Goal: Transaction & Acquisition: Purchase product/service

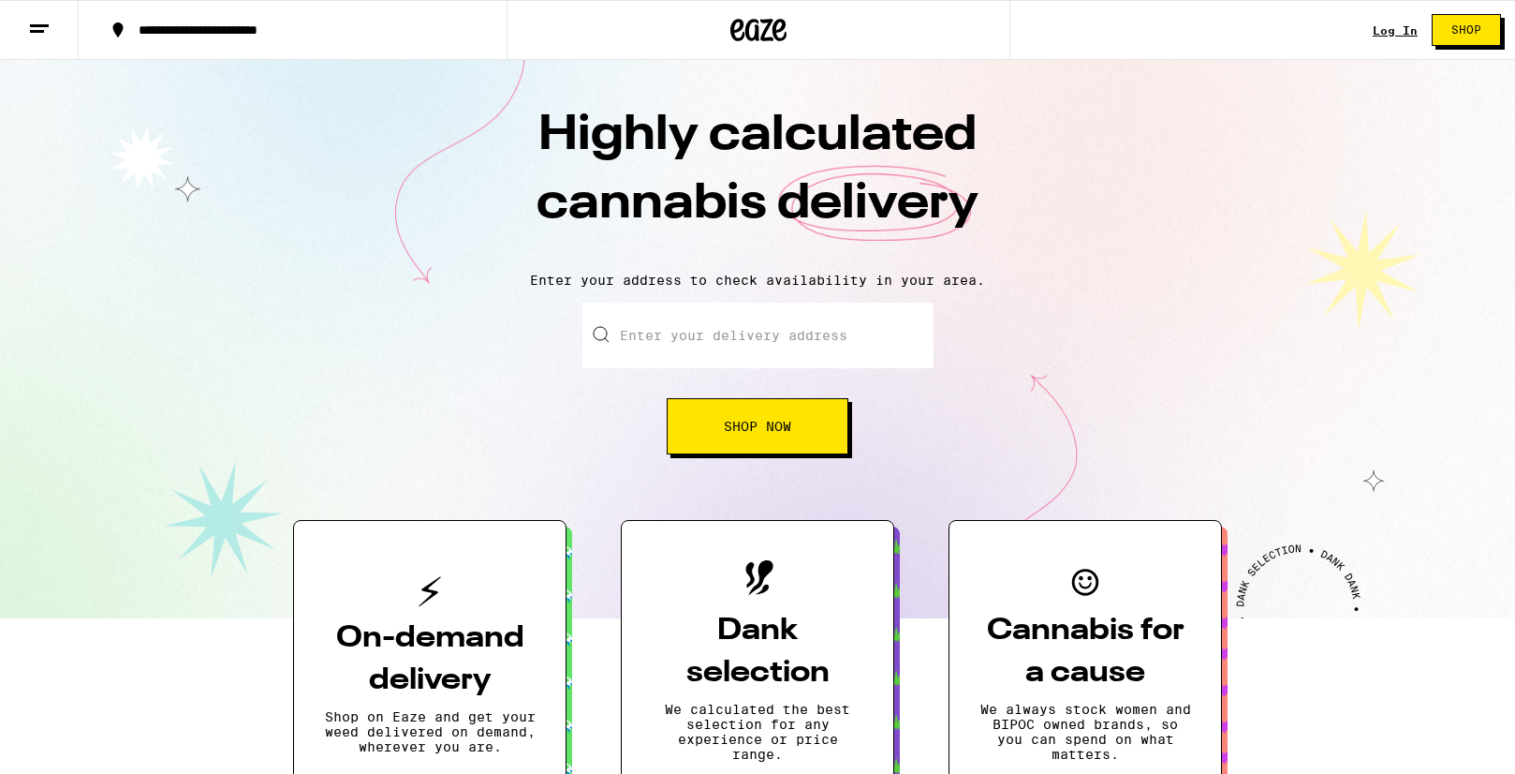
click at [817, 308] on input "Enter your delivery address" at bounding box center [758, 336] width 351 height 66
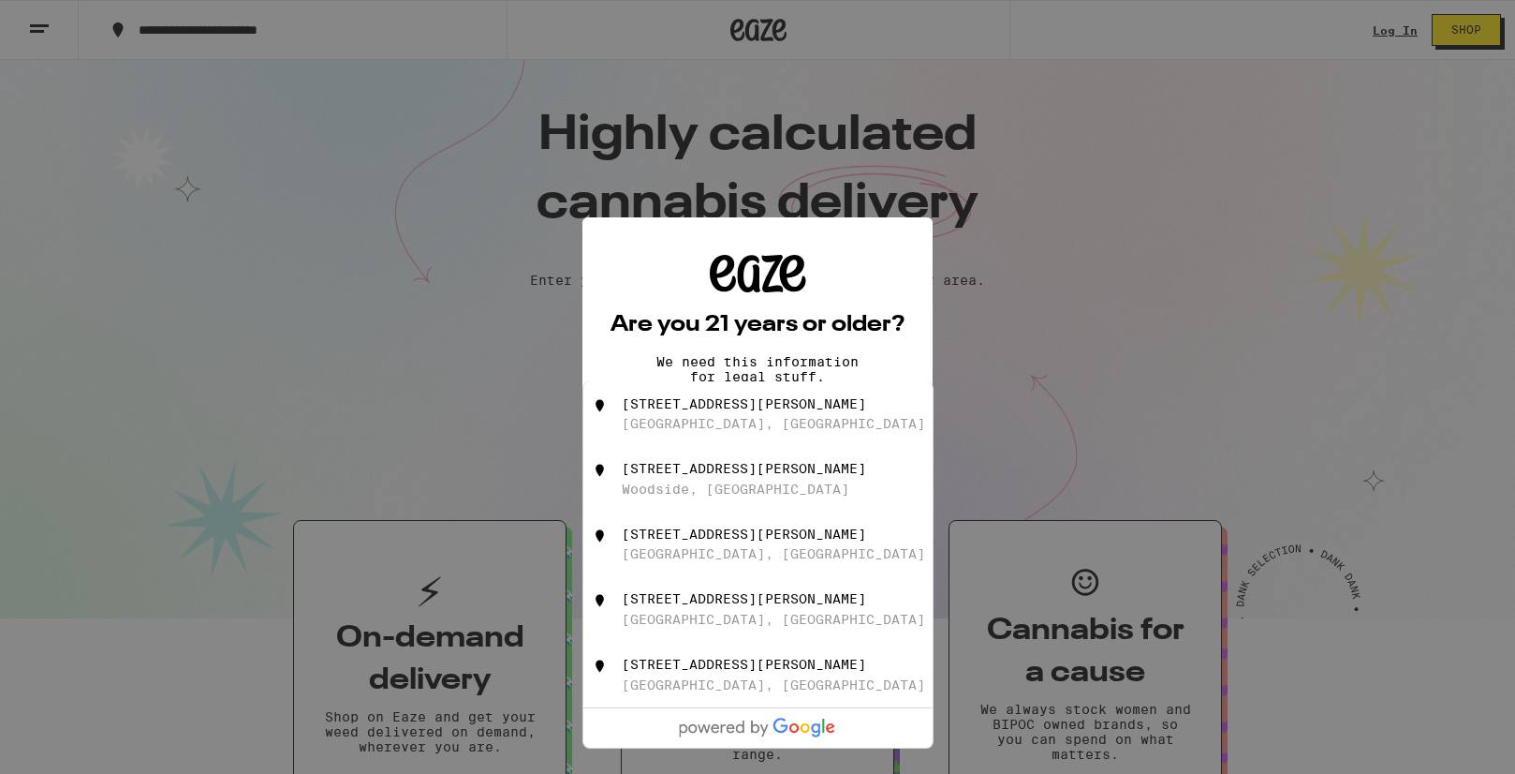
click at [726, 421] on div "[GEOGRAPHIC_DATA], [GEOGRAPHIC_DATA]" at bounding box center [773, 423] width 303 height 15
type input "[STREET_ADDRESS][PERSON_NAME]"
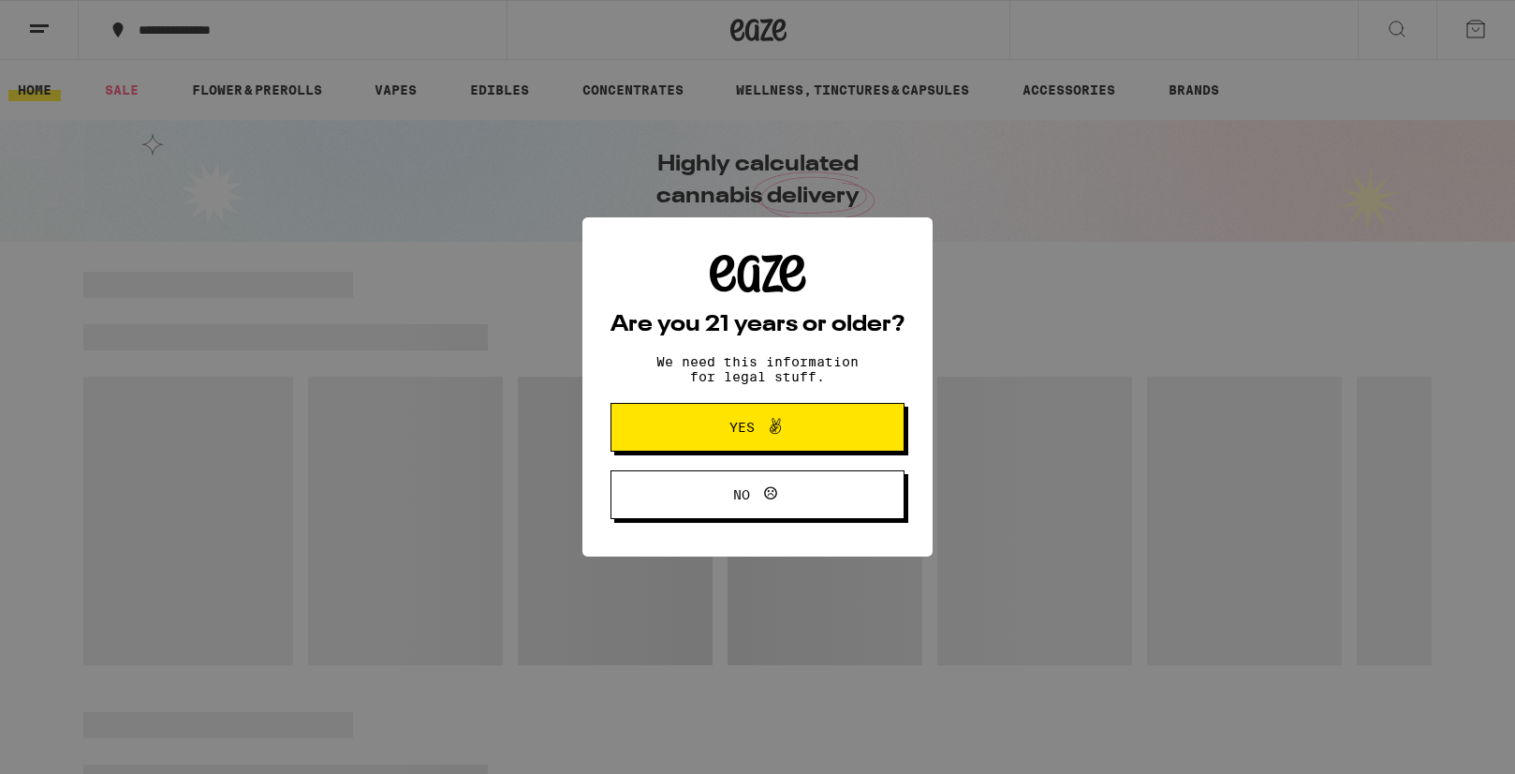
click at [743, 418] on span "Yes" at bounding box center [758, 427] width 142 height 24
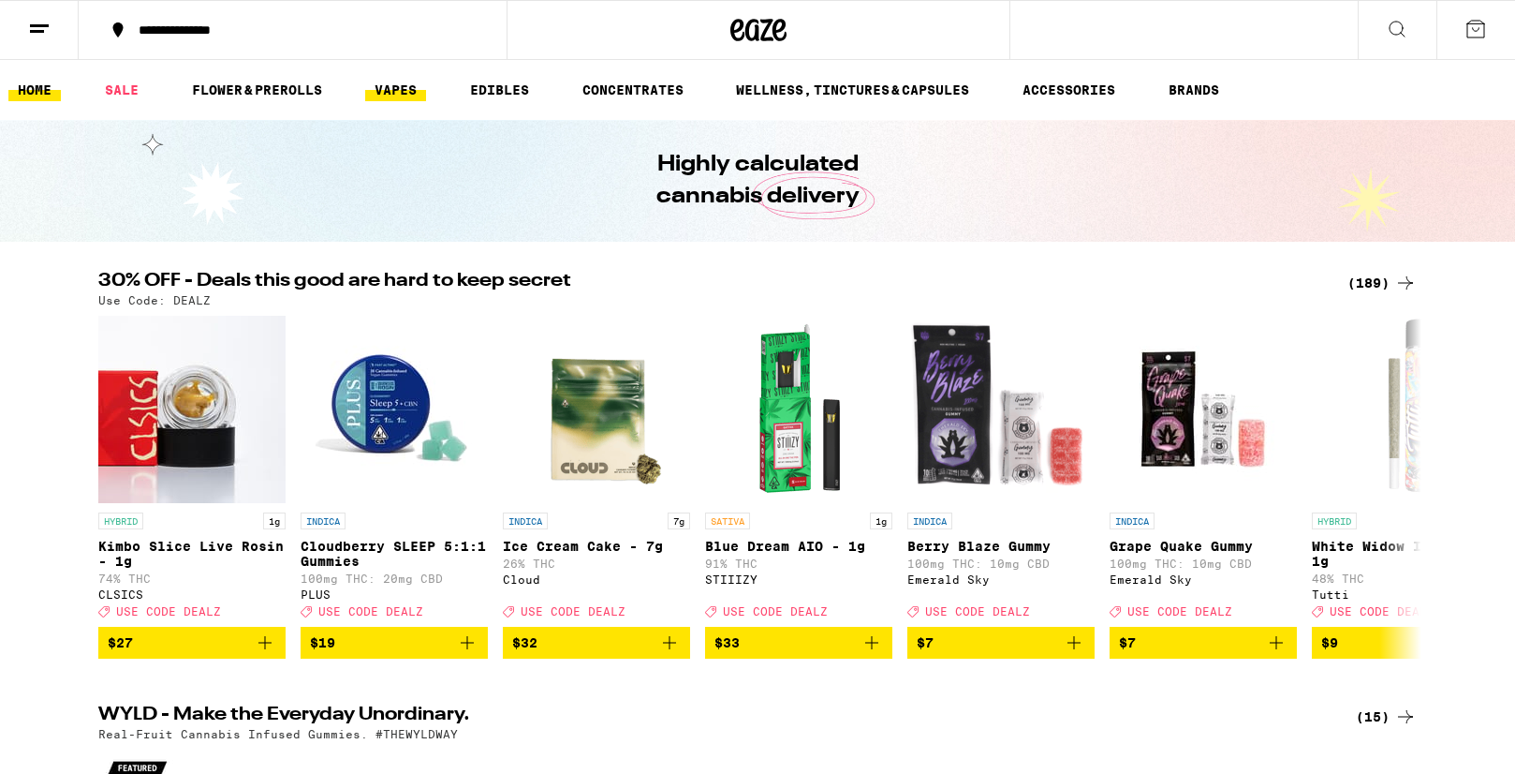
click at [390, 83] on link "VAPES" at bounding box center [395, 90] width 61 height 22
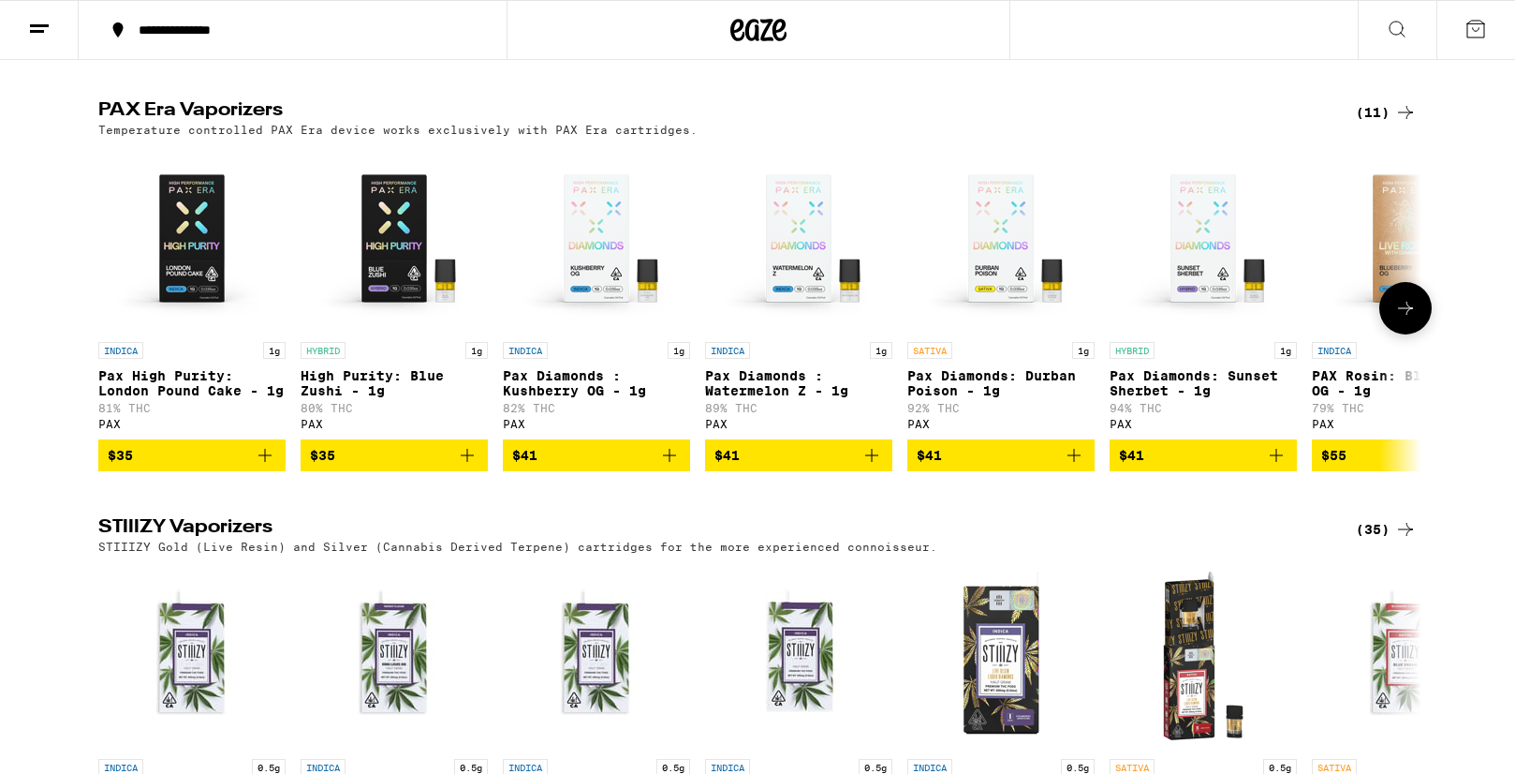
scroll to position [983, 0]
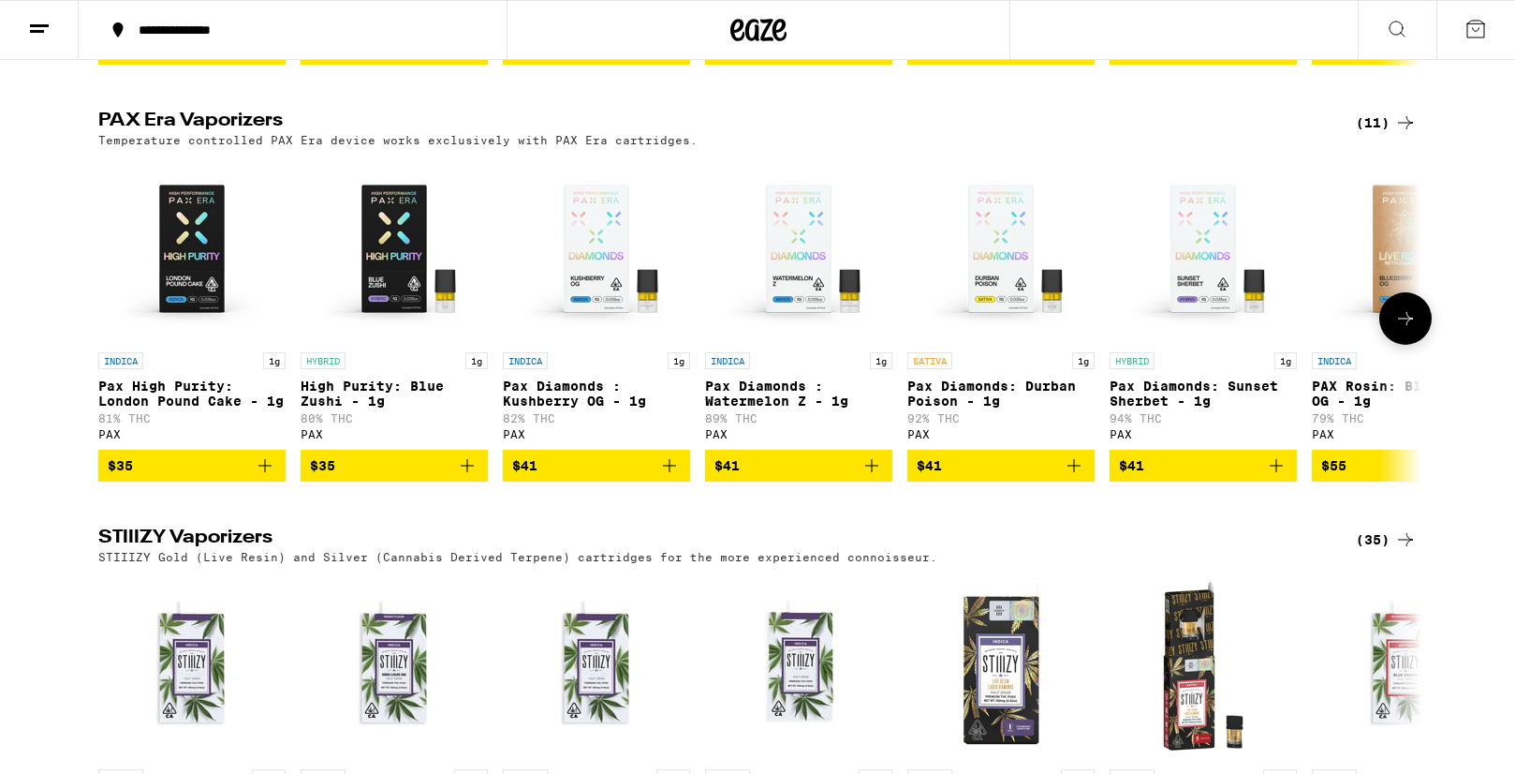
click at [1405, 330] on icon at bounding box center [1406, 318] width 22 height 22
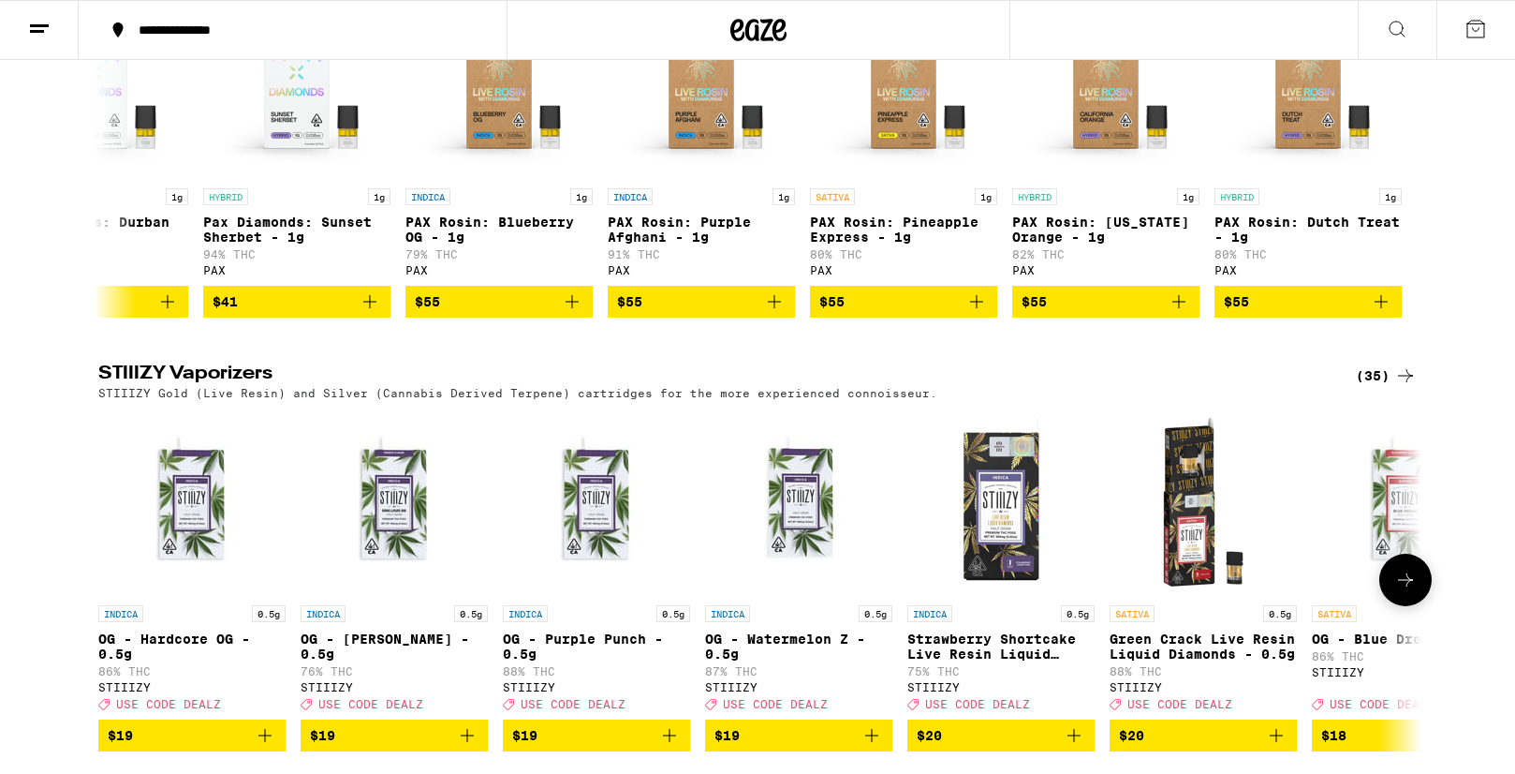
scroll to position [923, 0]
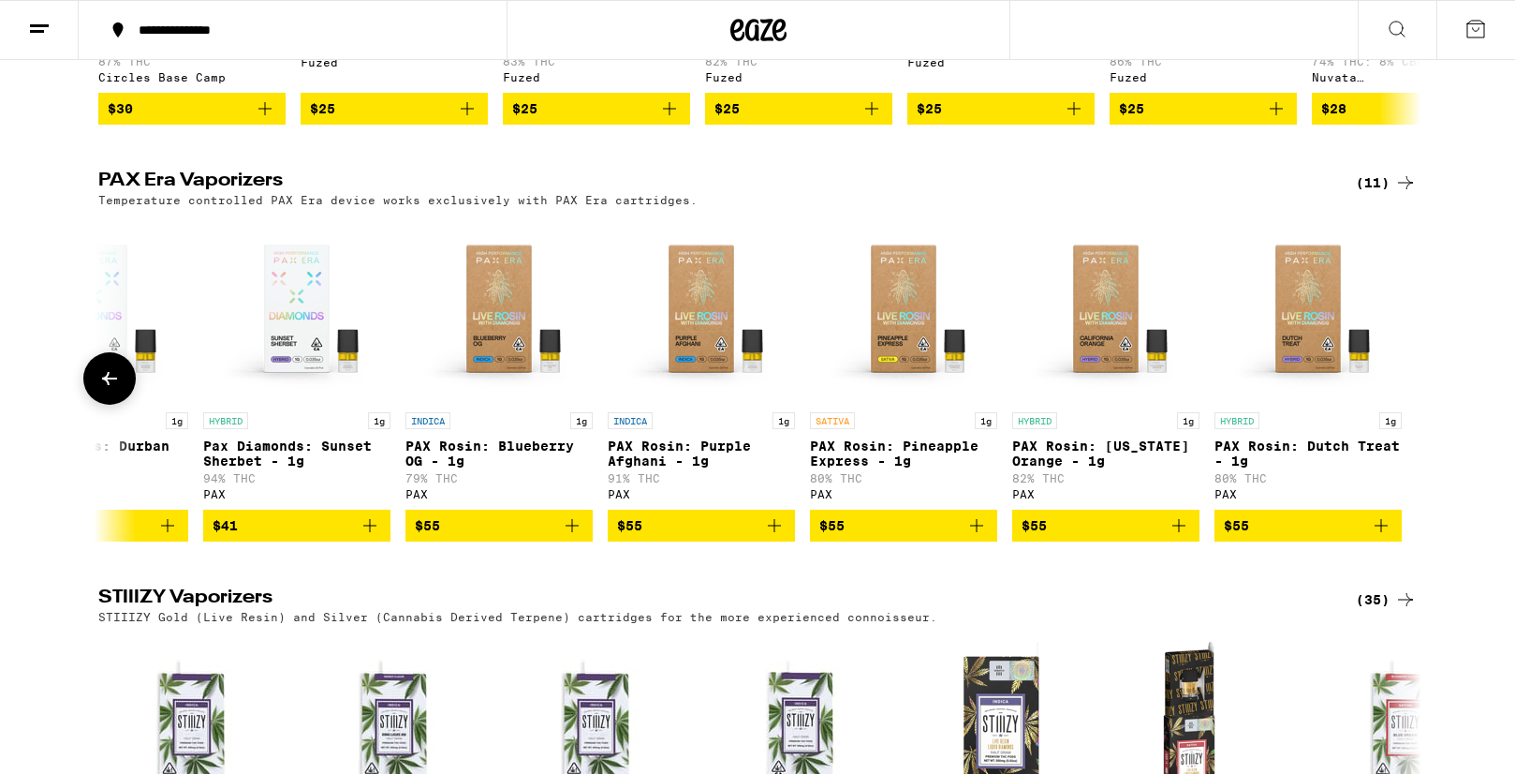
click at [103, 389] on icon at bounding box center [109, 378] width 22 height 22
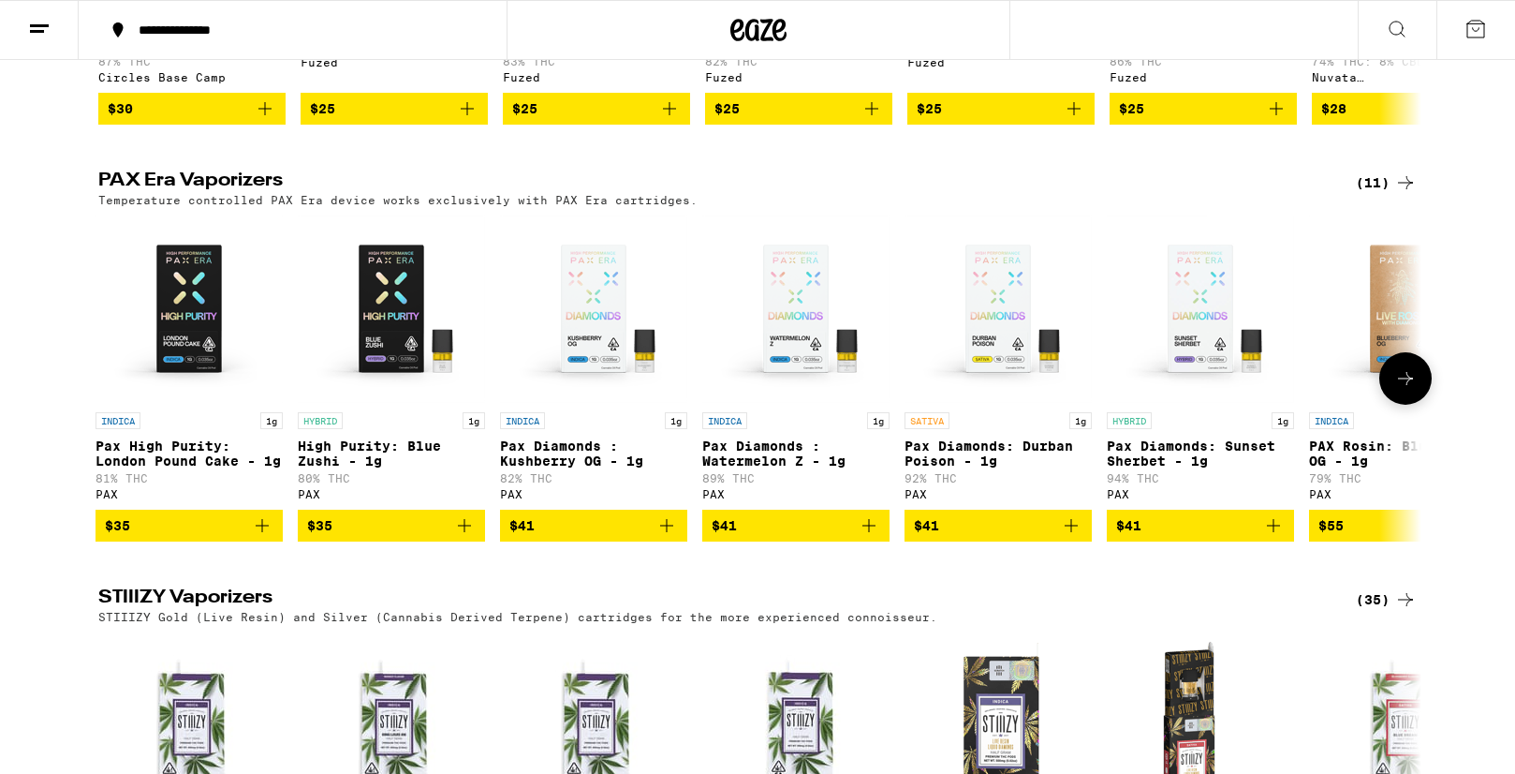
scroll to position [0, 0]
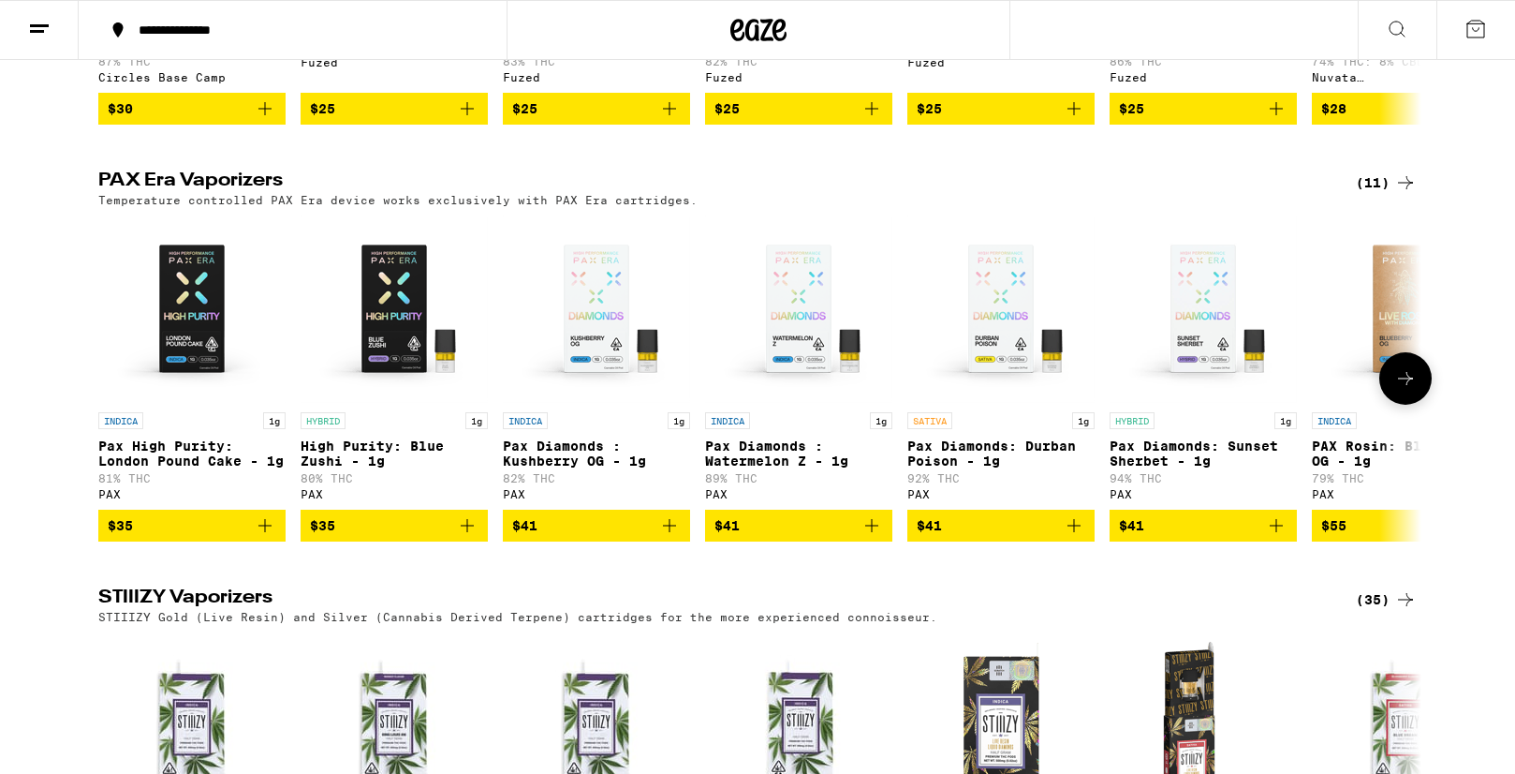
click at [1396, 405] on button at bounding box center [1406, 378] width 52 height 52
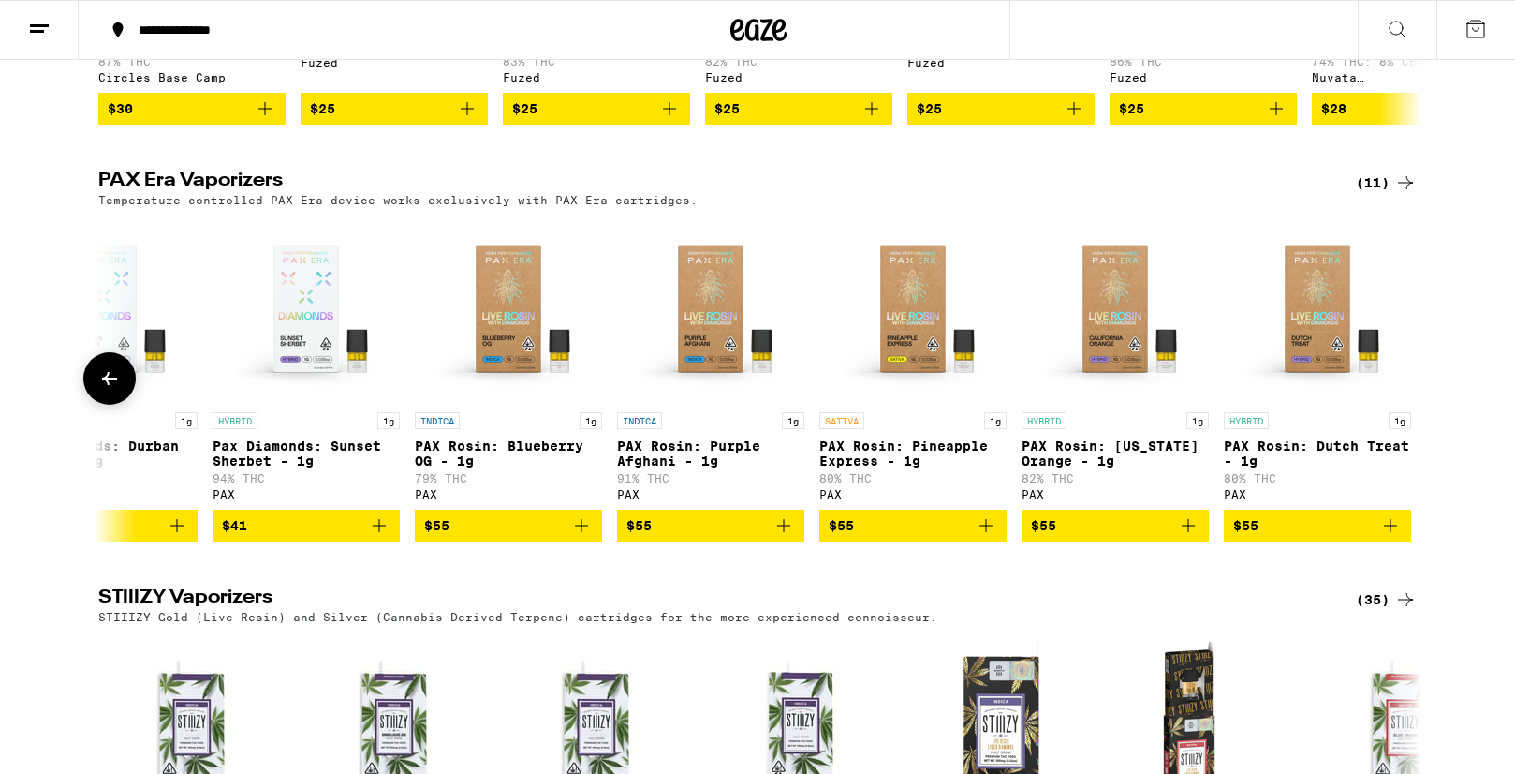
scroll to position [0, 907]
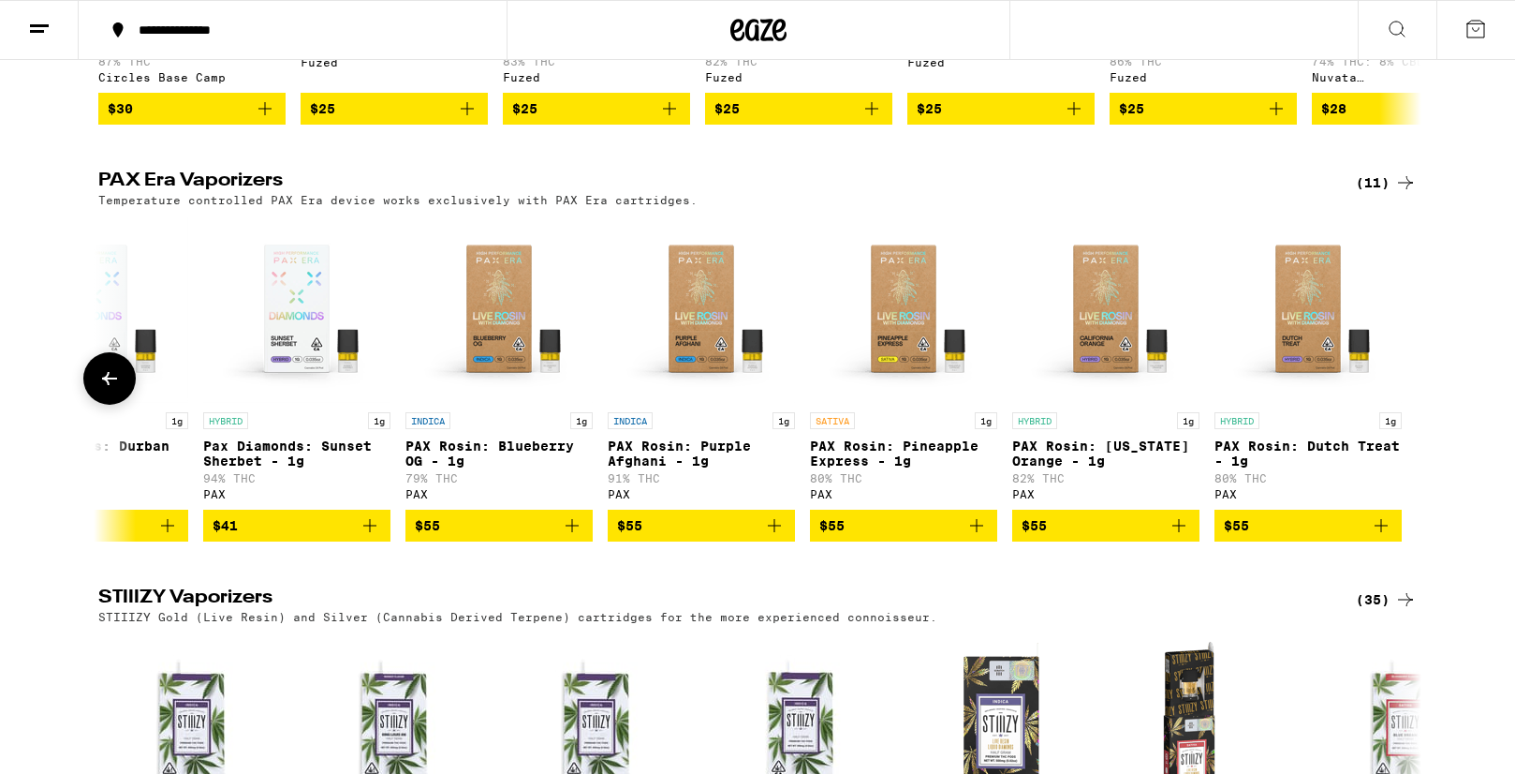
click at [689, 415] on link "INDICA 1g PAX Rosin: Purple Afghani - 1g 91% THC PAX" at bounding box center [701, 362] width 187 height 294
click at [114, 385] on icon at bounding box center [109, 378] width 15 height 13
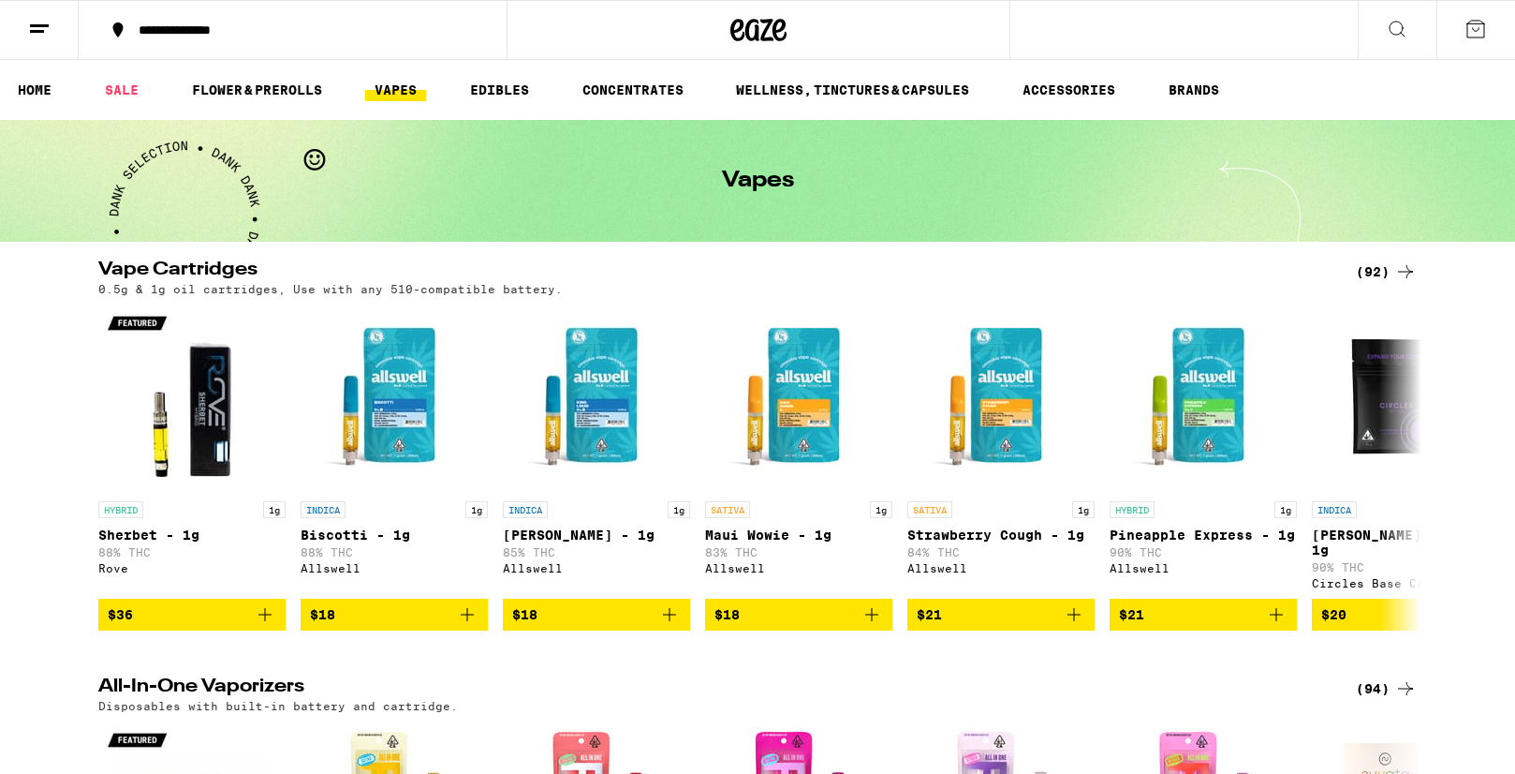
click at [1051, 104] on ul "HOME SALE FLOWER & PREROLLS VAPES EDIBLES CONCENTRATES WELLNESS, TINCTURES & CA…" at bounding box center [757, 90] width 1515 height 60
click at [1054, 94] on link "ACCESSORIES" at bounding box center [1068, 90] width 111 height 22
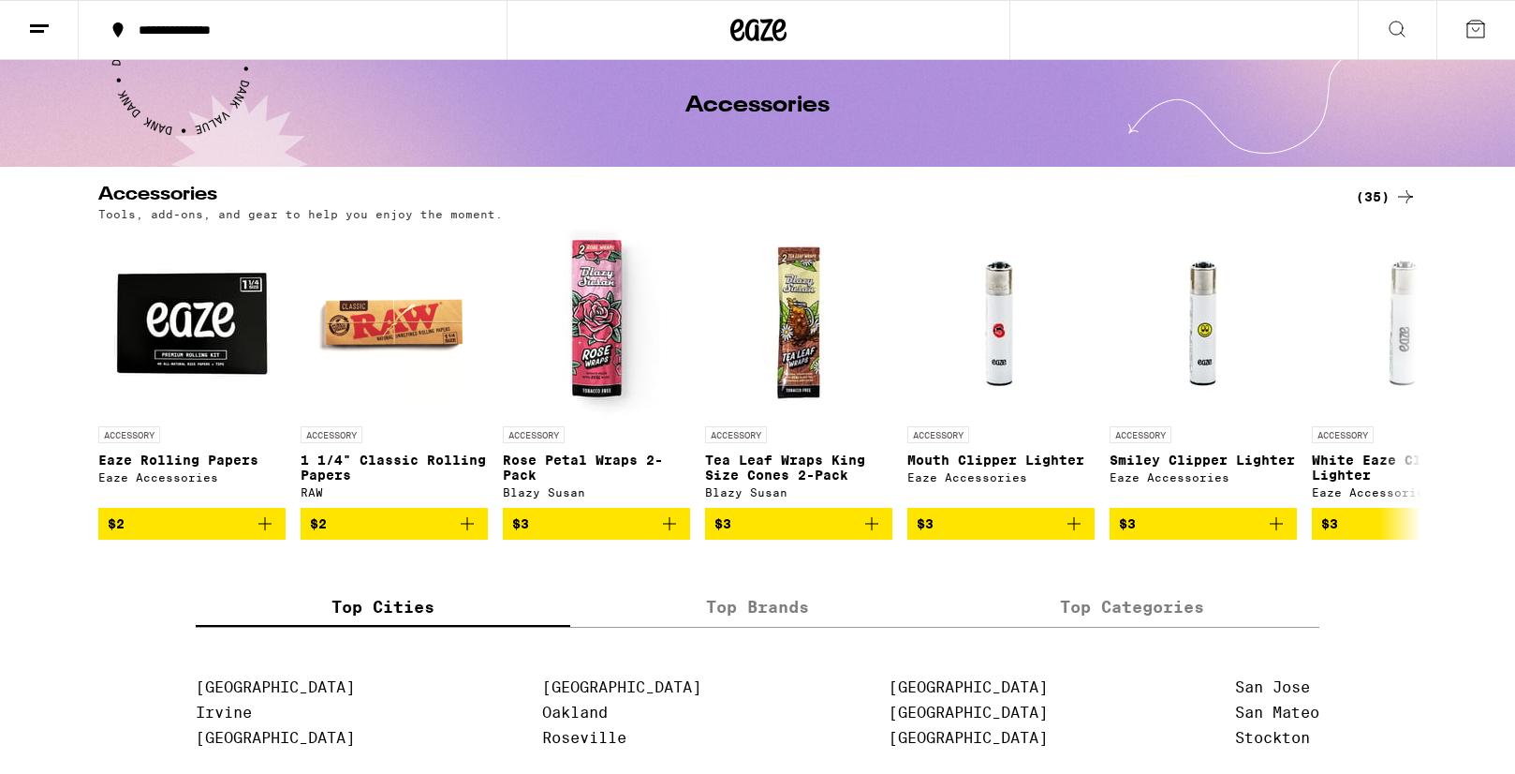
scroll to position [74, 0]
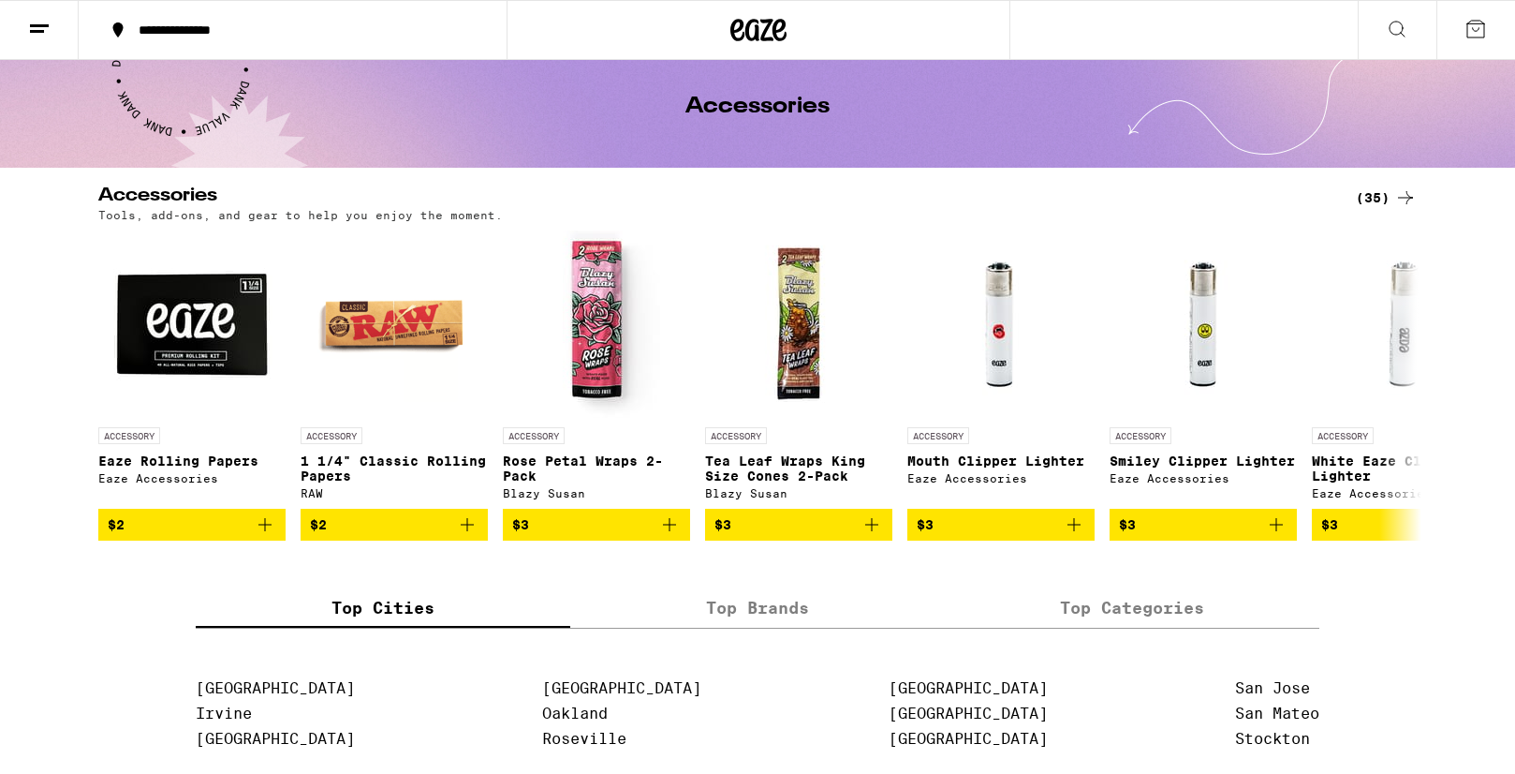
click at [1369, 200] on div "(35)" at bounding box center [1386, 197] width 61 height 22
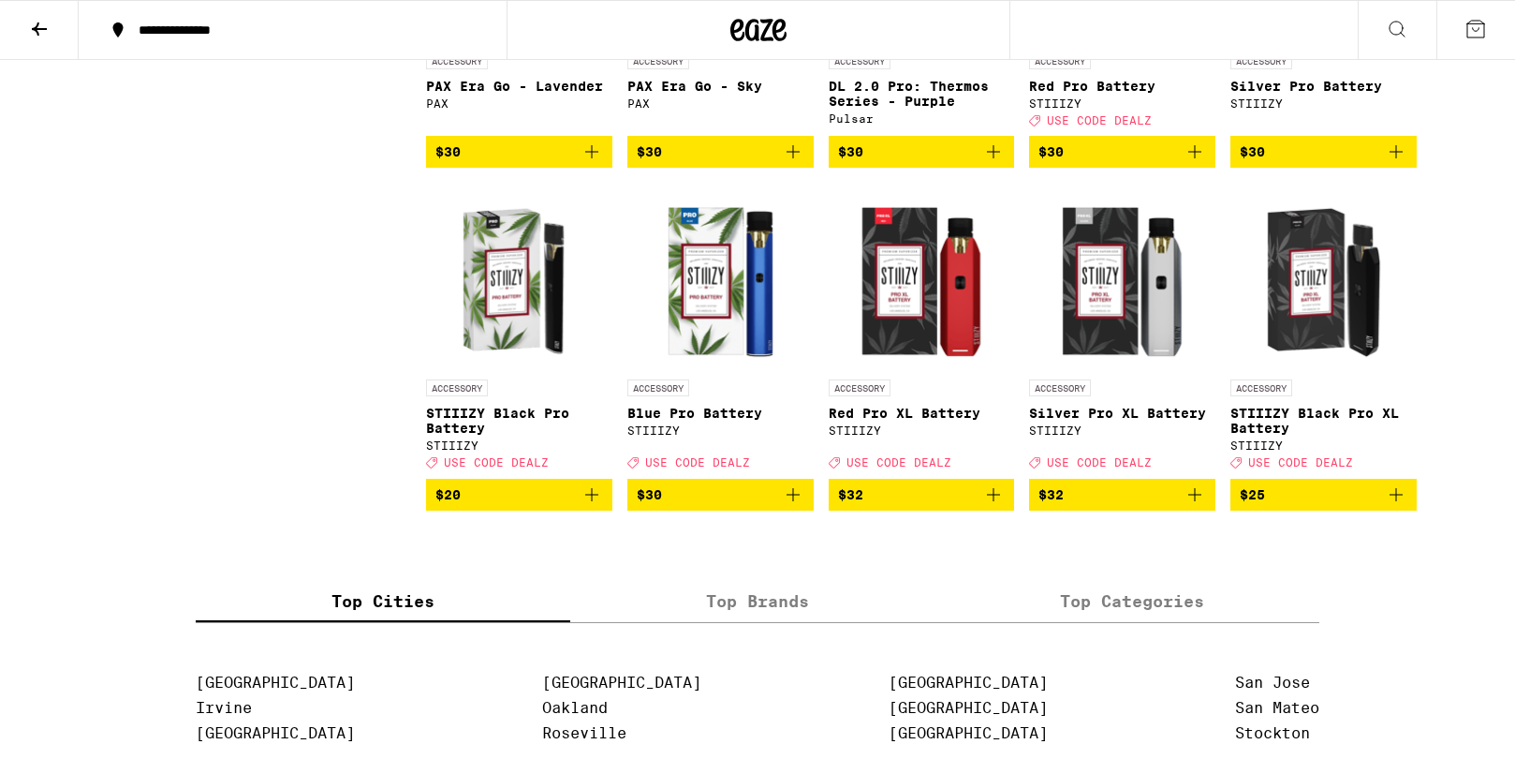
click at [1369, 163] on span "$30" at bounding box center [1324, 151] width 168 height 22
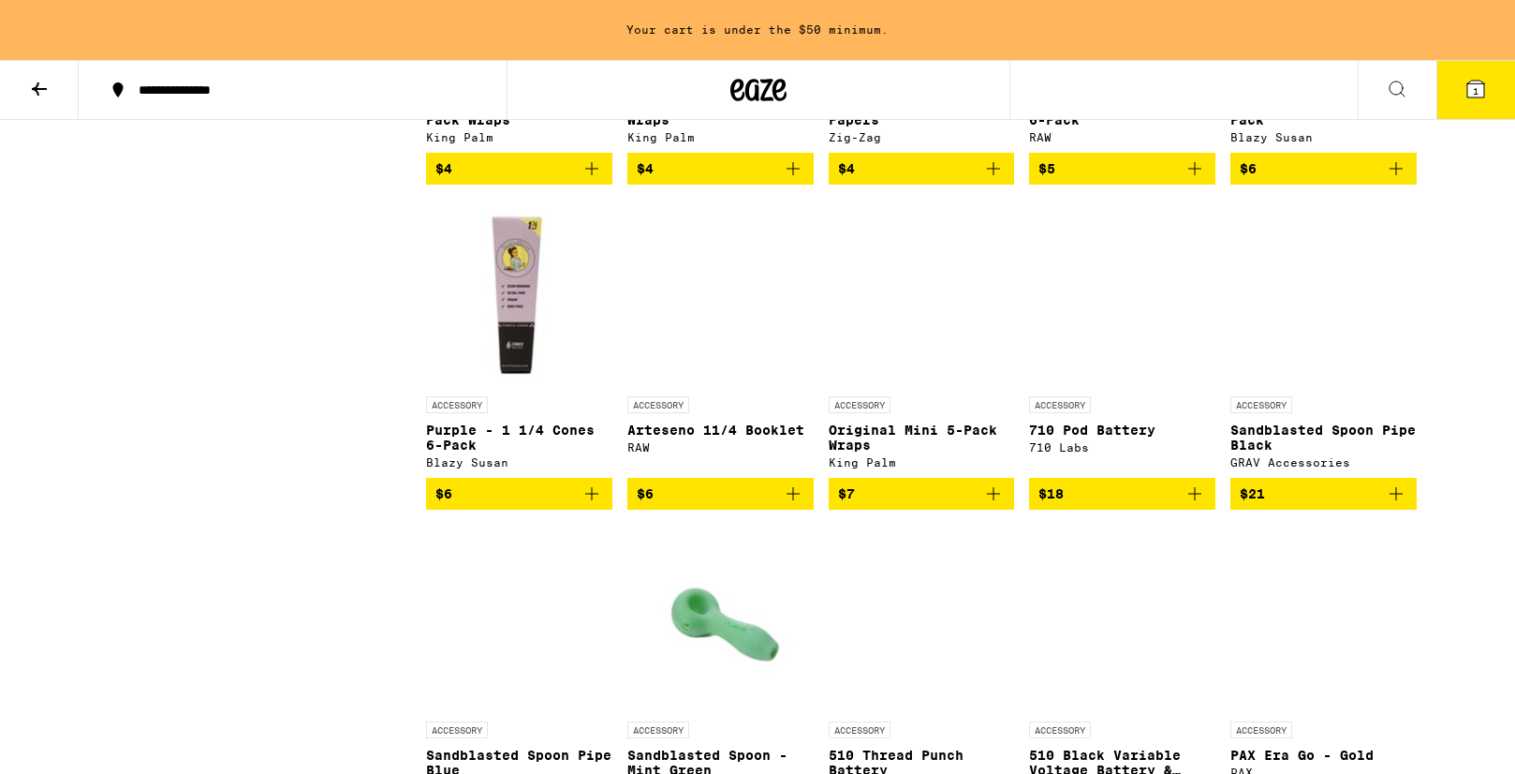
scroll to position [944, 0]
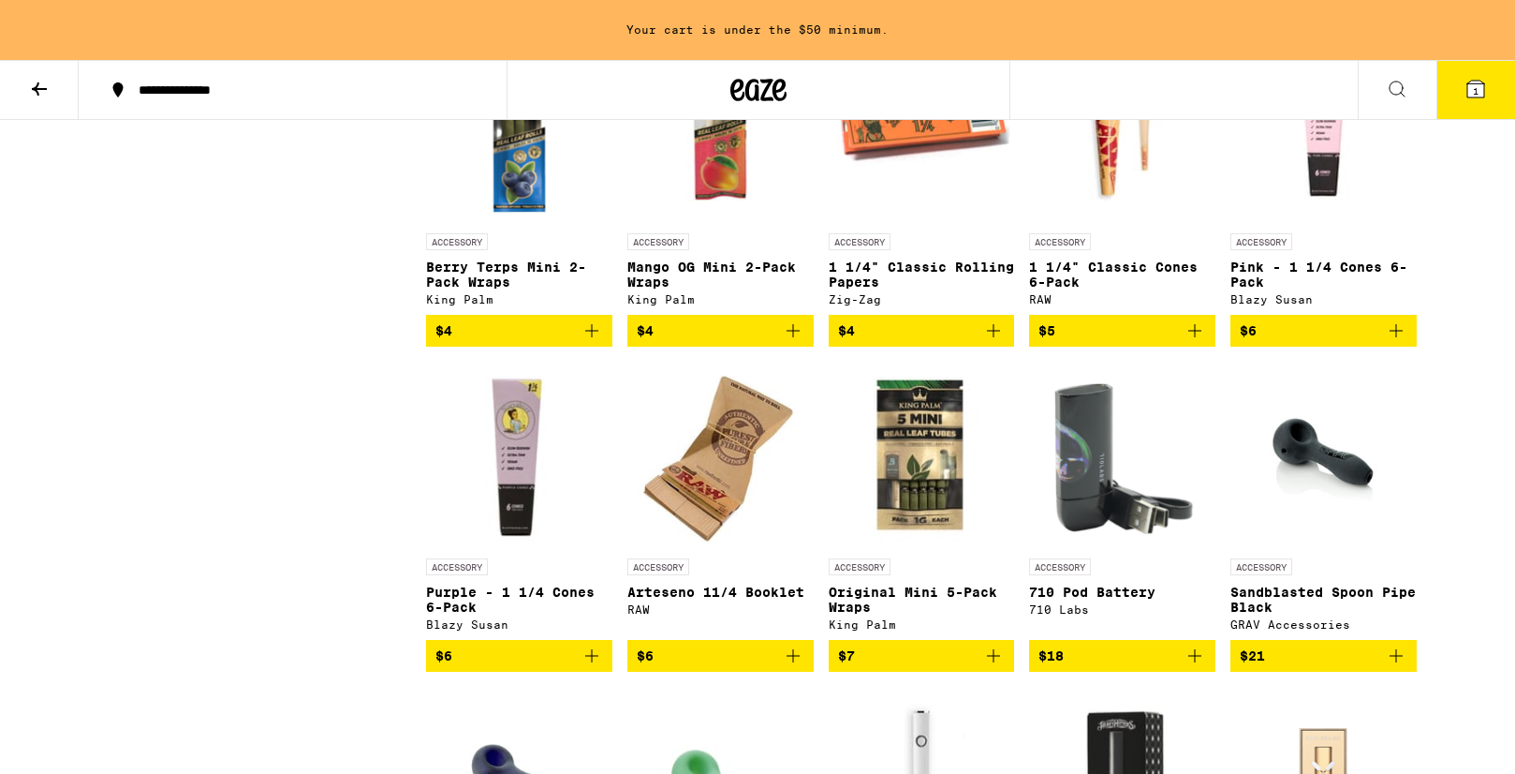
click at [1369, 200] on img "Open page for Pink - 1 1/4 Cones 6-Pack from Blazy Susan" at bounding box center [1324, 130] width 186 height 187
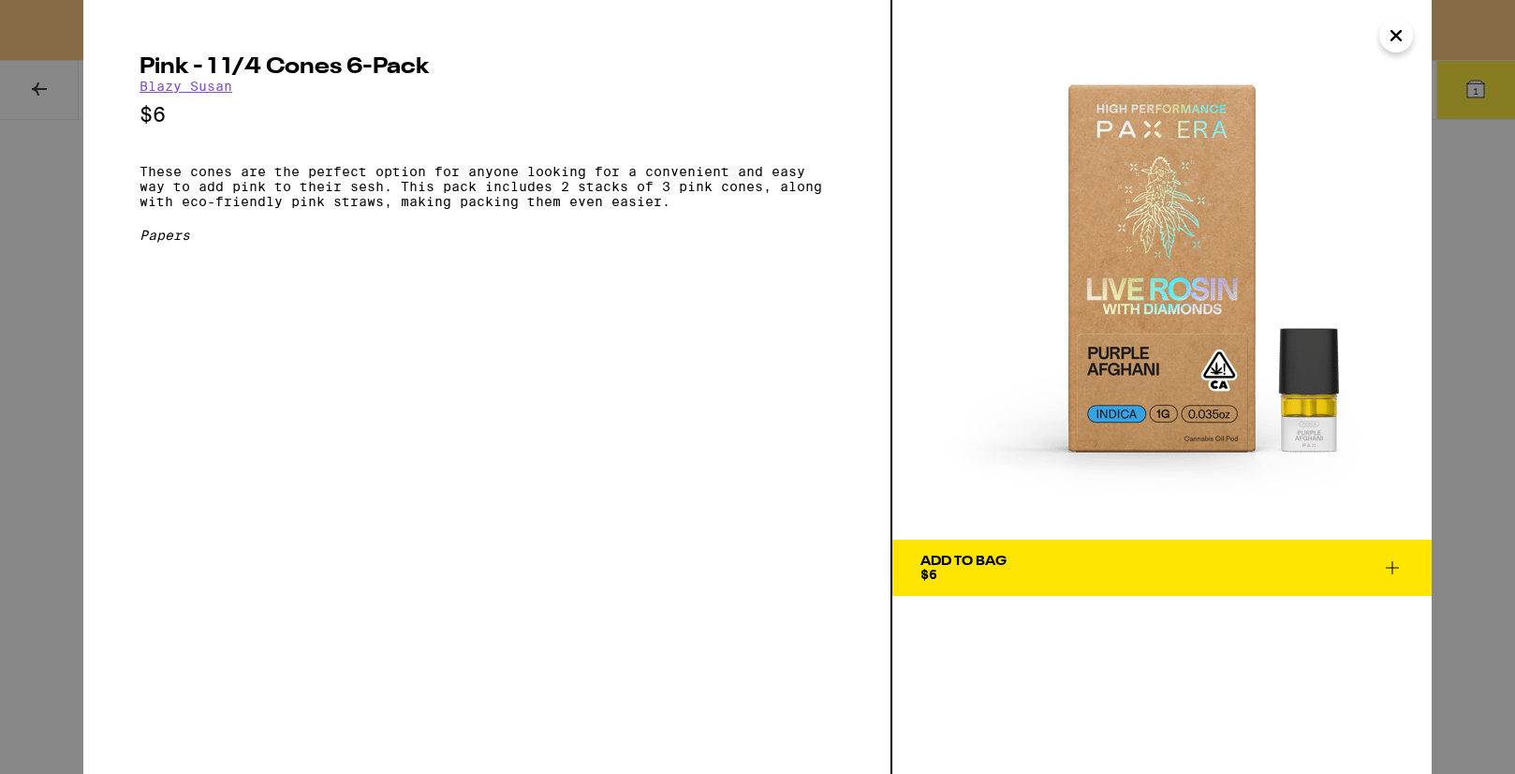
click at [1394, 47] on icon "Close" at bounding box center [1396, 36] width 22 height 28
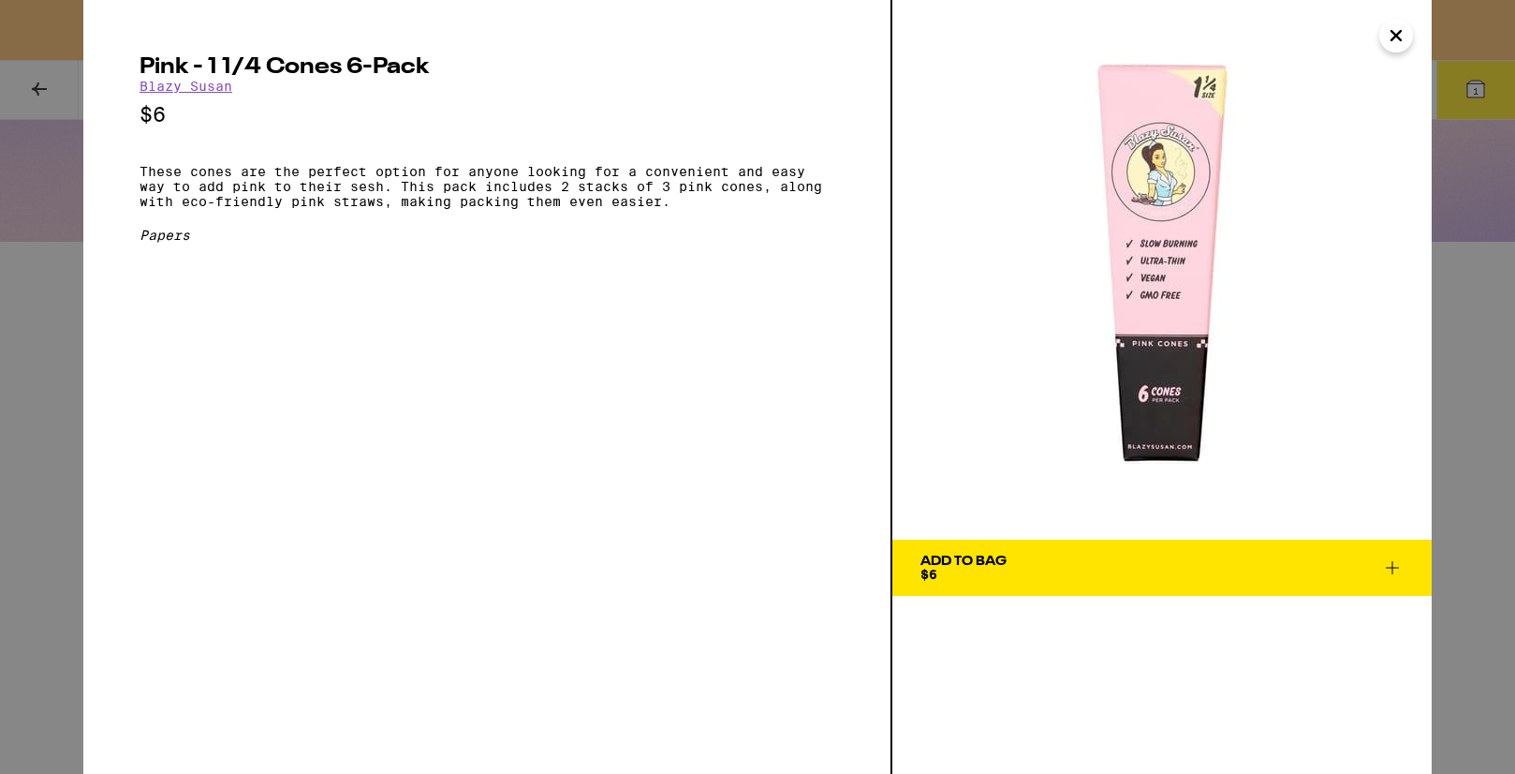
scroll to position [944, 0]
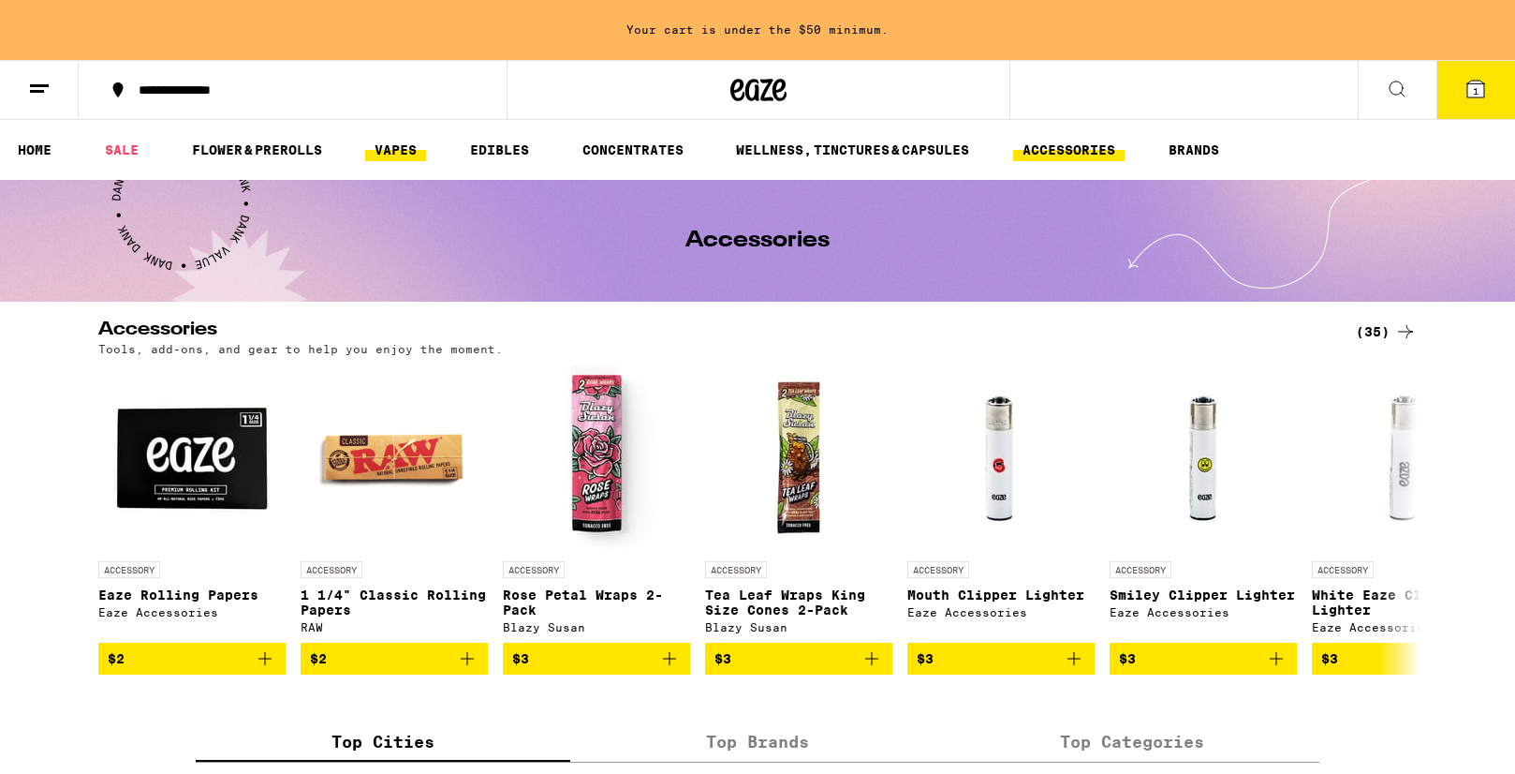
click at [420, 147] on link "VAPES" at bounding box center [395, 150] width 61 height 22
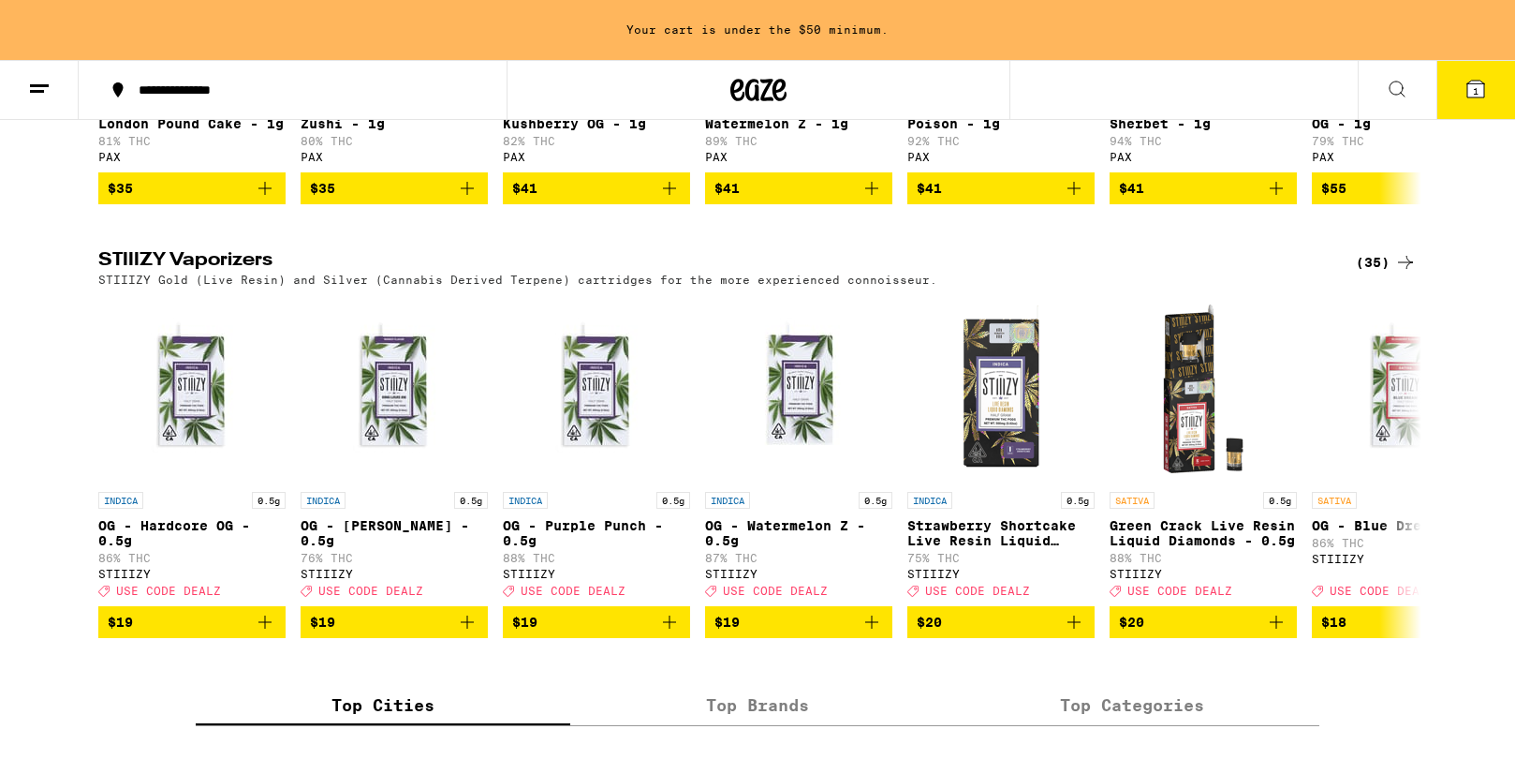
scroll to position [1596, 0]
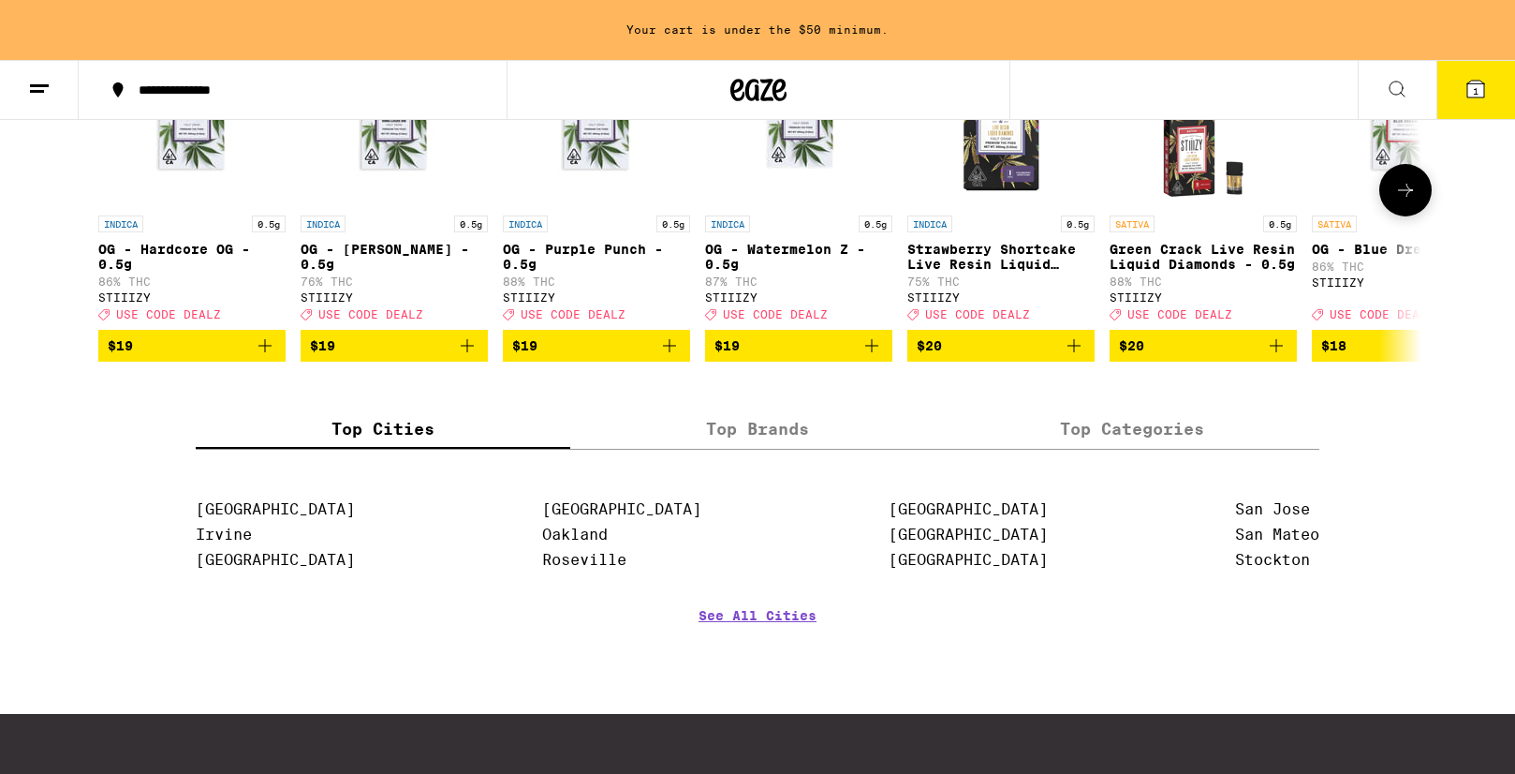
click at [1409, 201] on icon at bounding box center [1406, 190] width 22 height 22
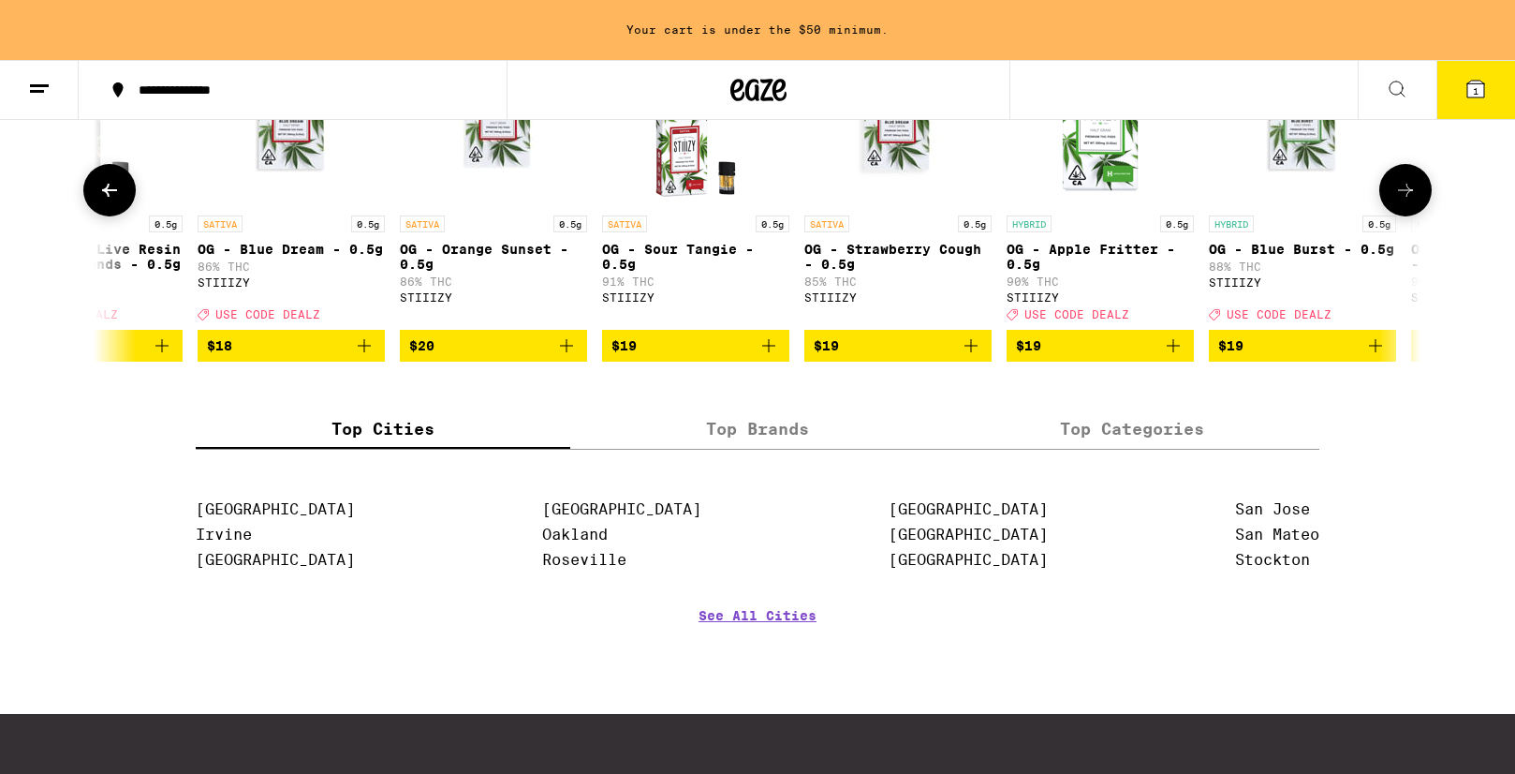
click at [1409, 197] on icon at bounding box center [1405, 190] width 15 height 13
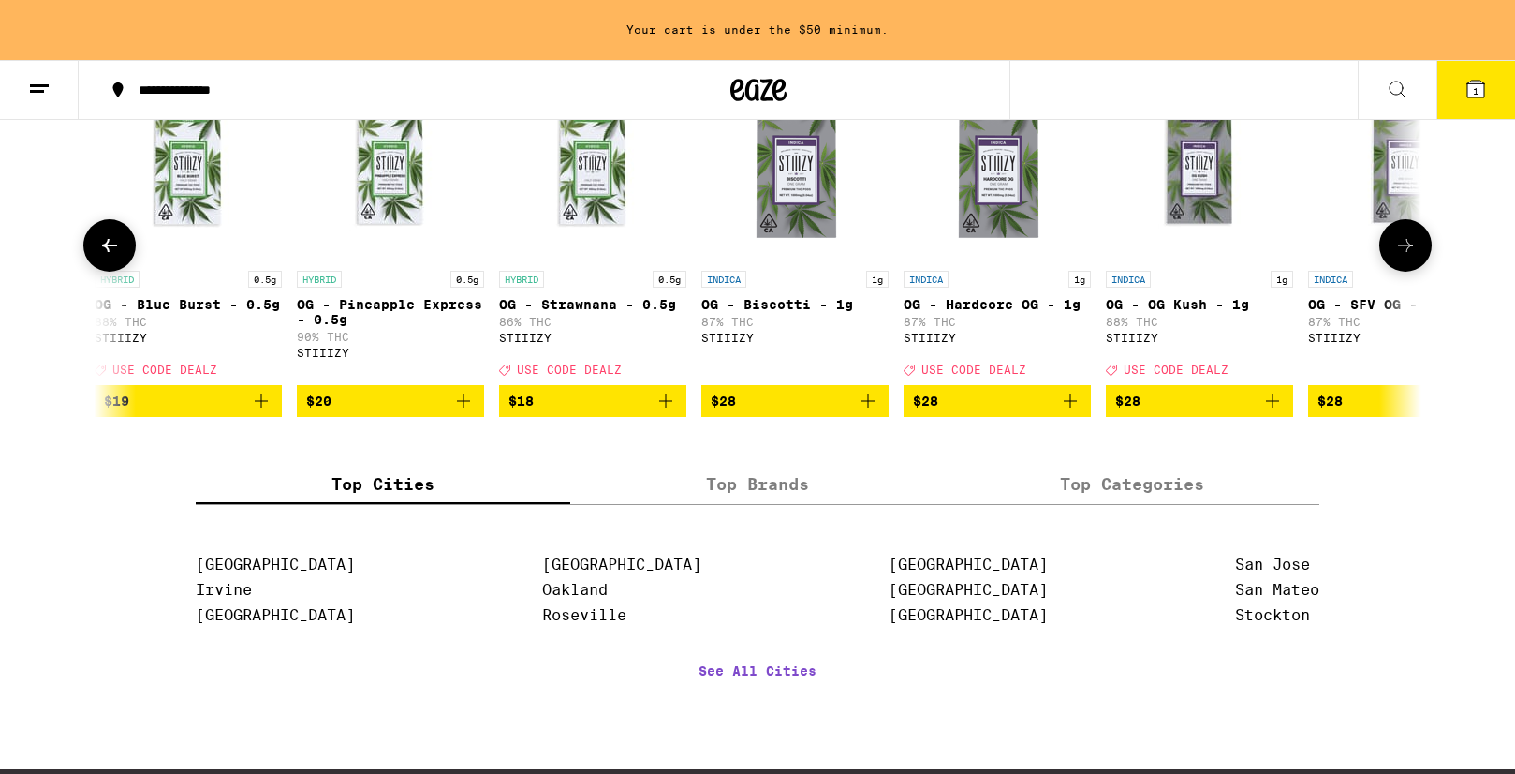
scroll to position [1538, 0]
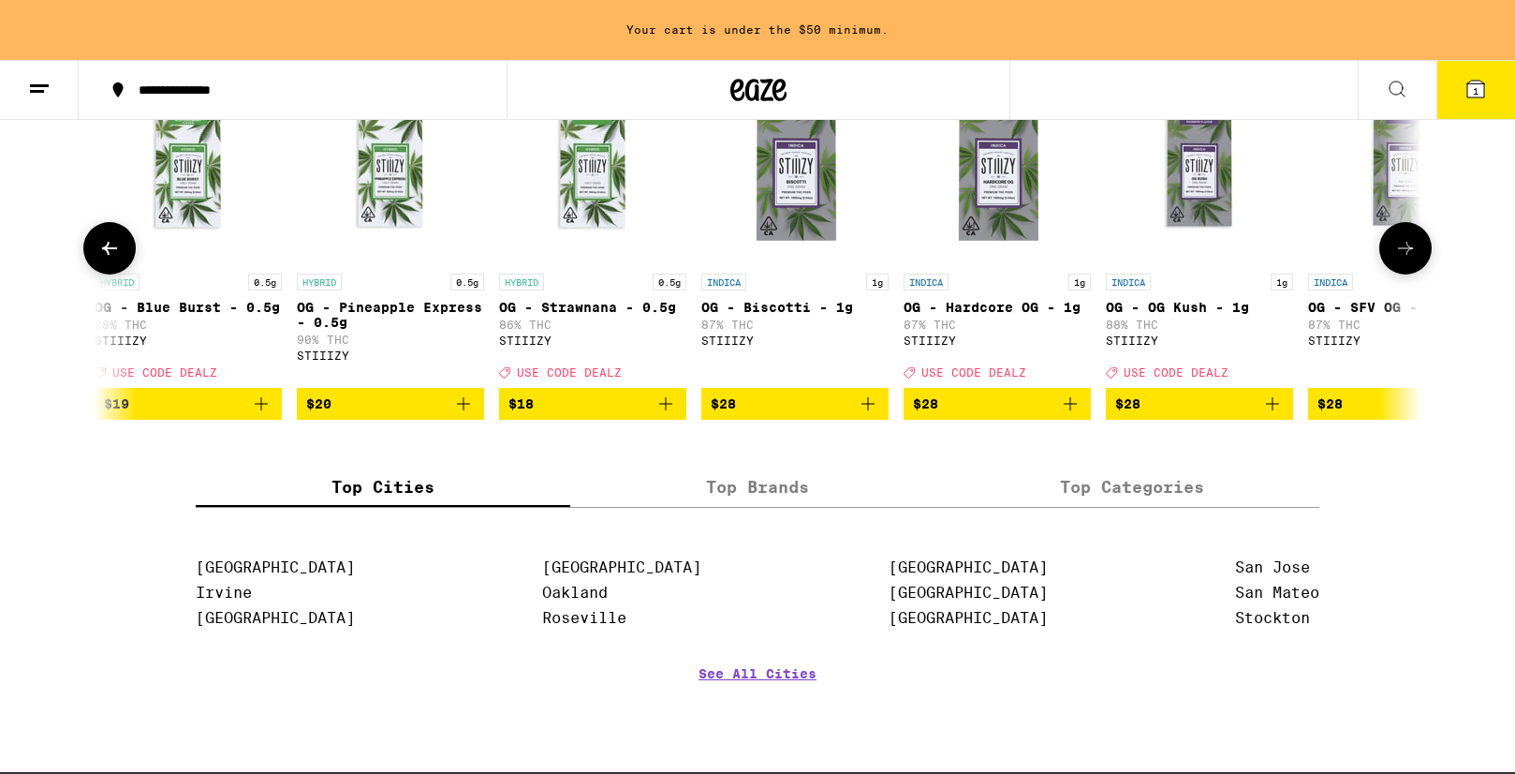
click at [1429, 274] on div at bounding box center [1406, 248] width 52 height 52
click at [1409, 255] on icon at bounding box center [1405, 248] width 15 height 13
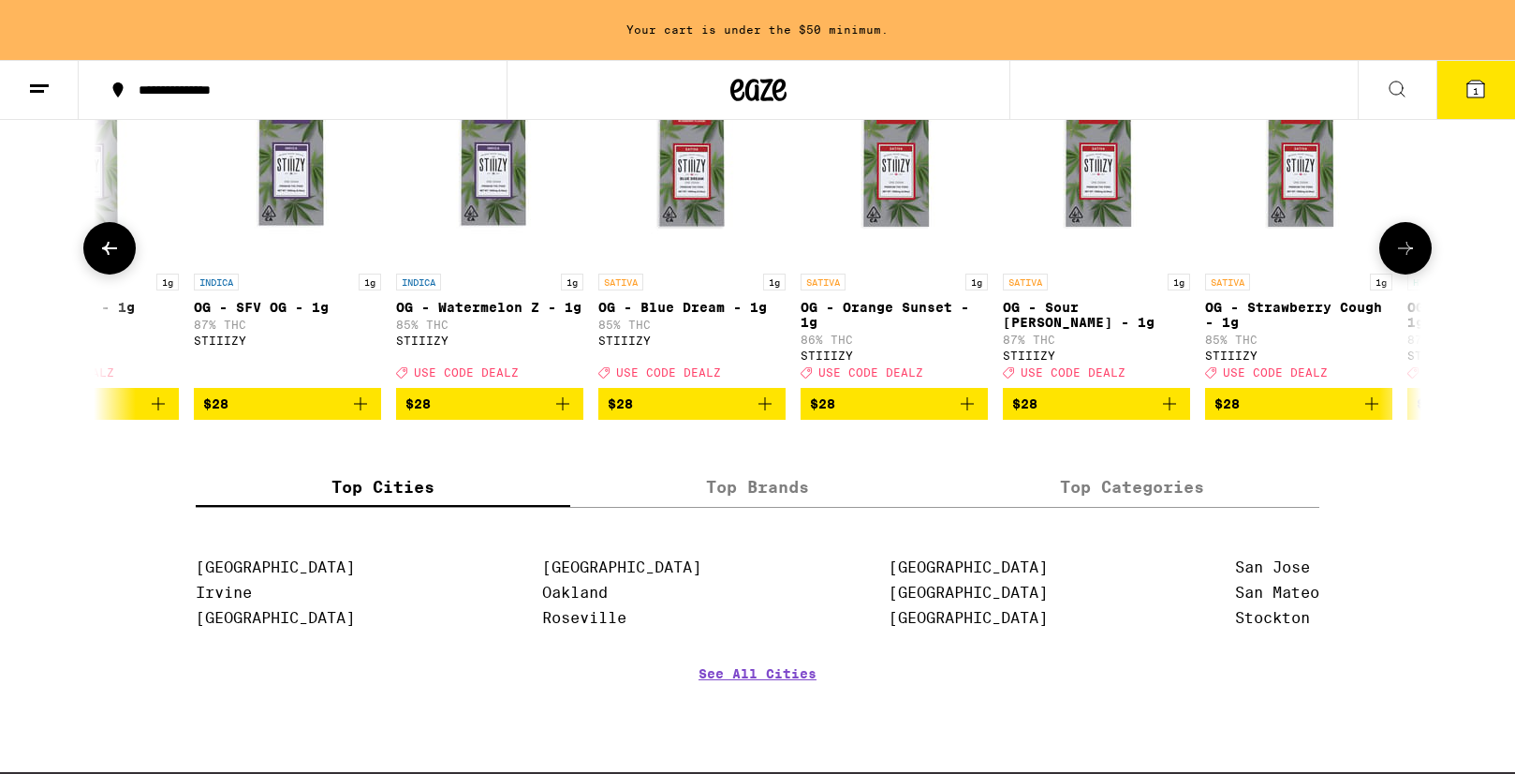
click at [1409, 255] on icon at bounding box center [1405, 248] width 15 height 13
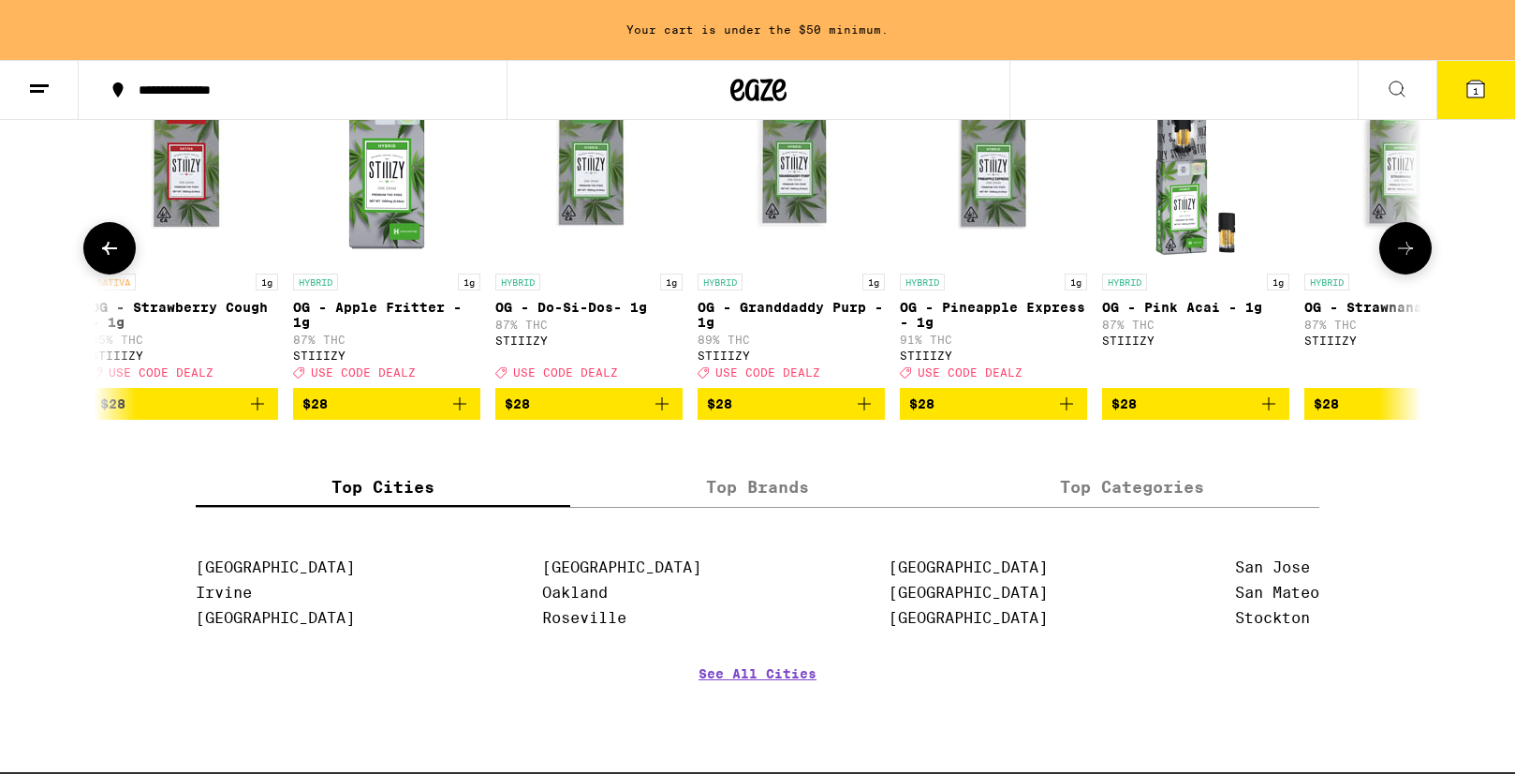
click at [1409, 255] on icon at bounding box center [1405, 248] width 15 height 13
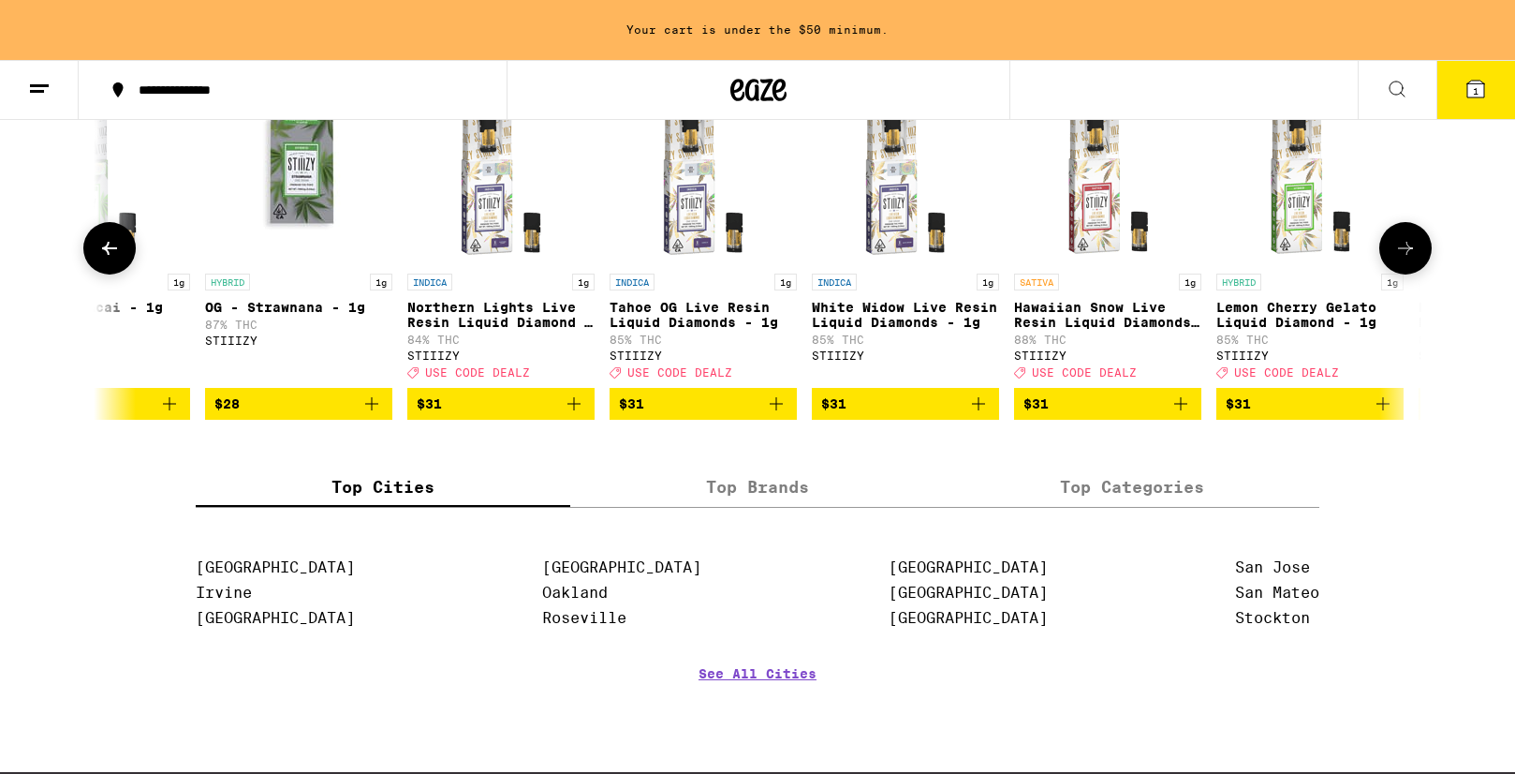
scroll to position [0, 5573]
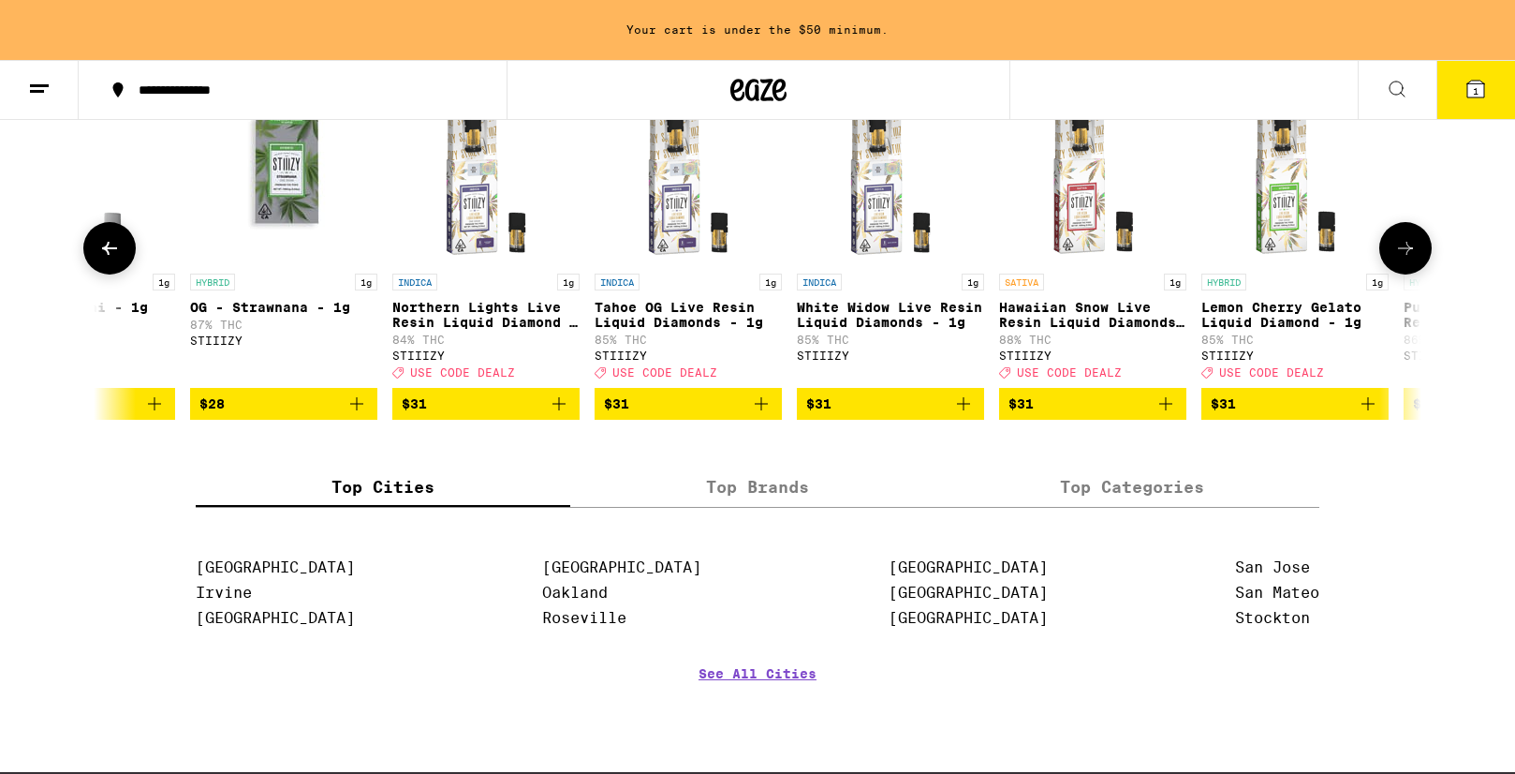
click at [1409, 255] on icon at bounding box center [1405, 248] width 15 height 13
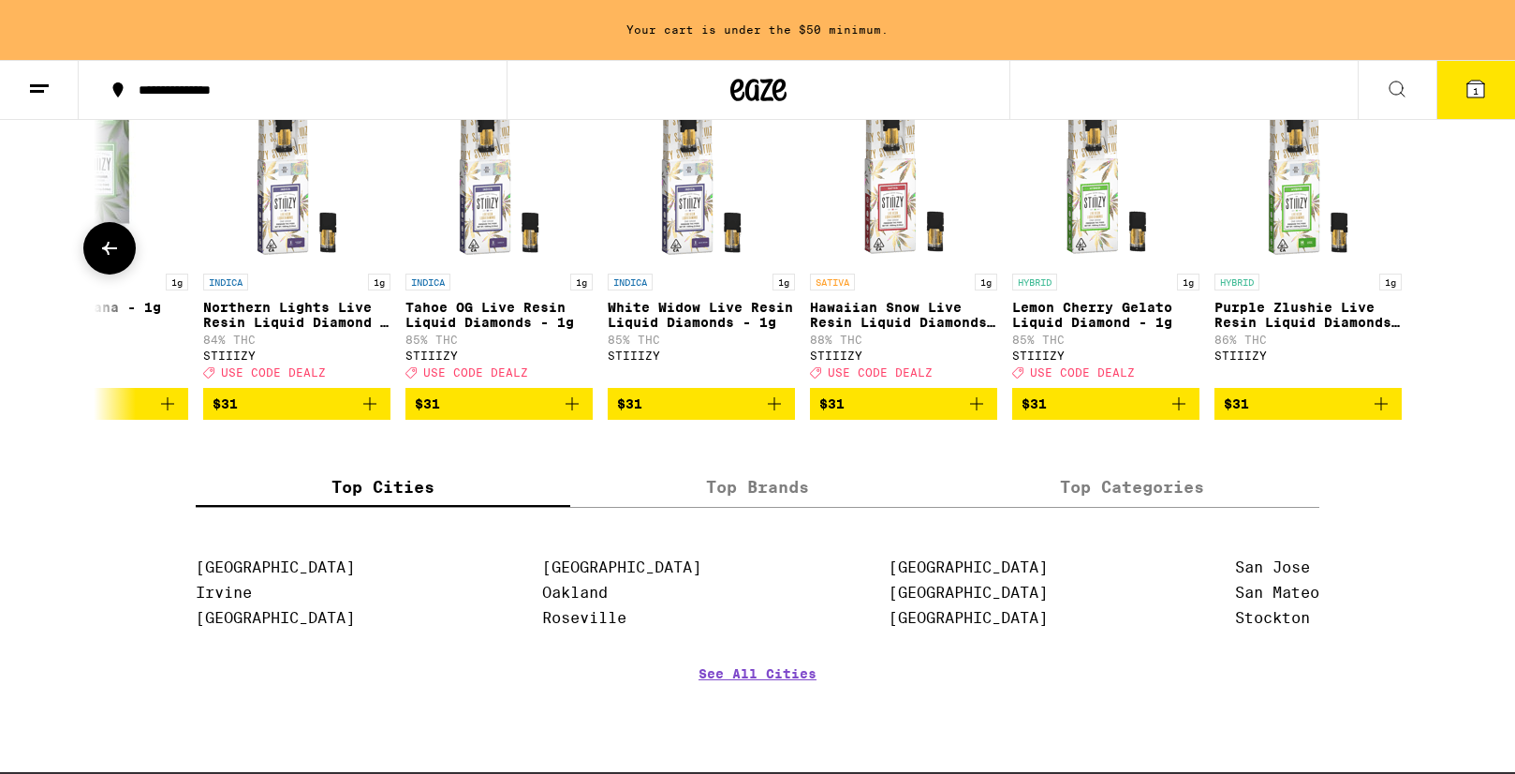
click at [1409, 274] on div at bounding box center [1406, 248] width 52 height 52
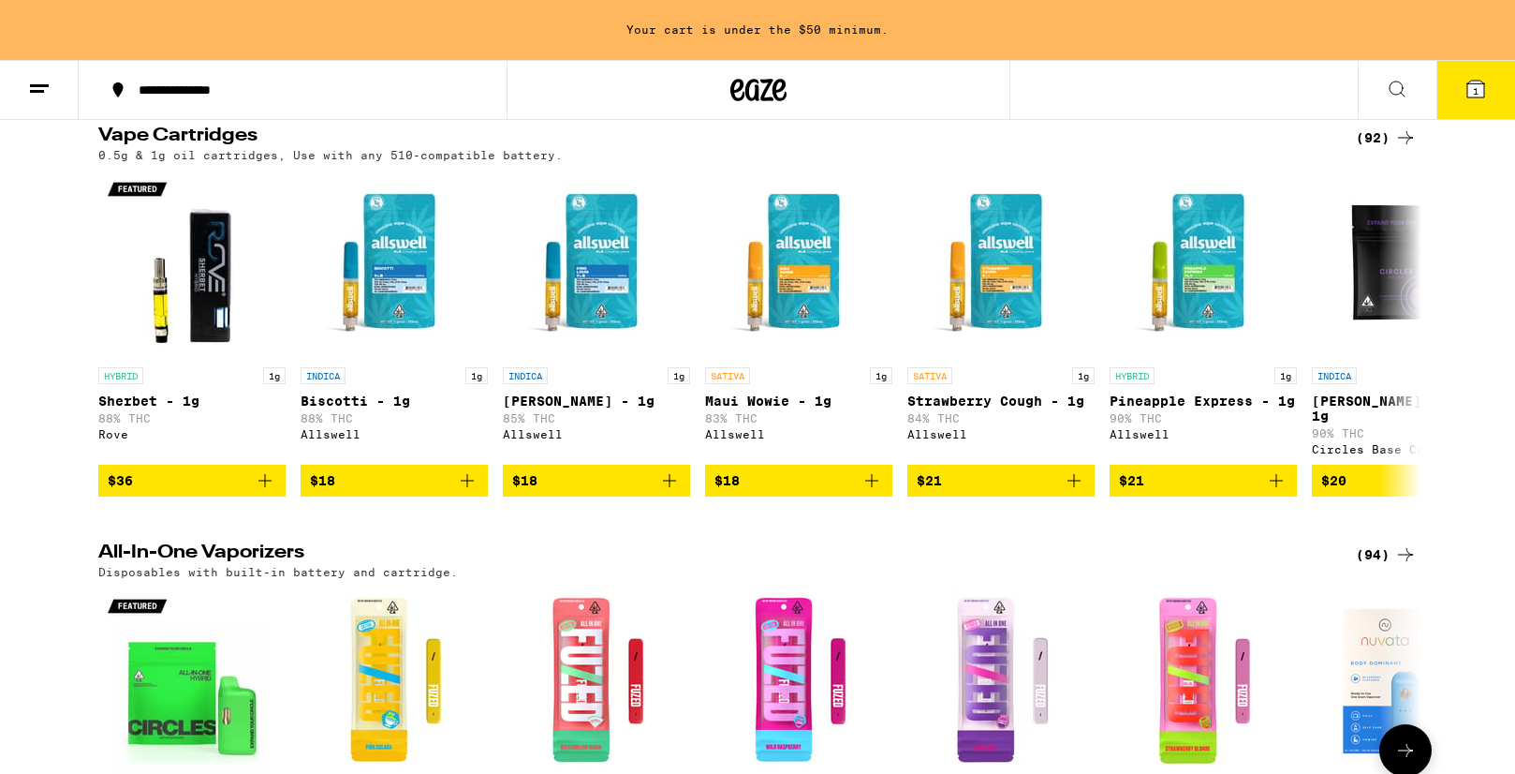
scroll to position [0, 0]
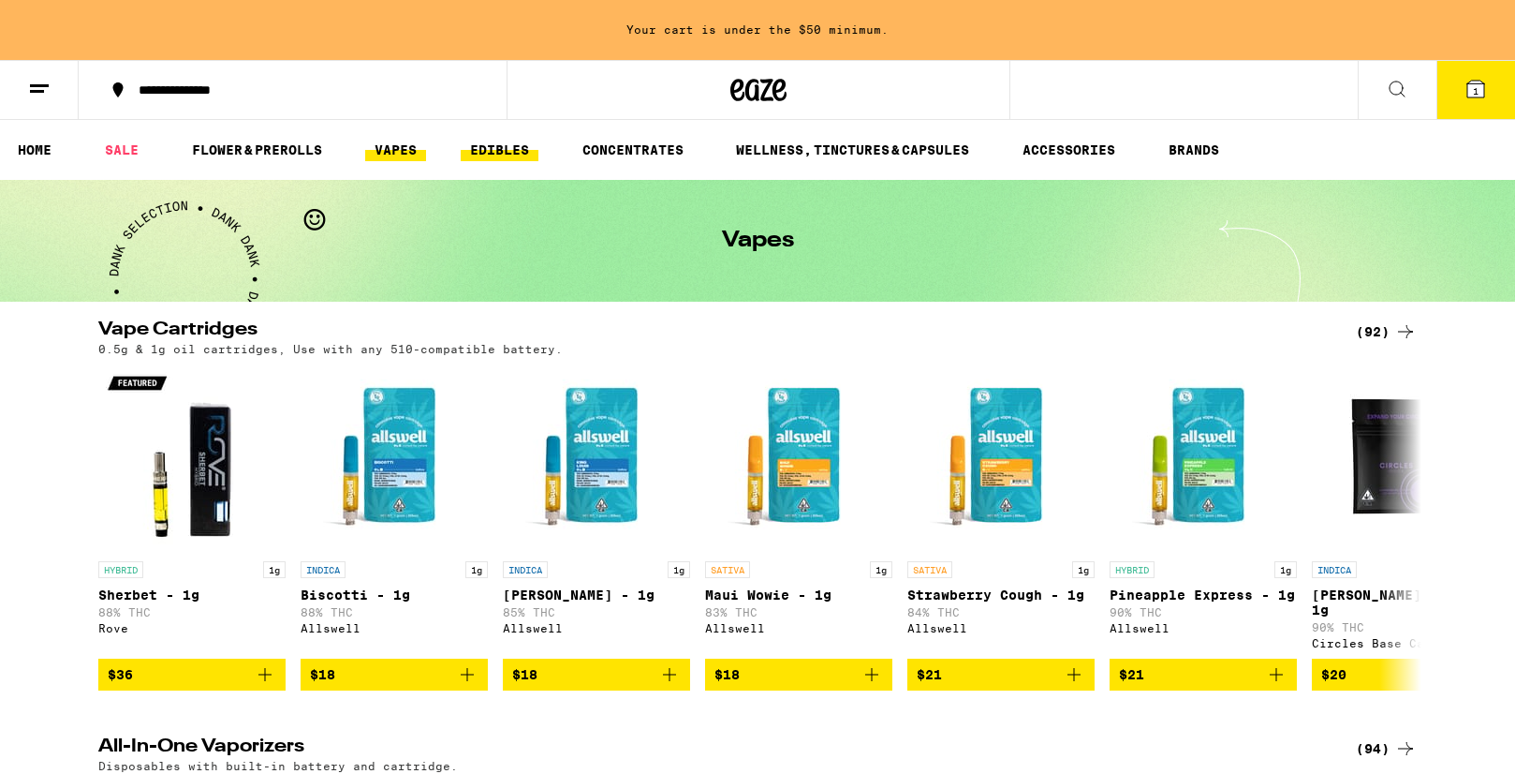
click at [504, 140] on link "EDIBLES" at bounding box center [500, 150] width 78 height 22
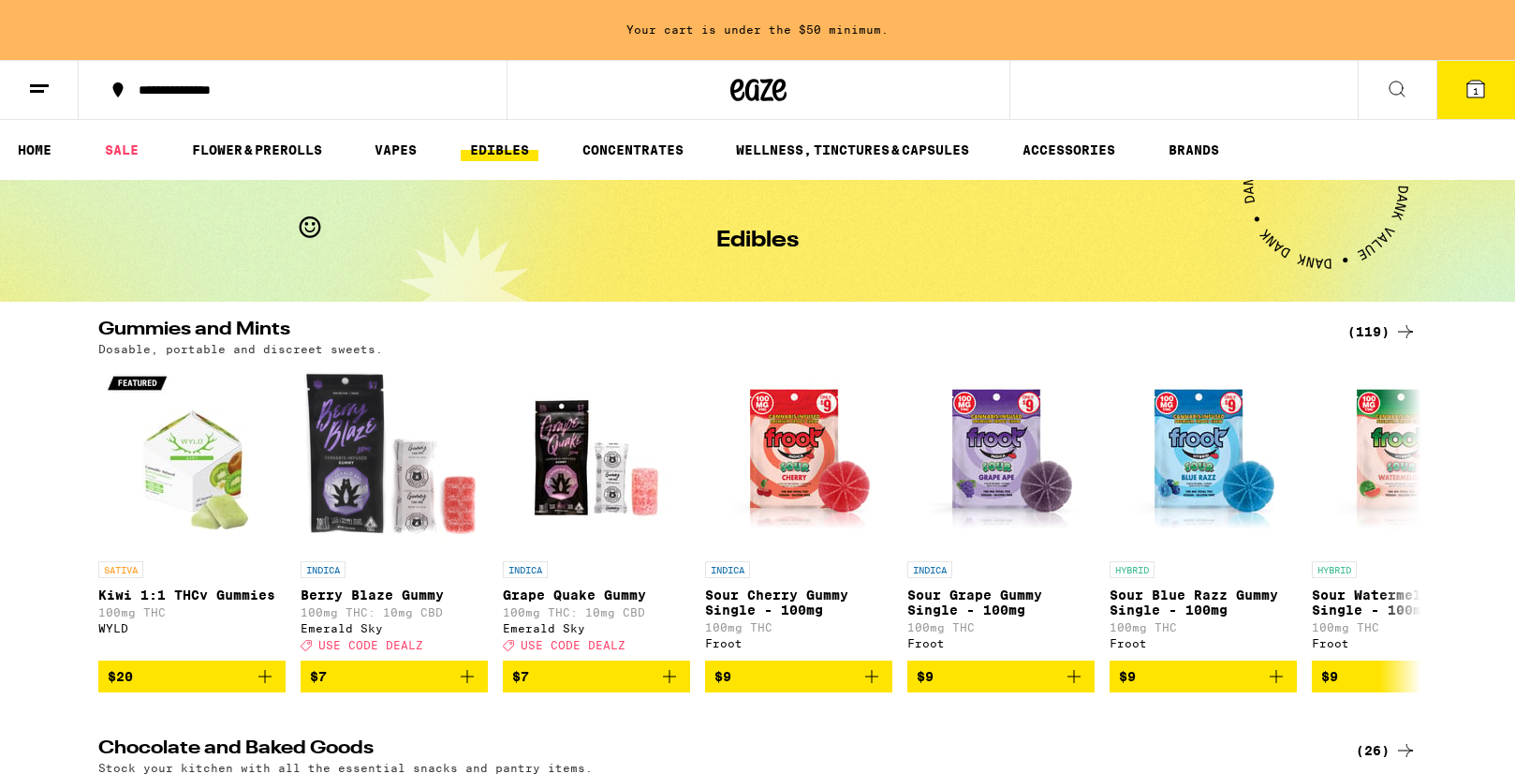
click at [1387, 329] on div "(119)" at bounding box center [1382, 331] width 69 height 22
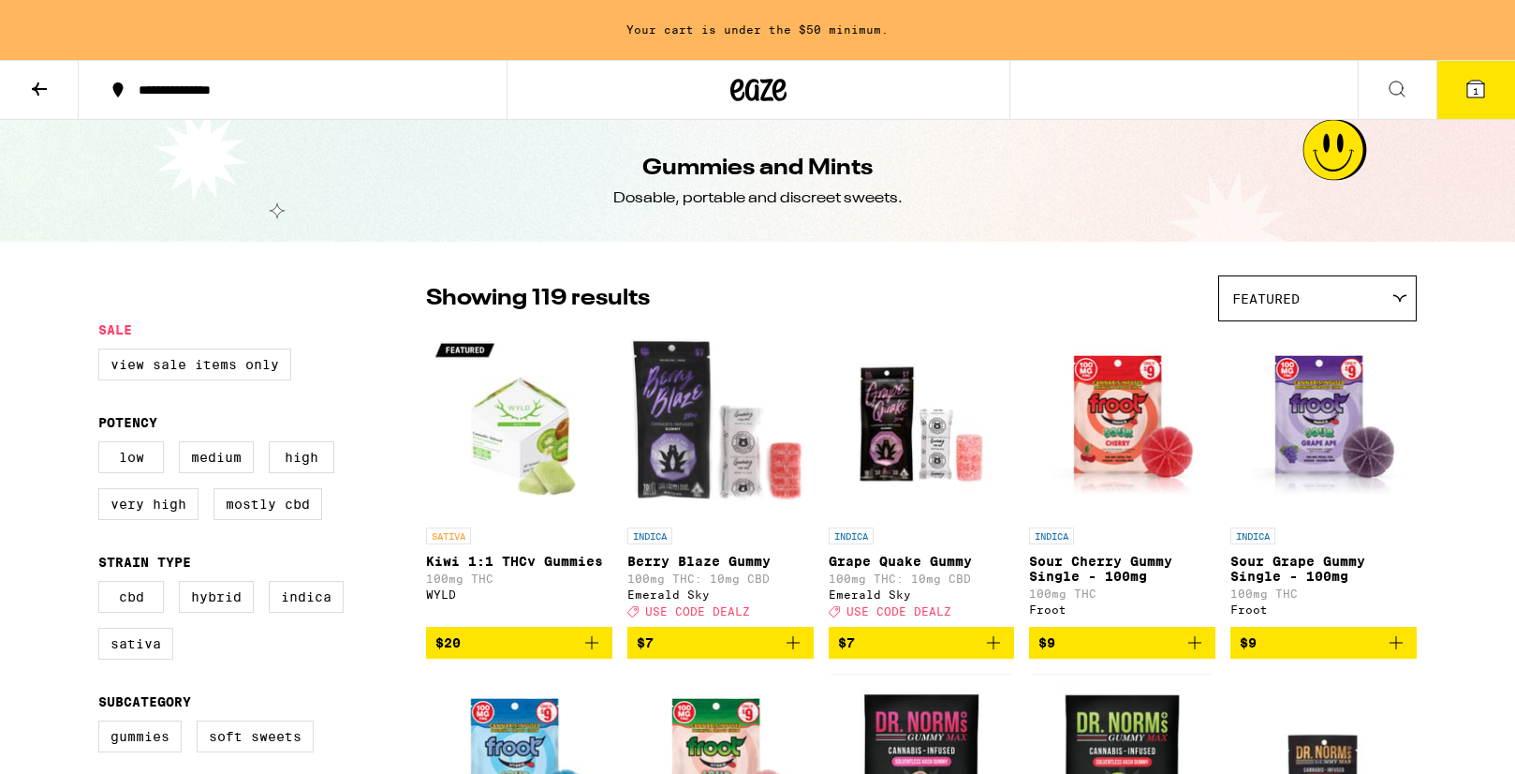
click at [1371, 298] on div "Featured" at bounding box center [1318, 298] width 197 height 44
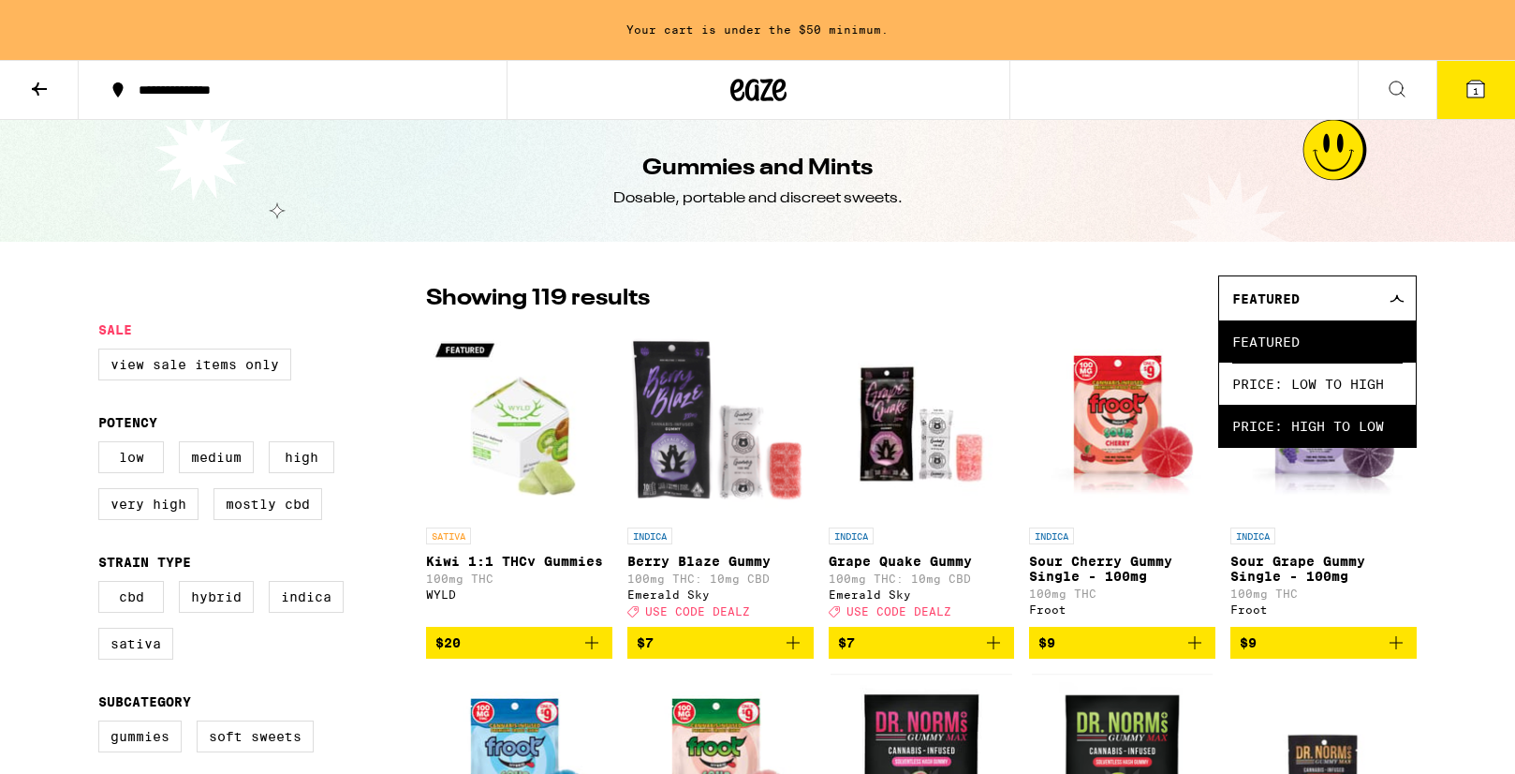
click at [1323, 419] on span "Price: High to Low" at bounding box center [1318, 426] width 170 height 42
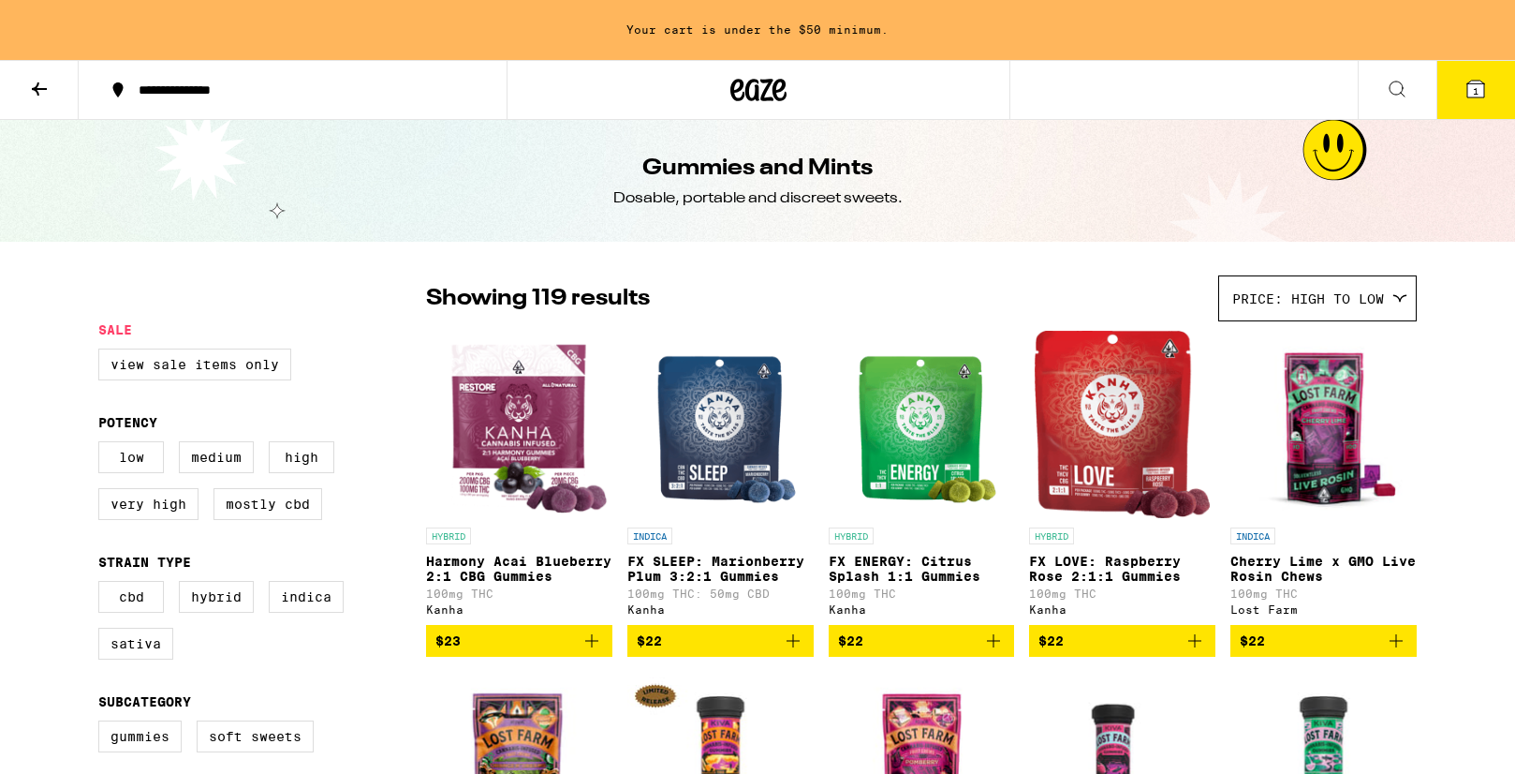
click at [1089, 565] on p "FX LOVE: Raspberry Rose 2:1:1 Gummies" at bounding box center [1122, 569] width 186 height 30
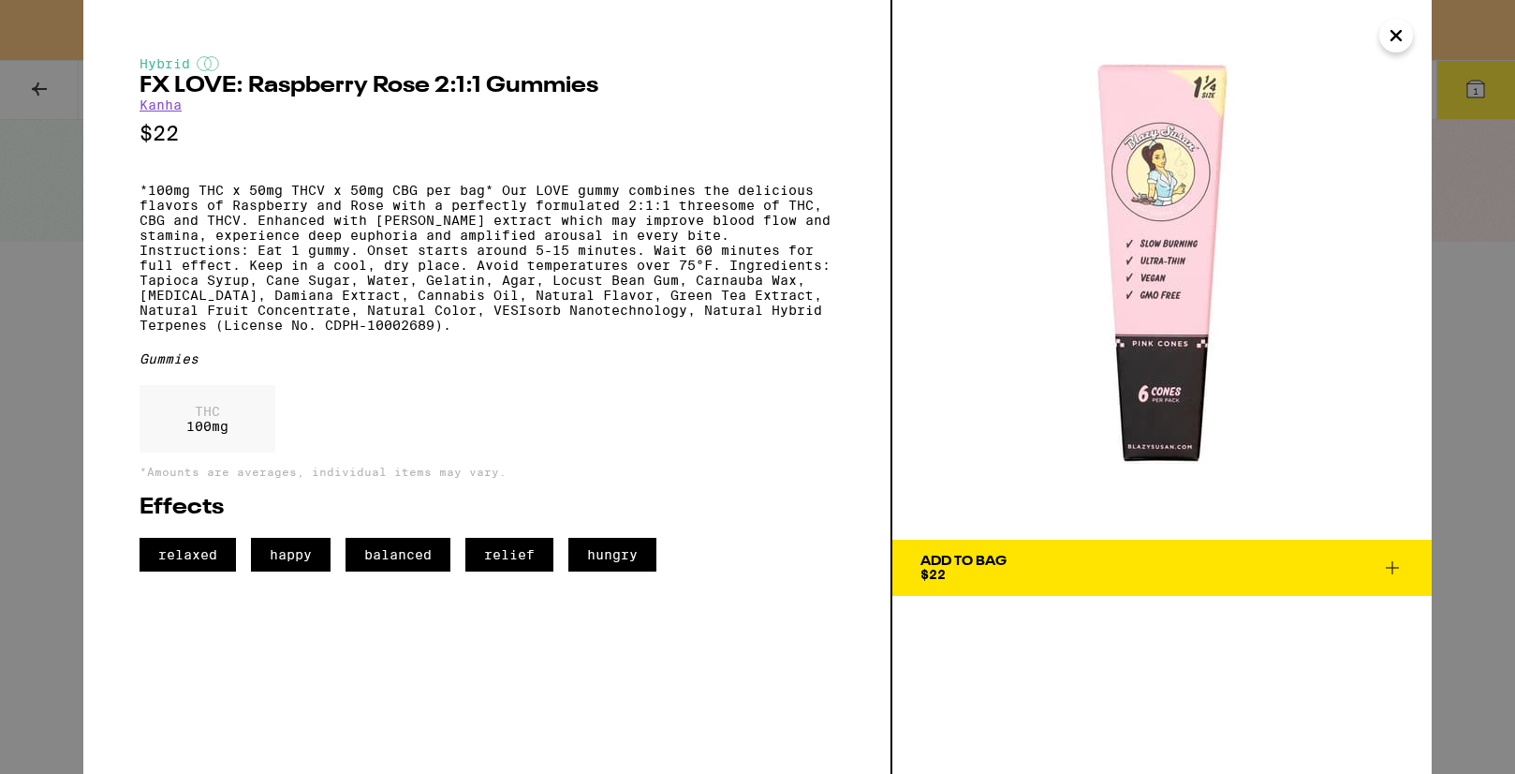
click at [1387, 35] on icon "Close" at bounding box center [1396, 36] width 22 height 28
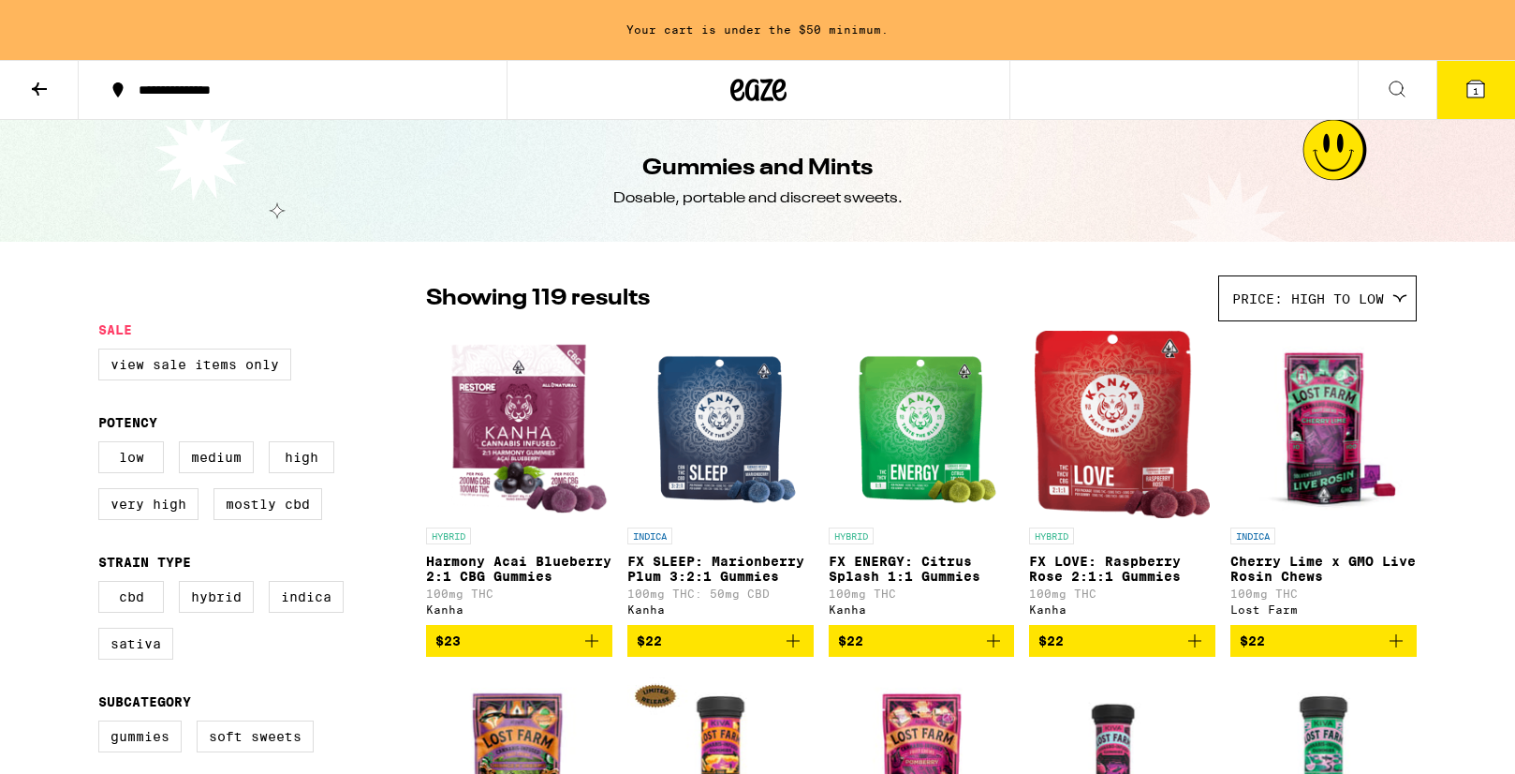
click at [1248, 156] on div "Gummies and Mints Dosable, portable and discreet sweets." at bounding box center [757, 181] width 1515 height 122
click at [751, 569] on p "FX SLEEP: Marionberry Plum 3:2:1 Gummies" at bounding box center [721, 569] width 186 height 30
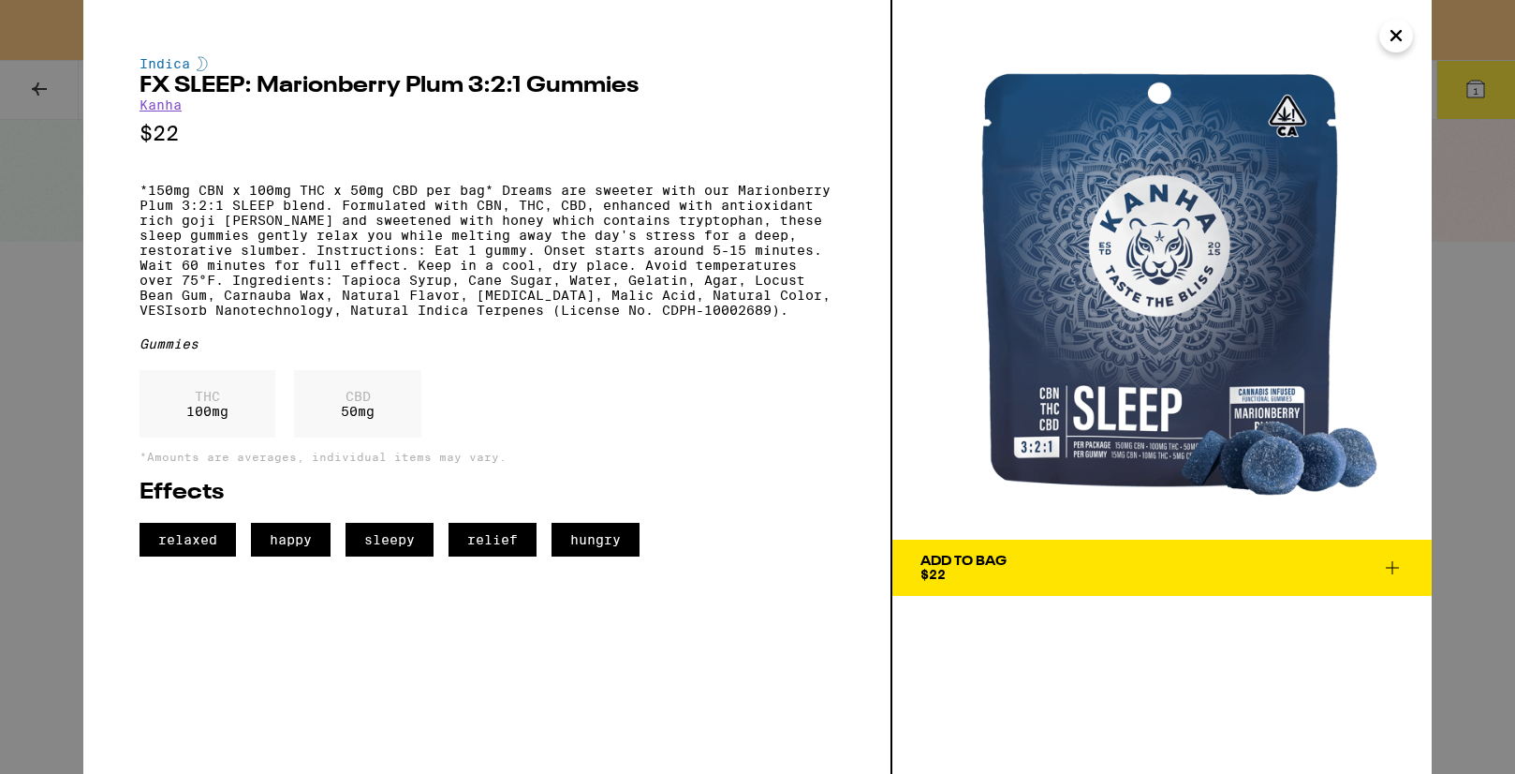
click at [984, 569] on div "Add To Bag $22" at bounding box center [964, 567] width 86 height 26
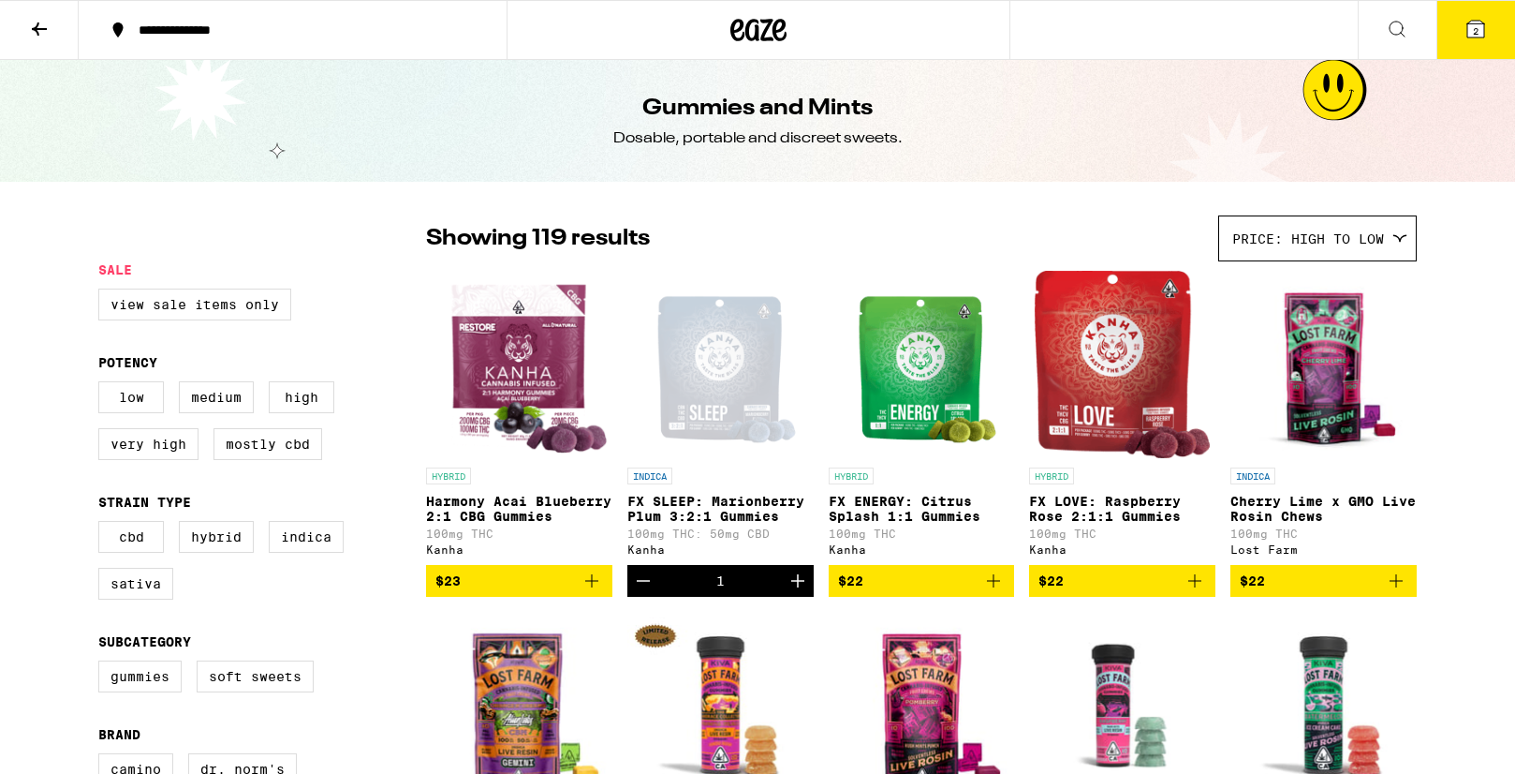
click at [801, 589] on icon "Increment" at bounding box center [798, 580] width 22 height 22
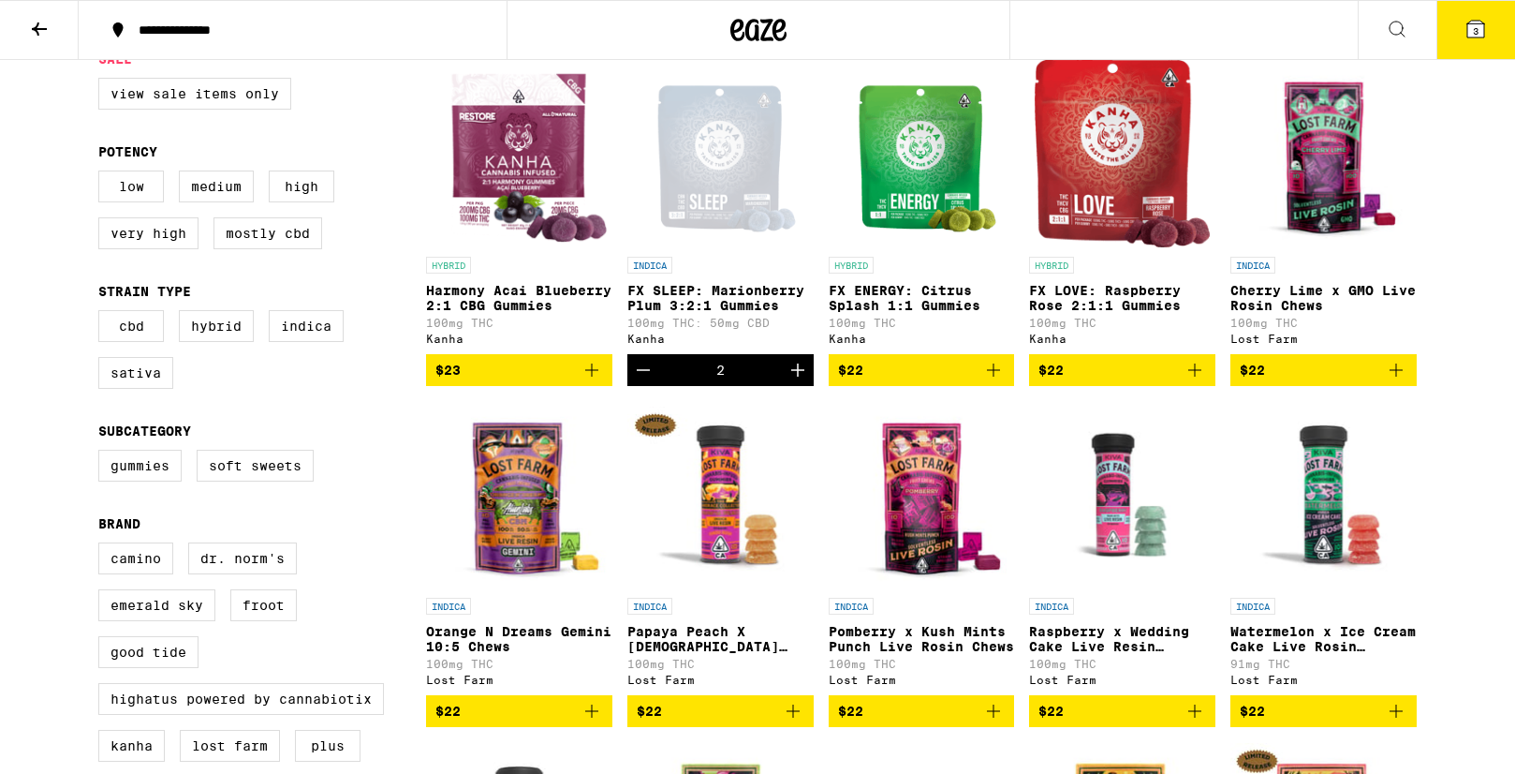
scroll to position [212, 0]
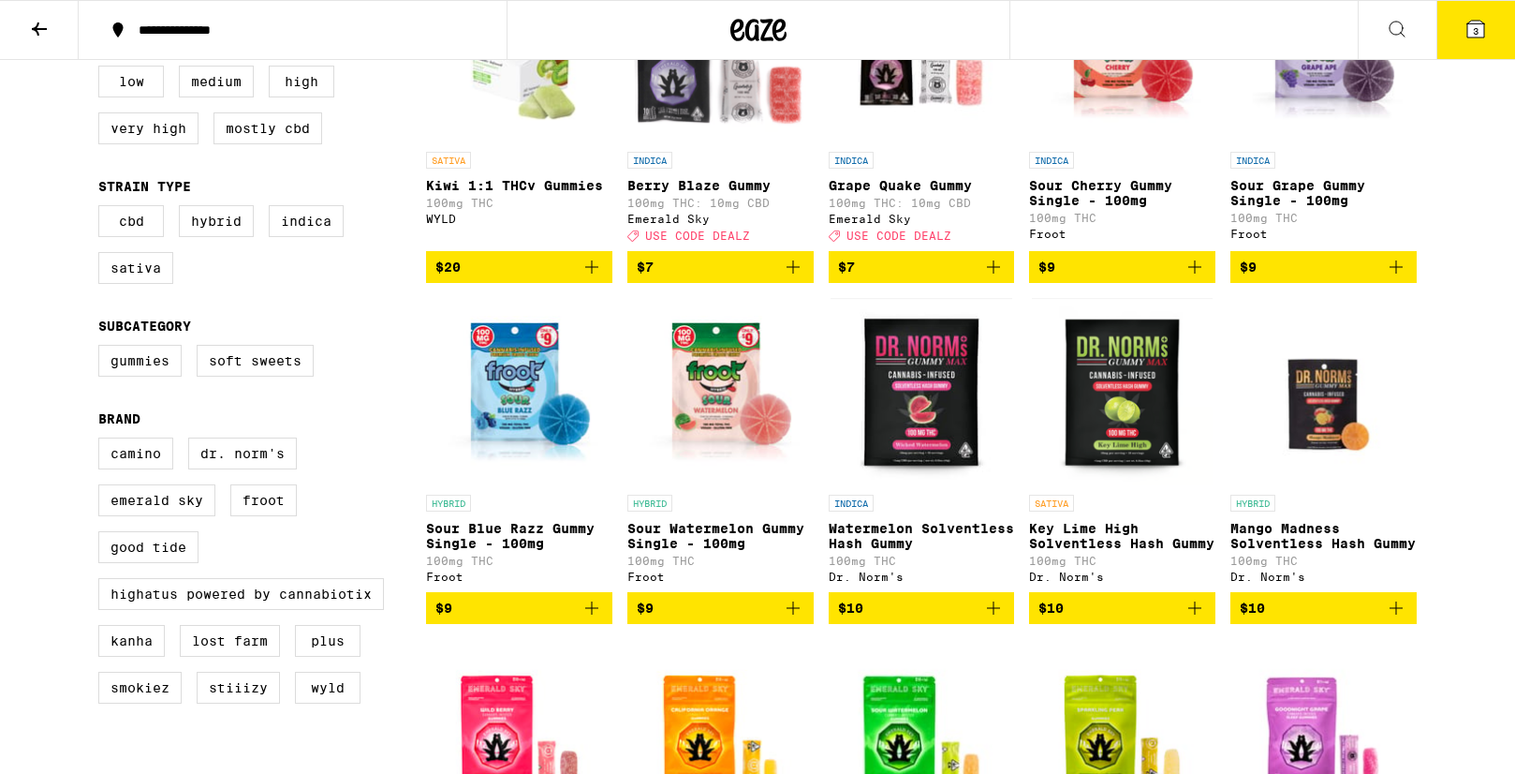
scroll to position [322, 0]
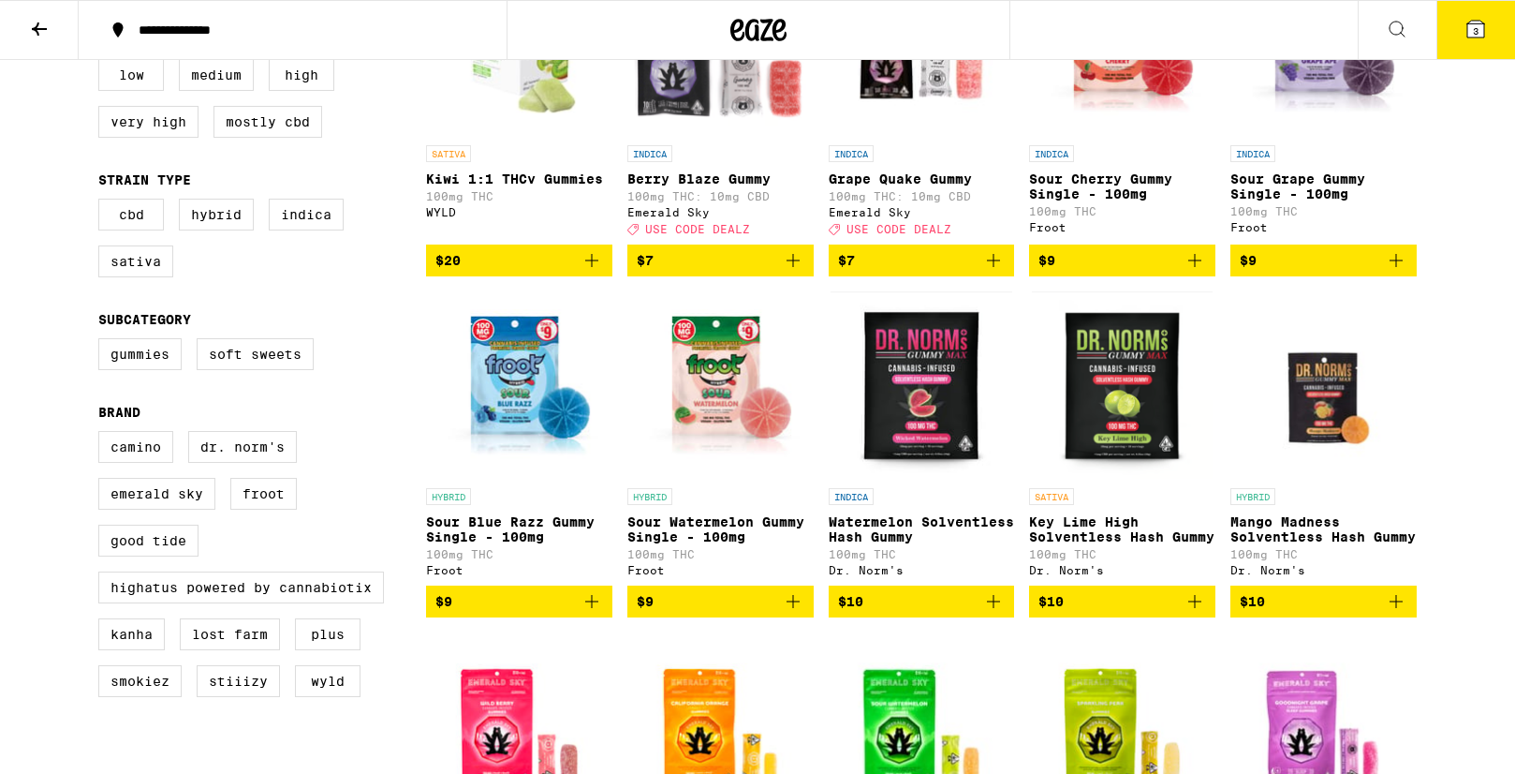
click at [794, 613] on icon "Add to bag" at bounding box center [793, 601] width 22 height 22
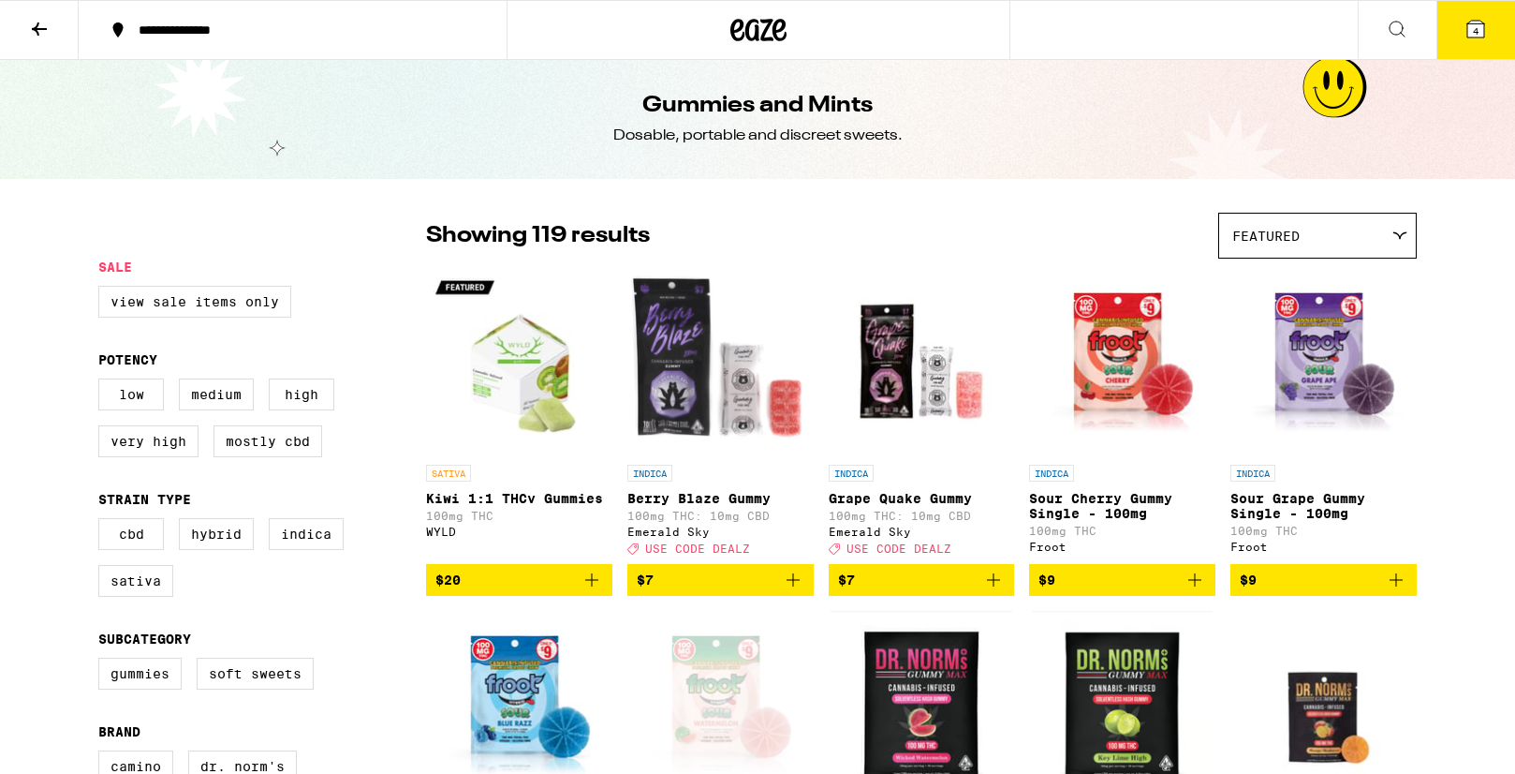
scroll to position [0, 0]
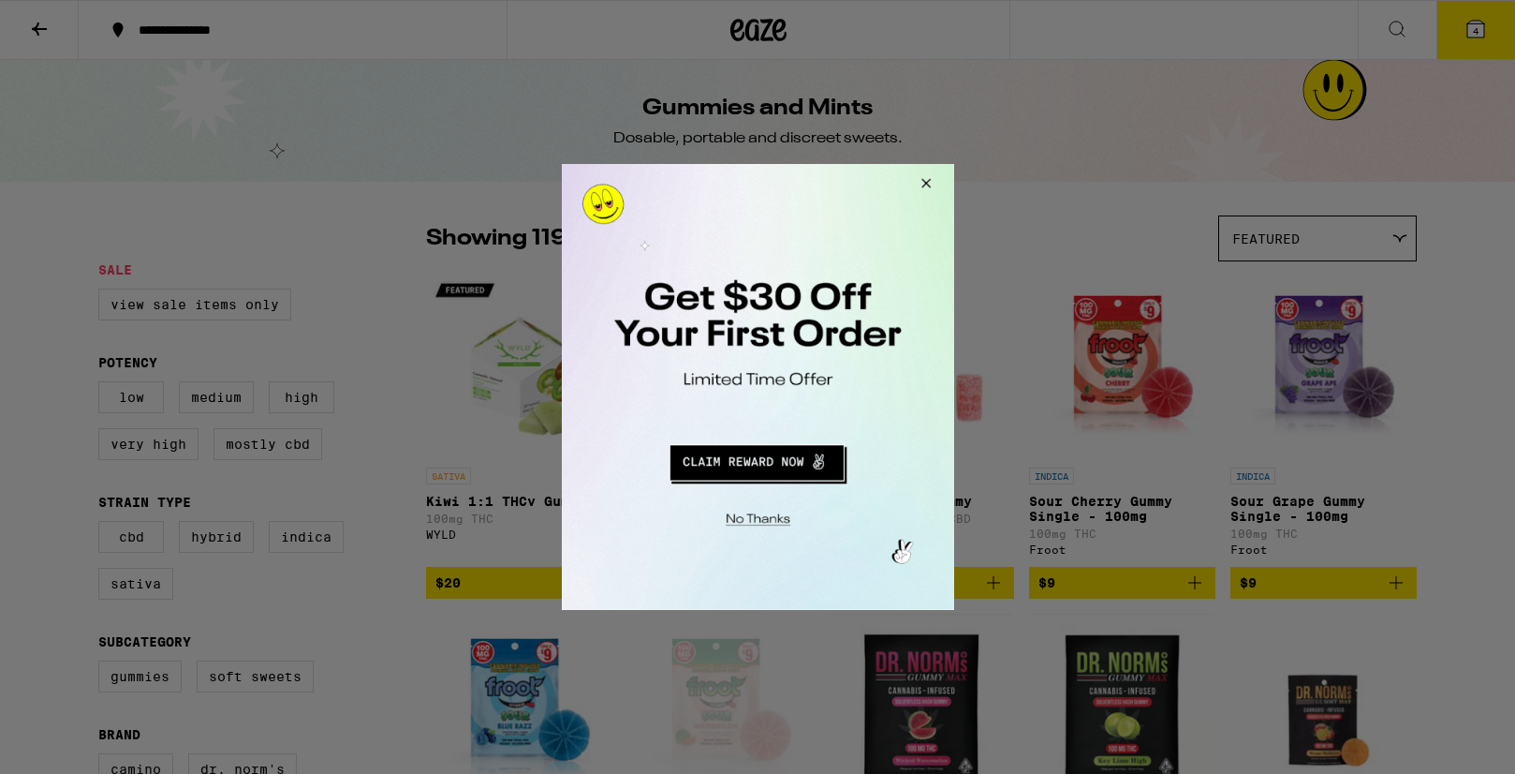
click at [1481, 28] on div at bounding box center [757, 387] width 1515 height 774
click at [760, 511] on button "Close Modal" at bounding box center [754, 516] width 381 height 29
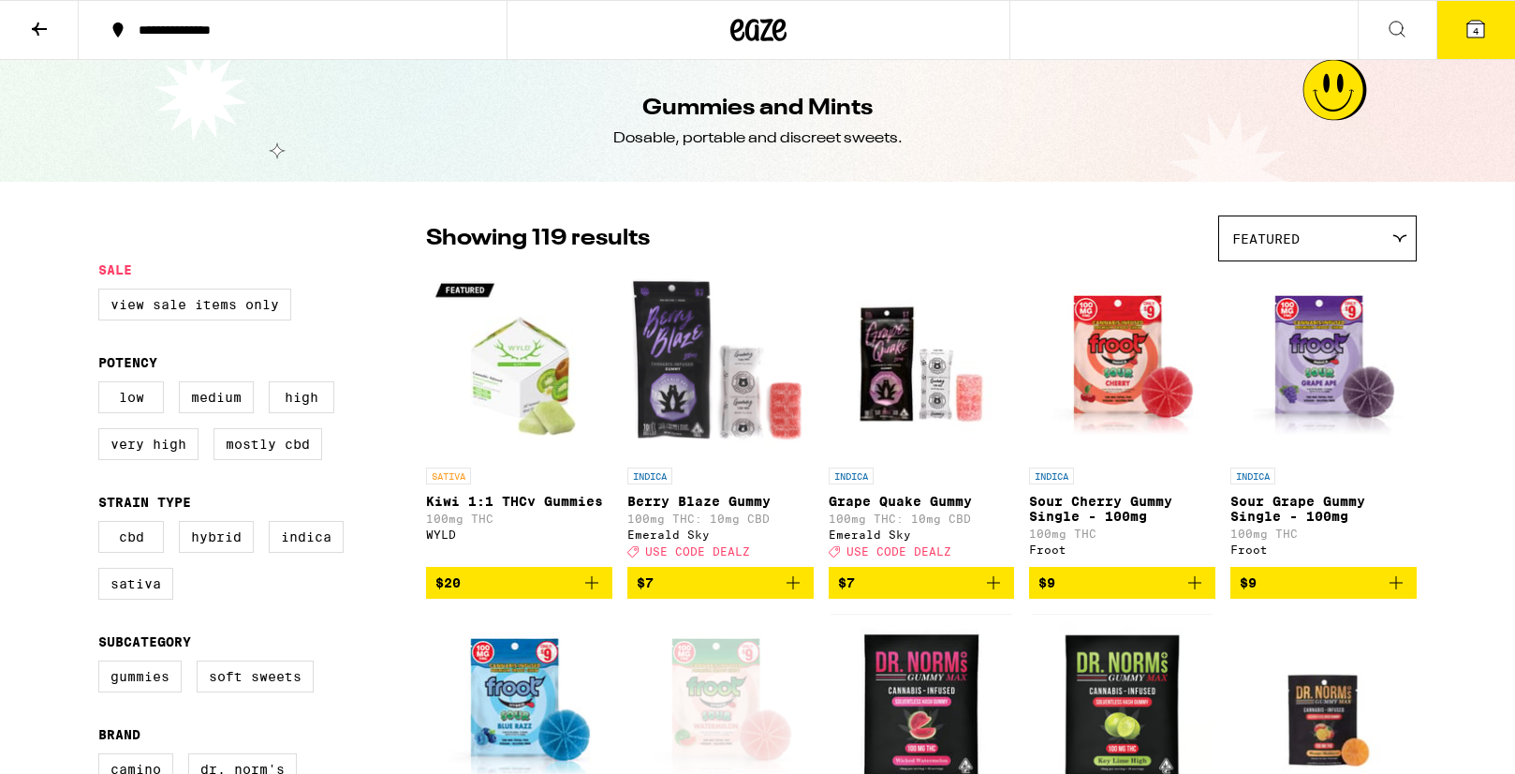
click at [1465, 22] on icon at bounding box center [1476, 29] width 22 height 22
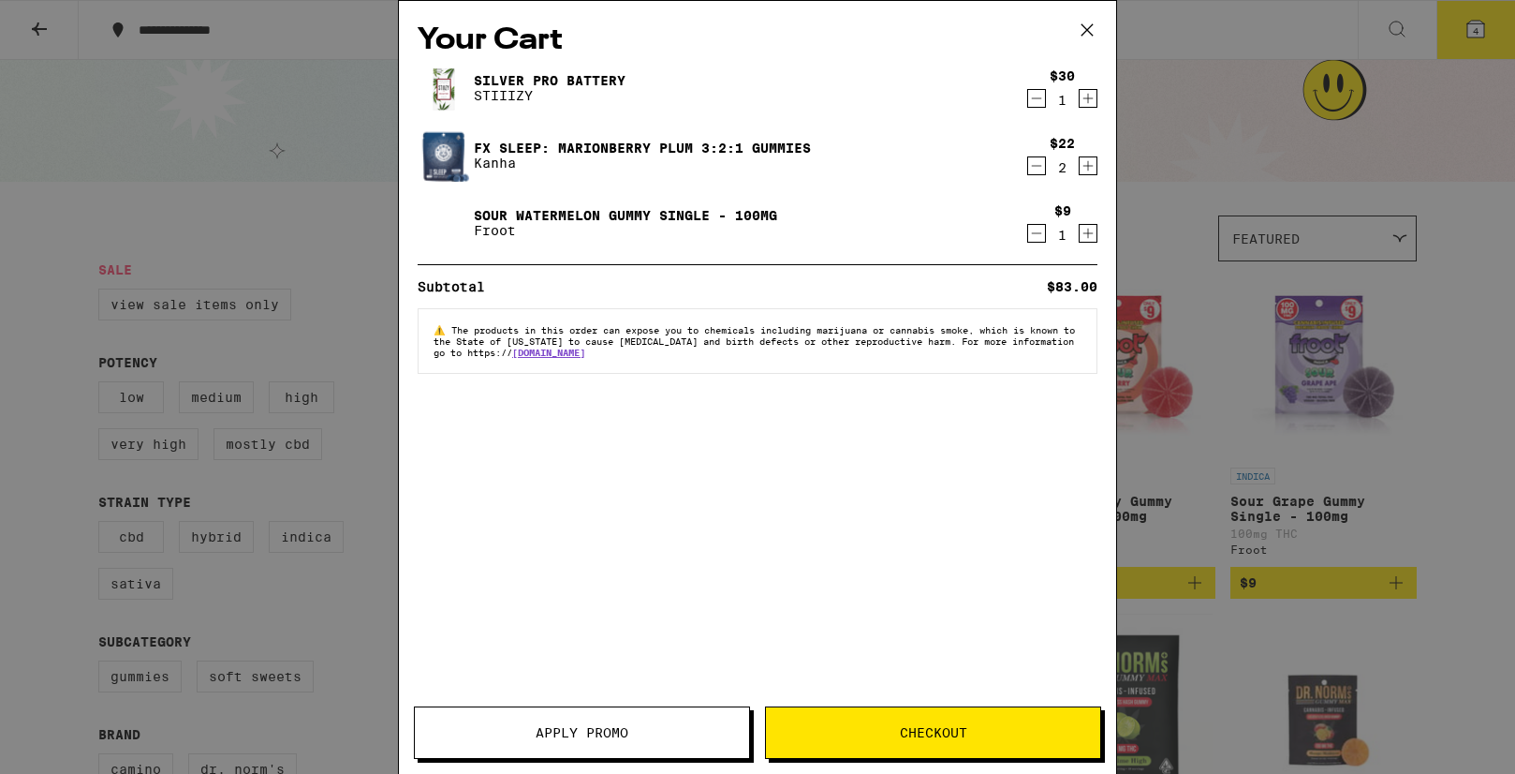
click at [997, 132] on div "FX SLEEP: Marionberry Plum 3:2:1 Gummies Kanha" at bounding box center [722, 155] width 608 height 52
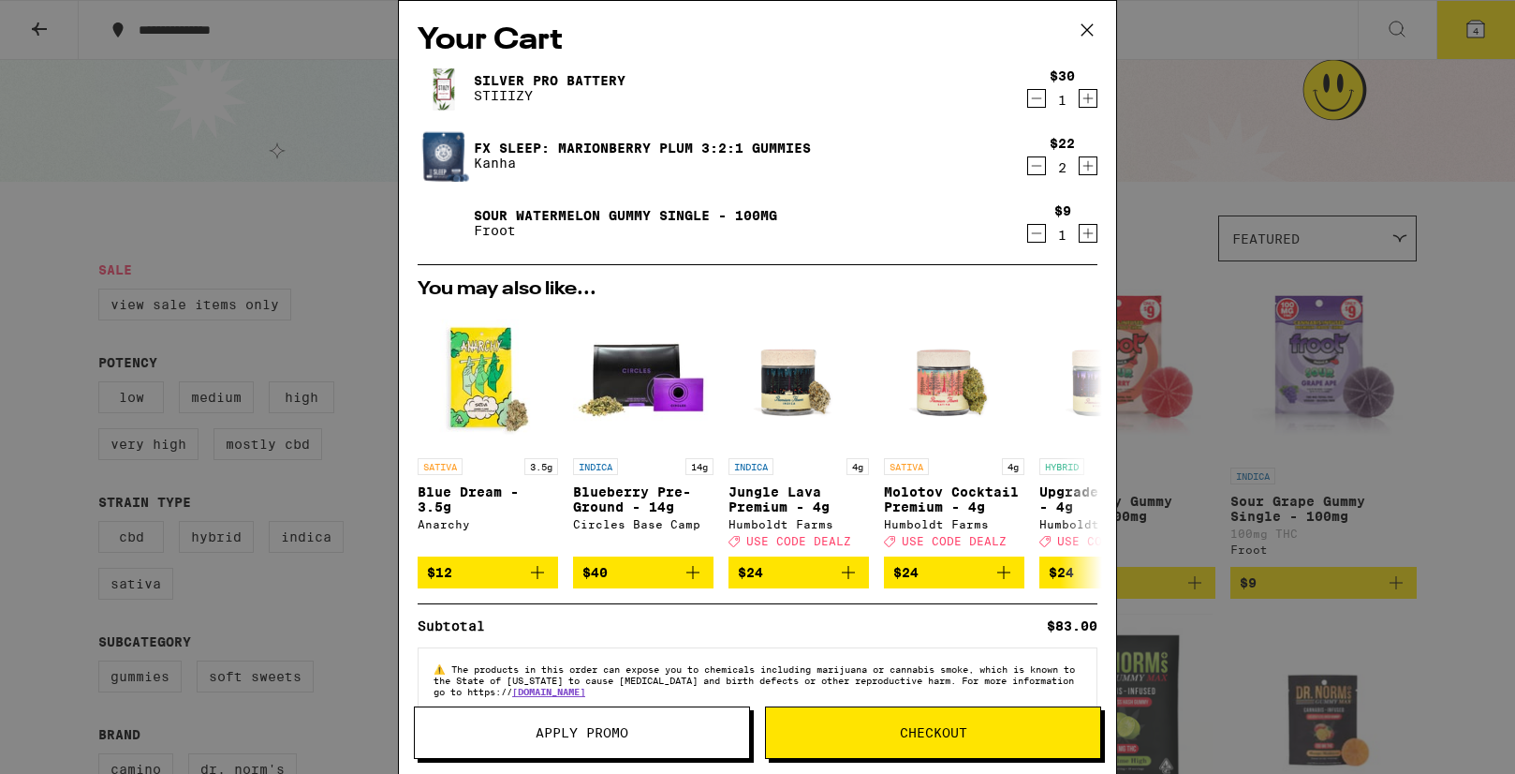
click at [1038, 107] on icon "Decrement" at bounding box center [1036, 98] width 17 height 22
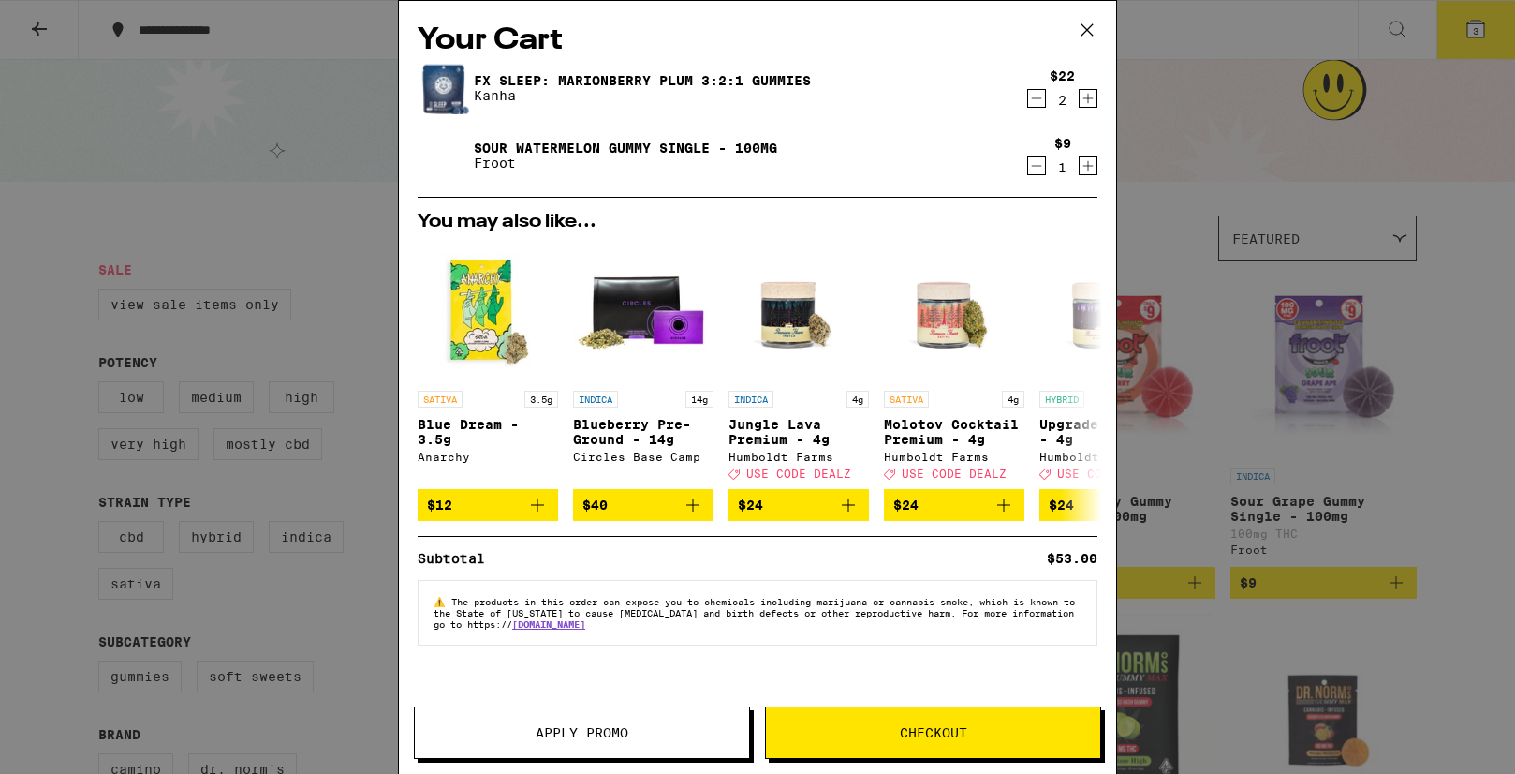
click at [939, 716] on button "Checkout" at bounding box center [933, 732] width 336 height 52
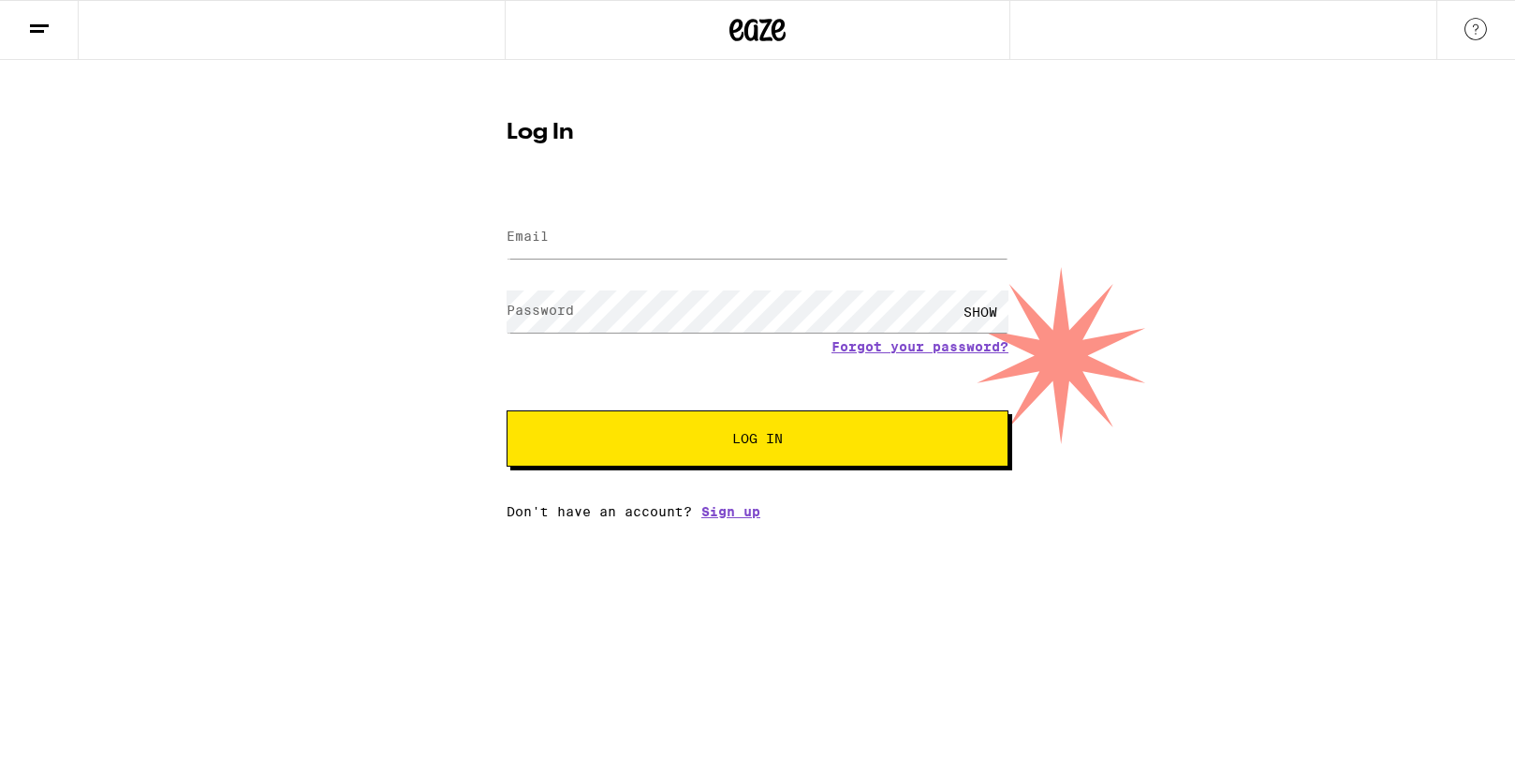
click at [802, 210] on div at bounding box center [758, 237] width 502 height 55
click at [785, 228] on input "Email" at bounding box center [758, 237] width 502 height 42
type input "[EMAIL_ADDRESS][DOMAIN_NAME]"
click at [507, 410] on button "Log In" at bounding box center [758, 438] width 502 height 56
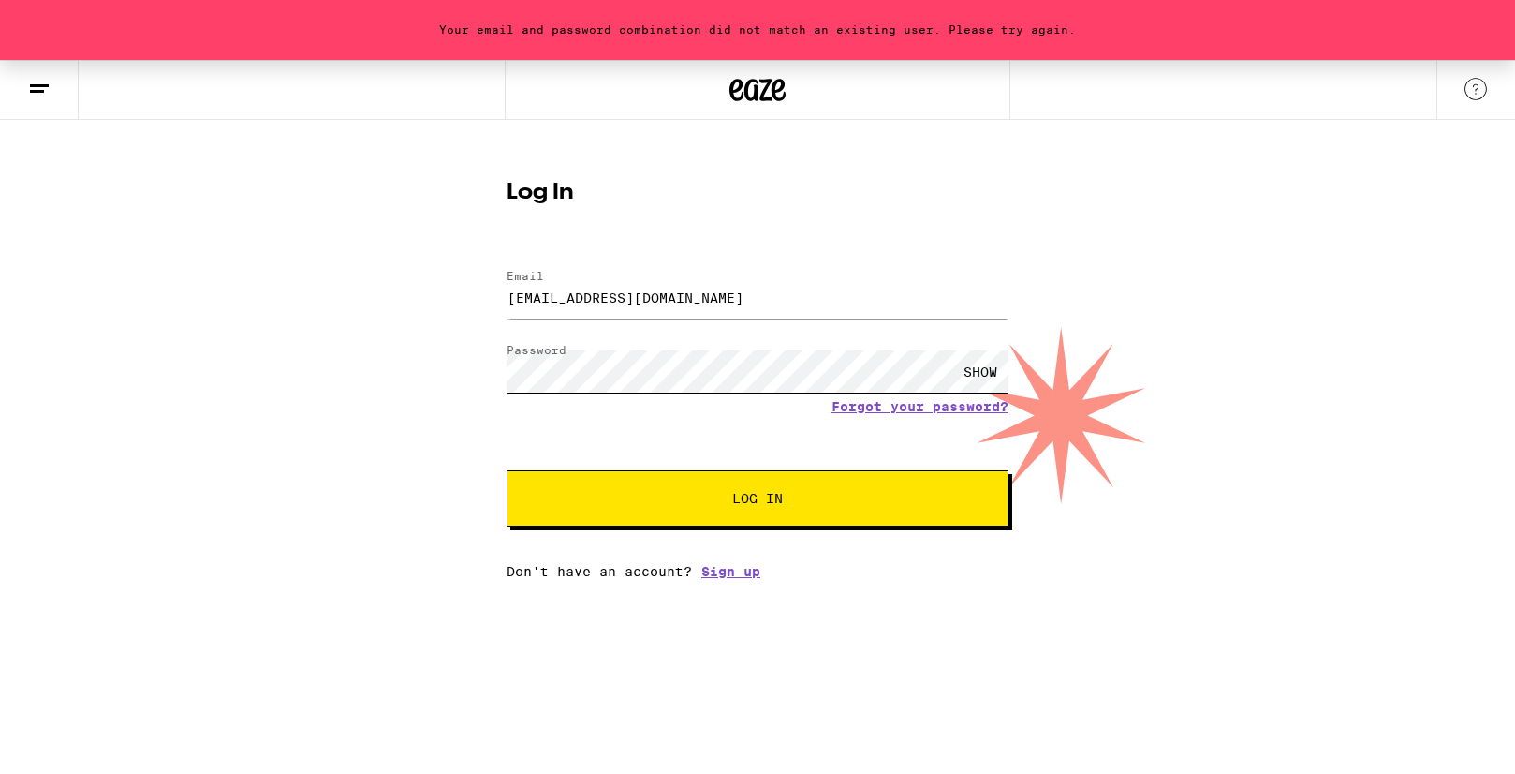
click at [507, 470] on button "Log In" at bounding box center [758, 498] width 502 height 56
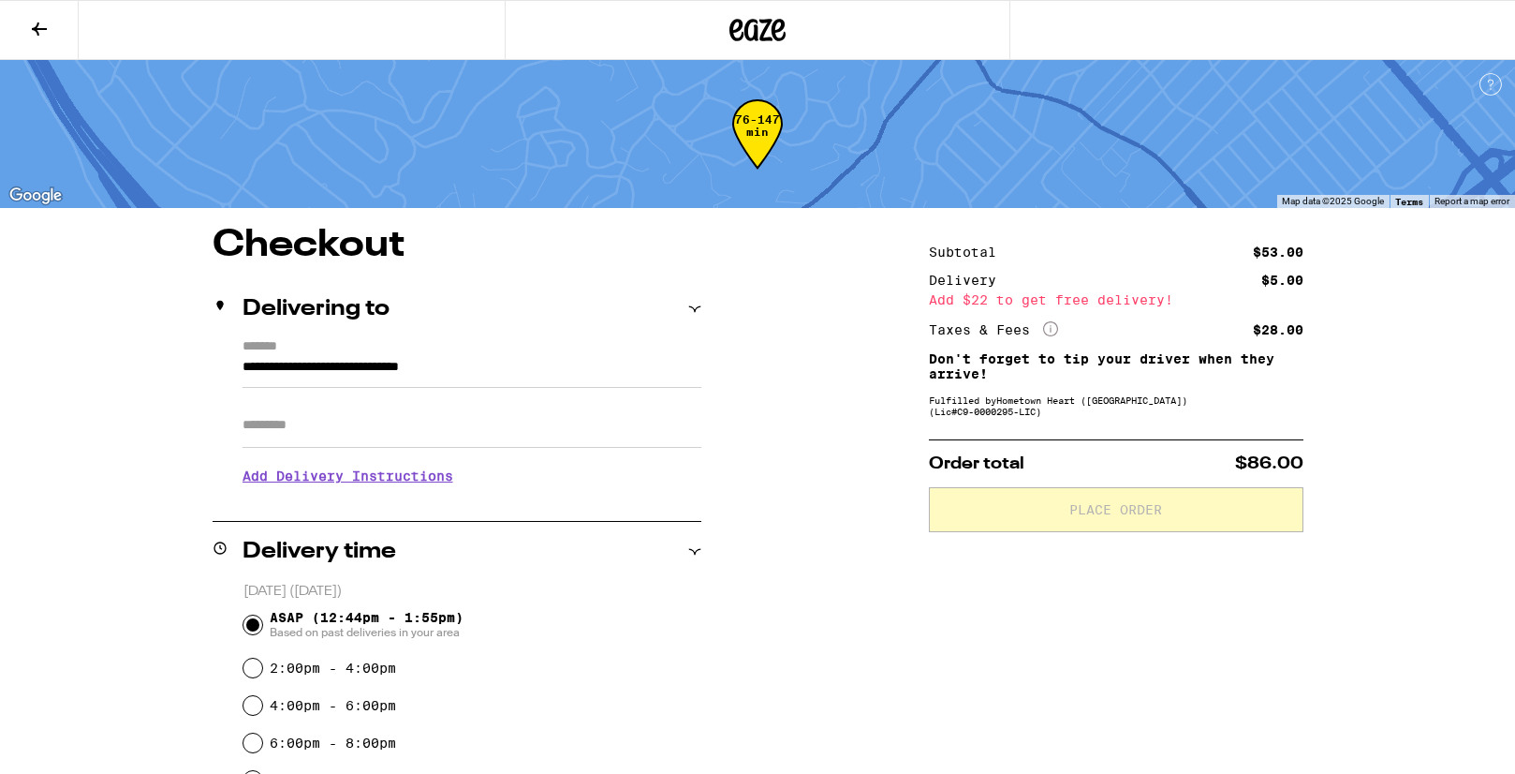
click at [439, 473] on h3 "Add Delivery Instructions" at bounding box center [472, 475] width 459 height 43
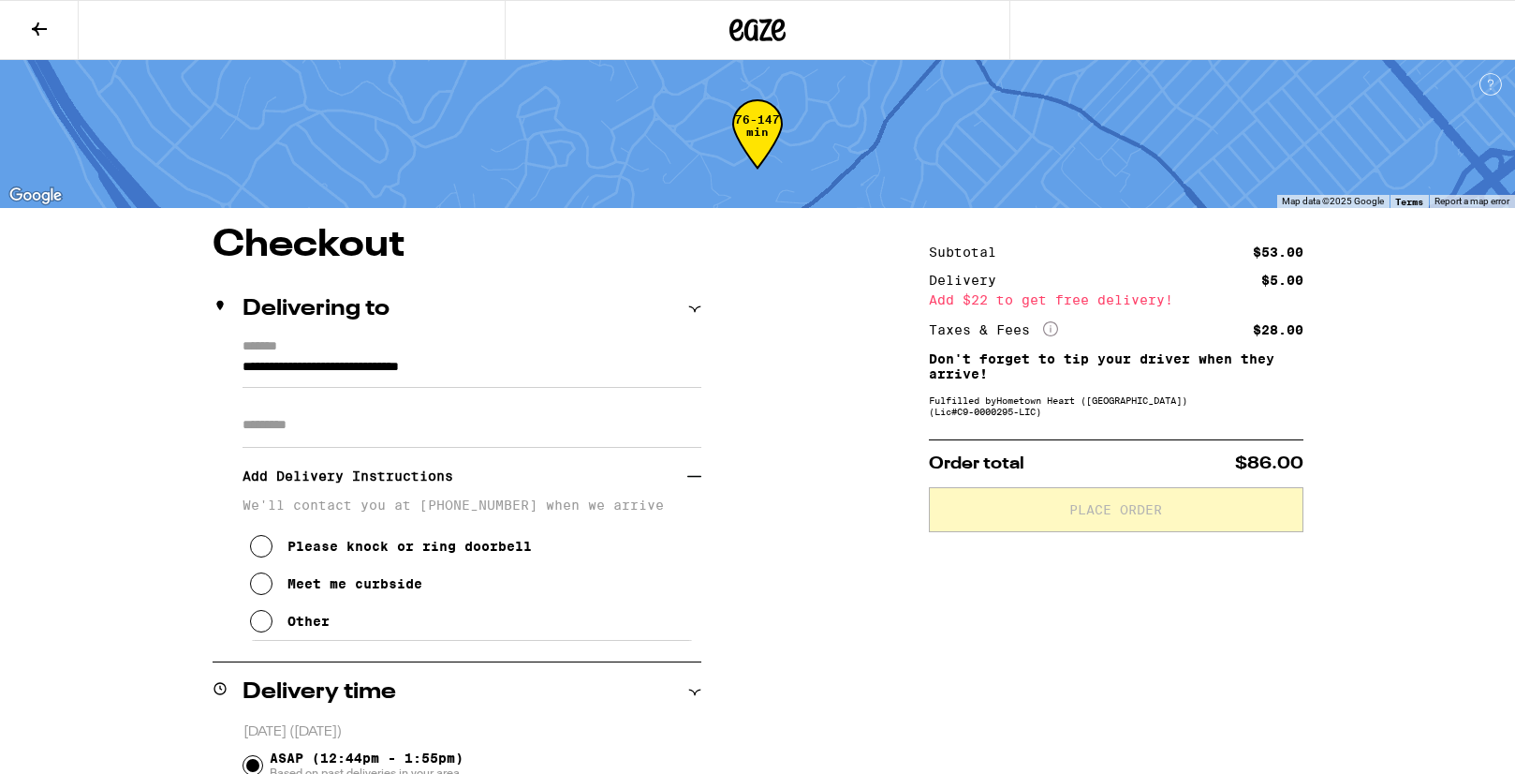
click at [338, 621] on div "Please knock or ring doorbell Meet me curbside Other" at bounding box center [472, 575] width 459 height 127
click at [311, 628] on div "Other" at bounding box center [309, 621] width 42 height 15
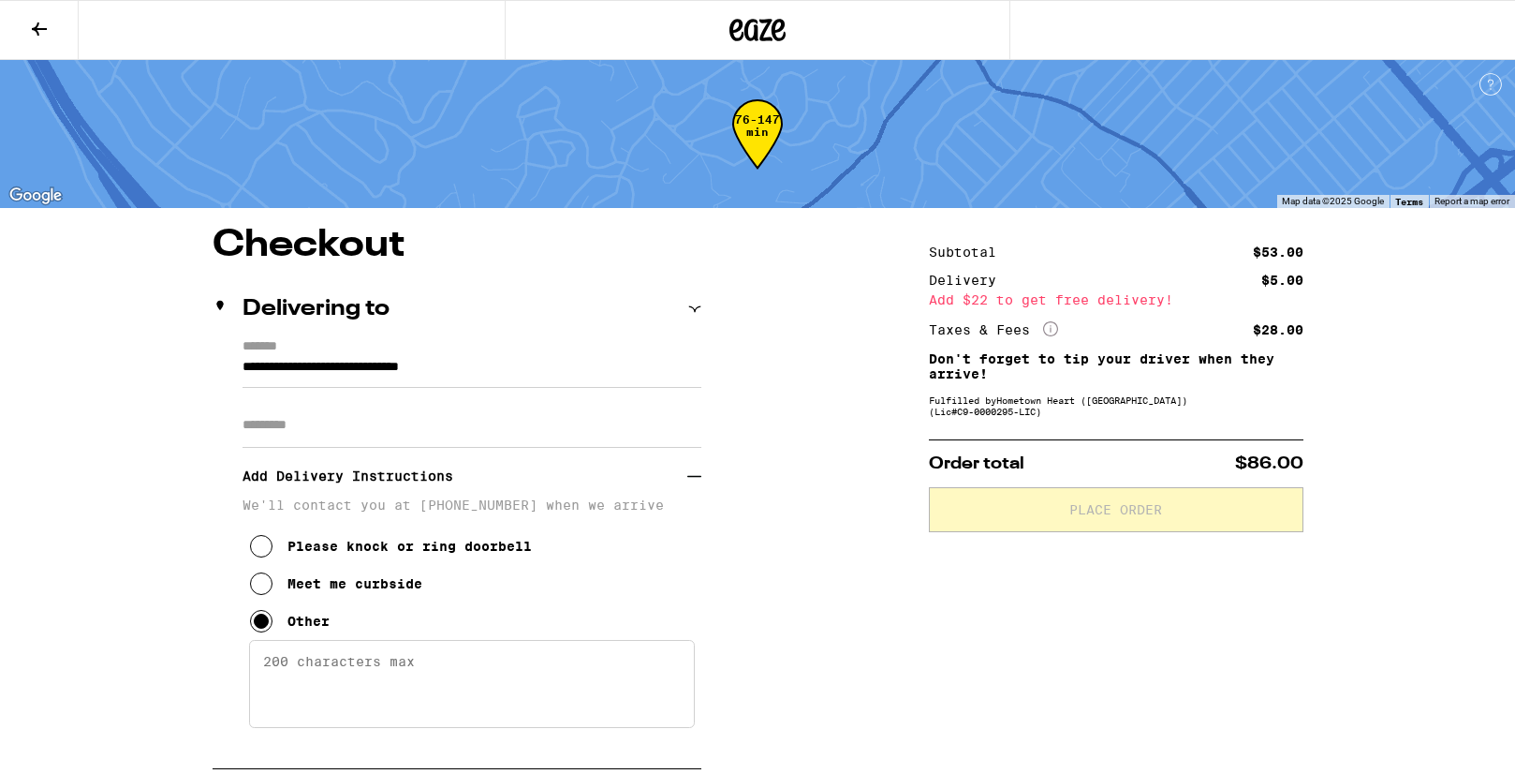
click at [347, 670] on textarea "Enter any other delivery instructions you want driver to know" at bounding box center [472, 684] width 446 height 88
type textarea "Call 650-274-8876 when you arrive."
click at [684, 490] on h3 "Add Delivery Instructions" at bounding box center [465, 475] width 445 height 43
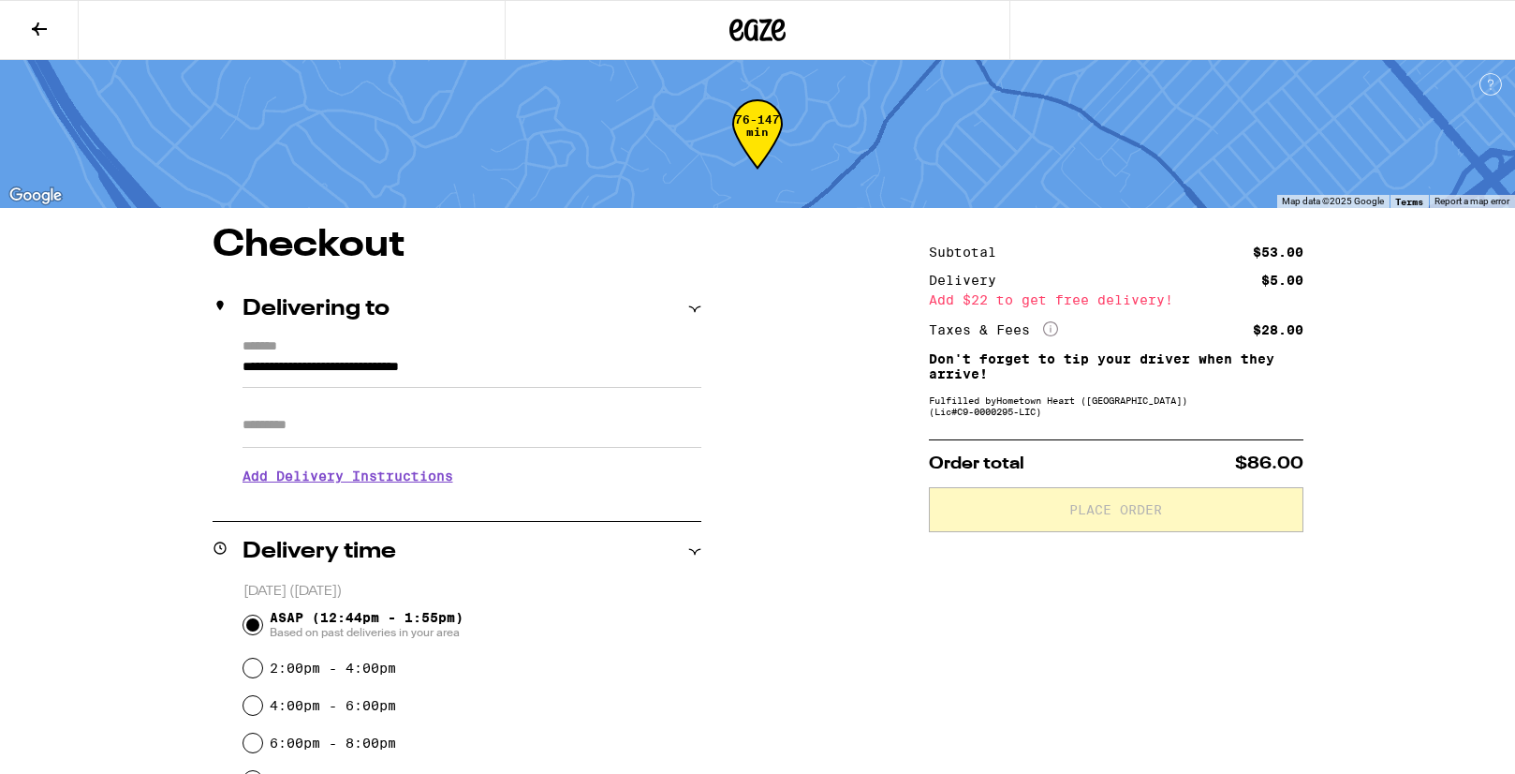
click at [526, 467] on h3 "Add Delivery Instructions" at bounding box center [472, 475] width 459 height 43
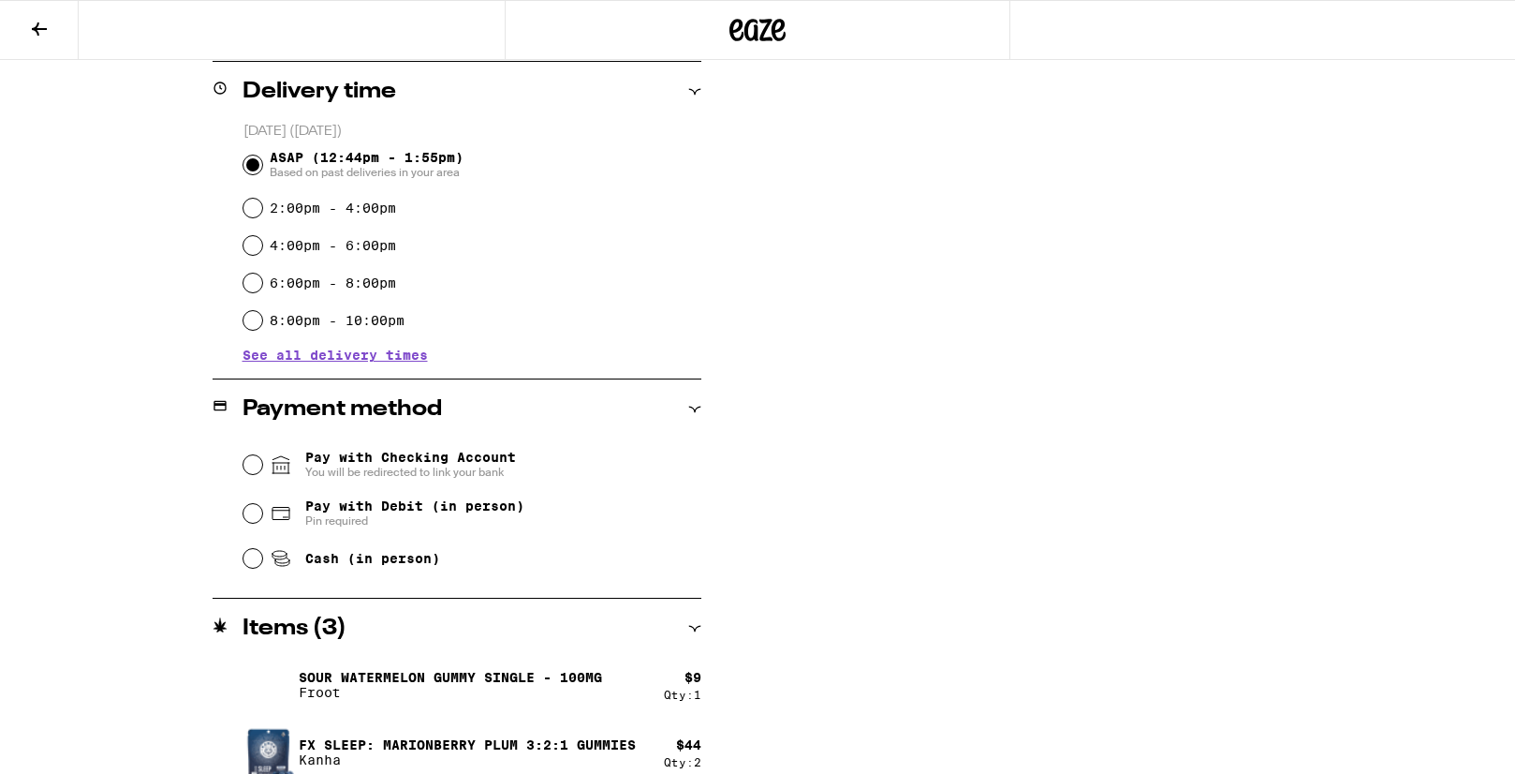
scroll to position [709, 0]
click at [431, 460] on span "Pay with Checking Account You will be redirected to link your bank" at bounding box center [410, 463] width 211 height 30
click at [262, 460] on input "Pay with Checking Account You will be redirected to link your bank" at bounding box center [253, 462] width 19 height 19
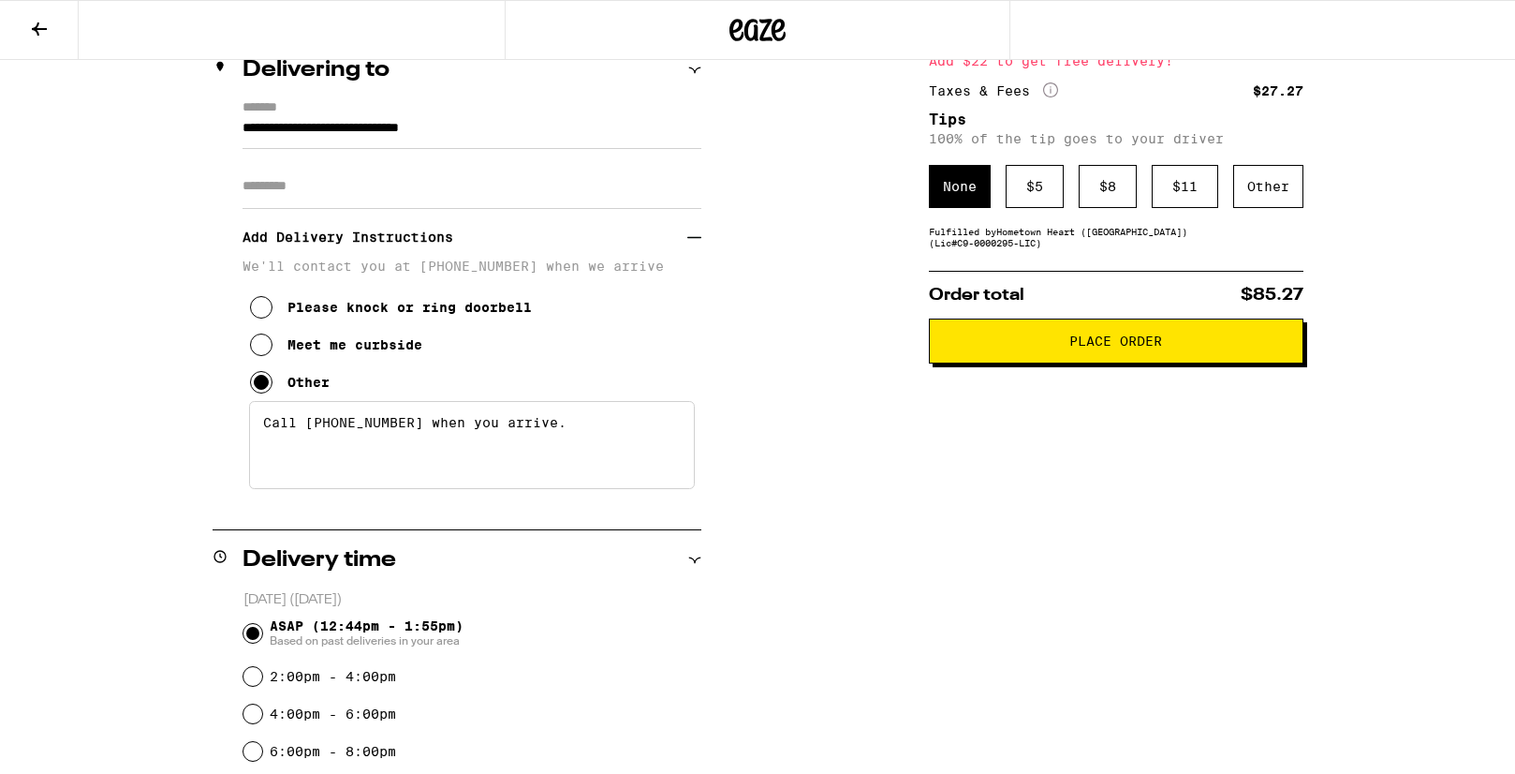
scroll to position [0, 0]
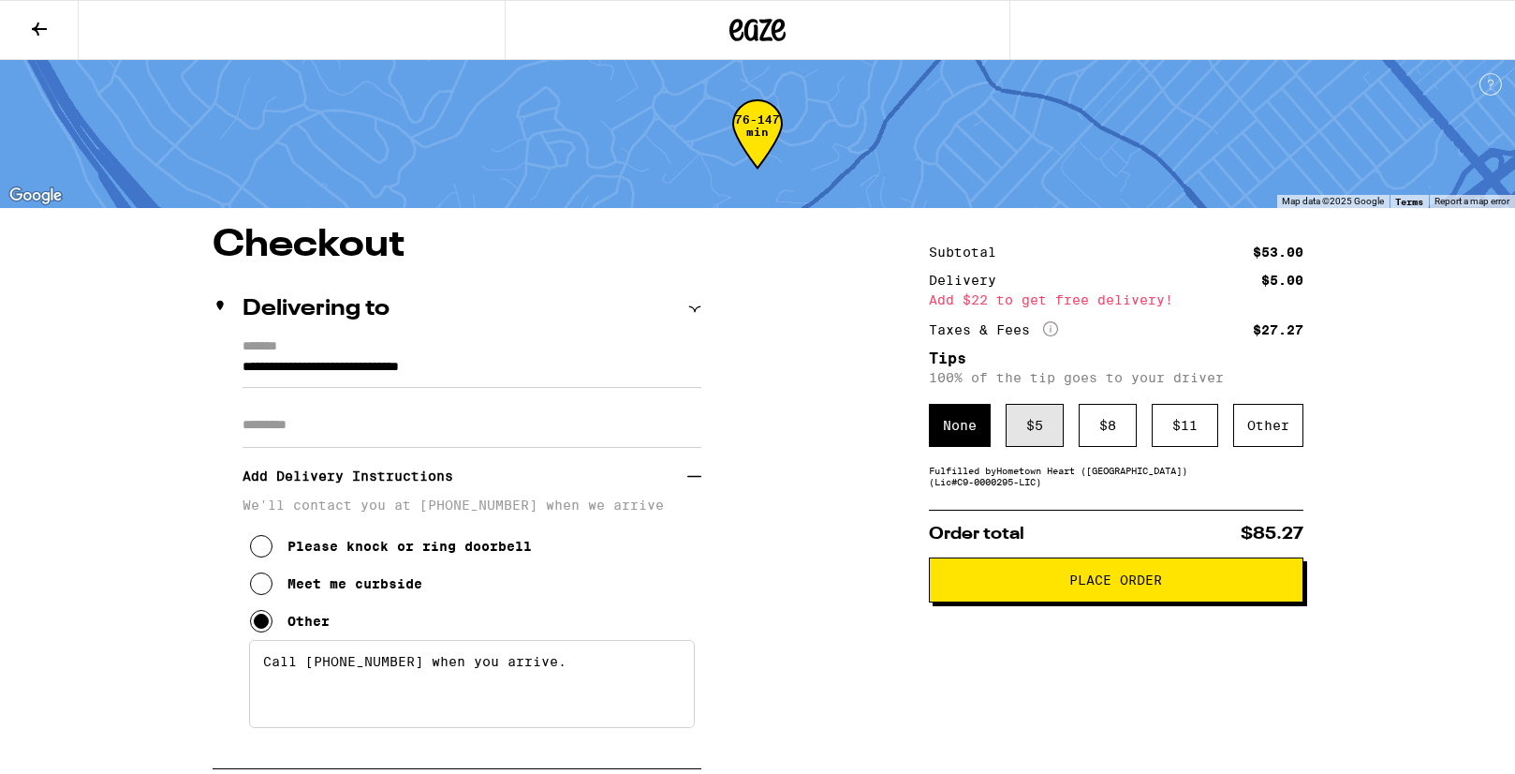
click at [1027, 411] on div "$ 5" at bounding box center [1035, 425] width 58 height 43
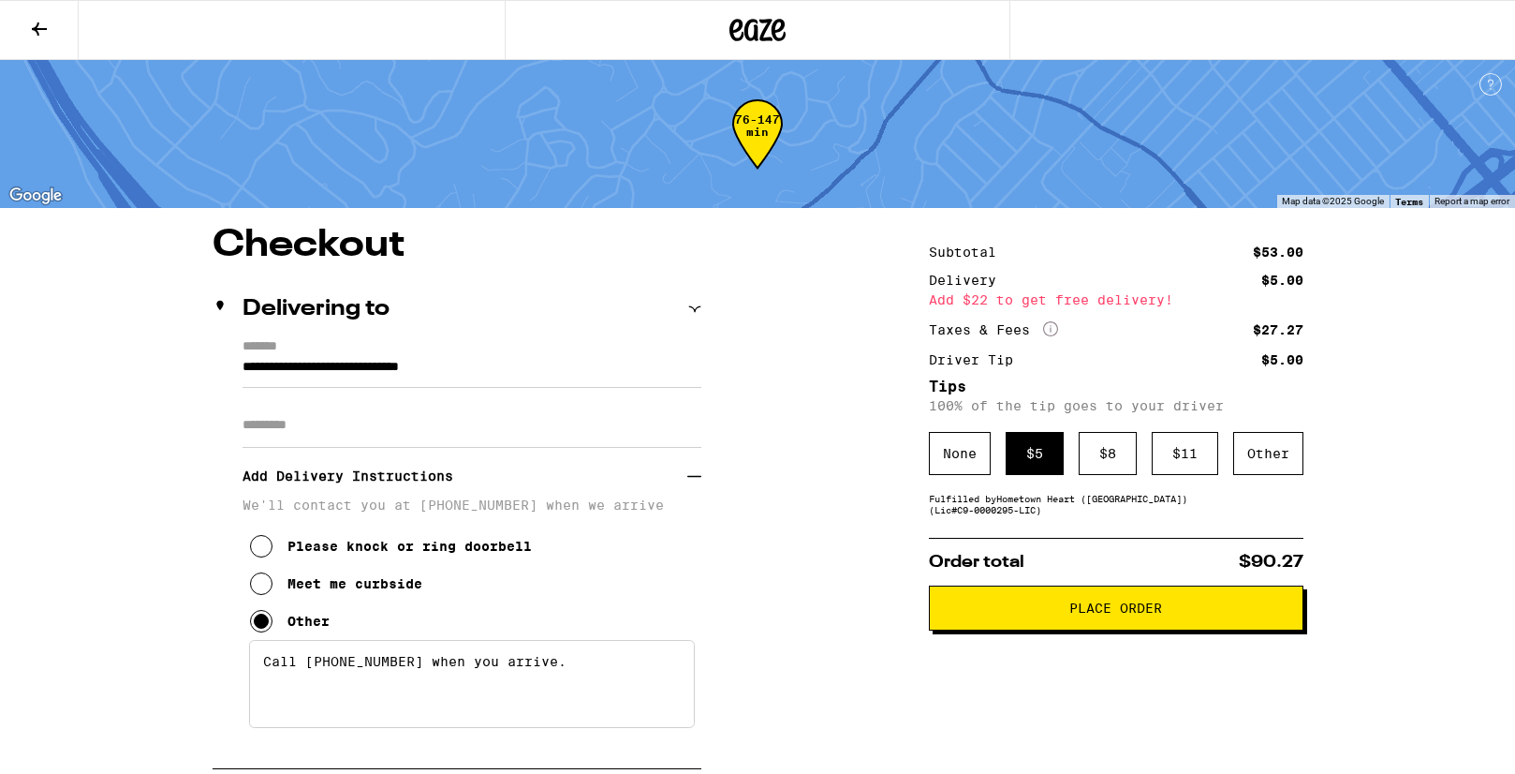
click at [1061, 627] on button "Place Order" at bounding box center [1116, 607] width 375 height 45
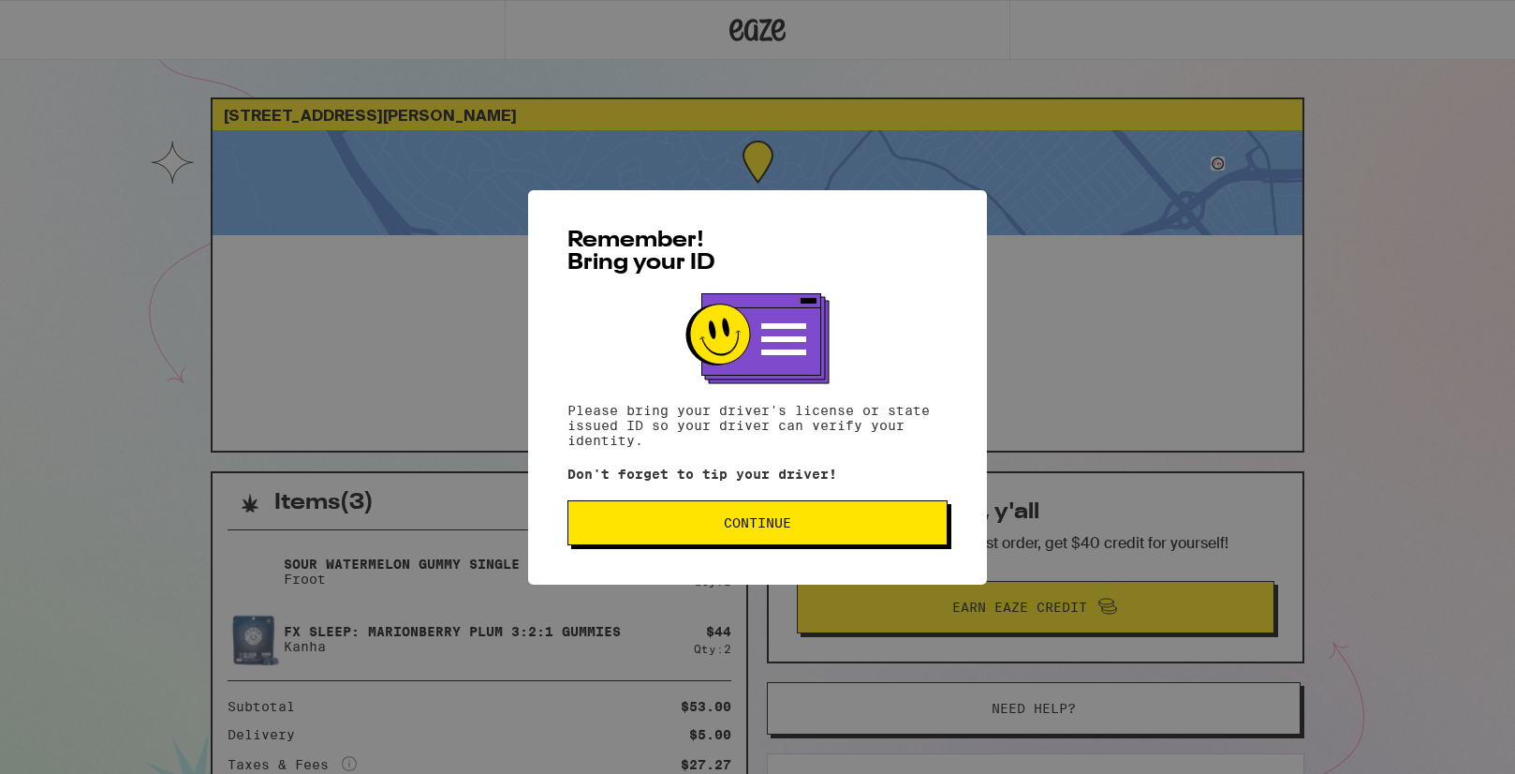
click at [881, 529] on span "Continue" at bounding box center [758, 522] width 348 height 13
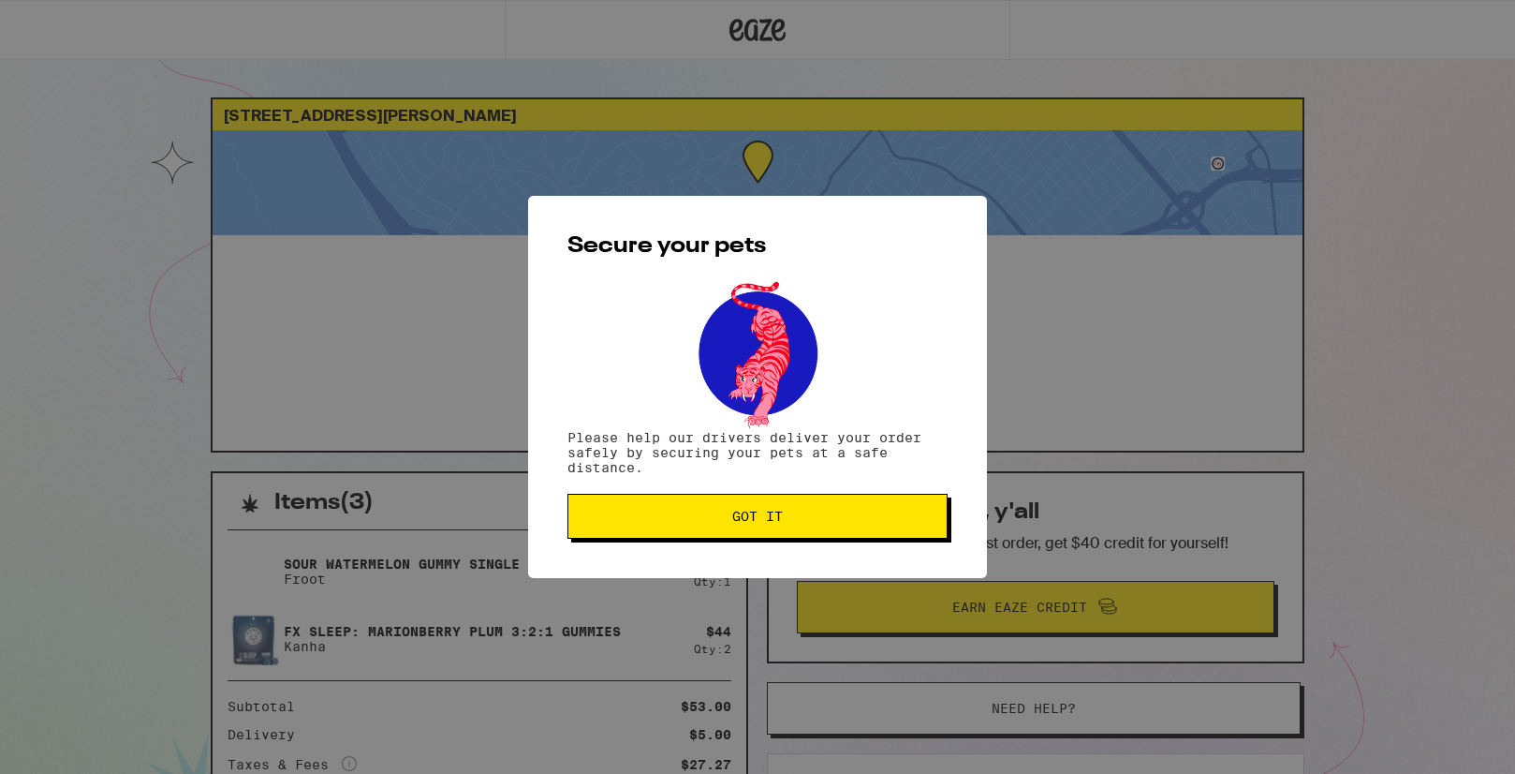
click at [861, 529] on button "Got it" at bounding box center [758, 516] width 380 height 45
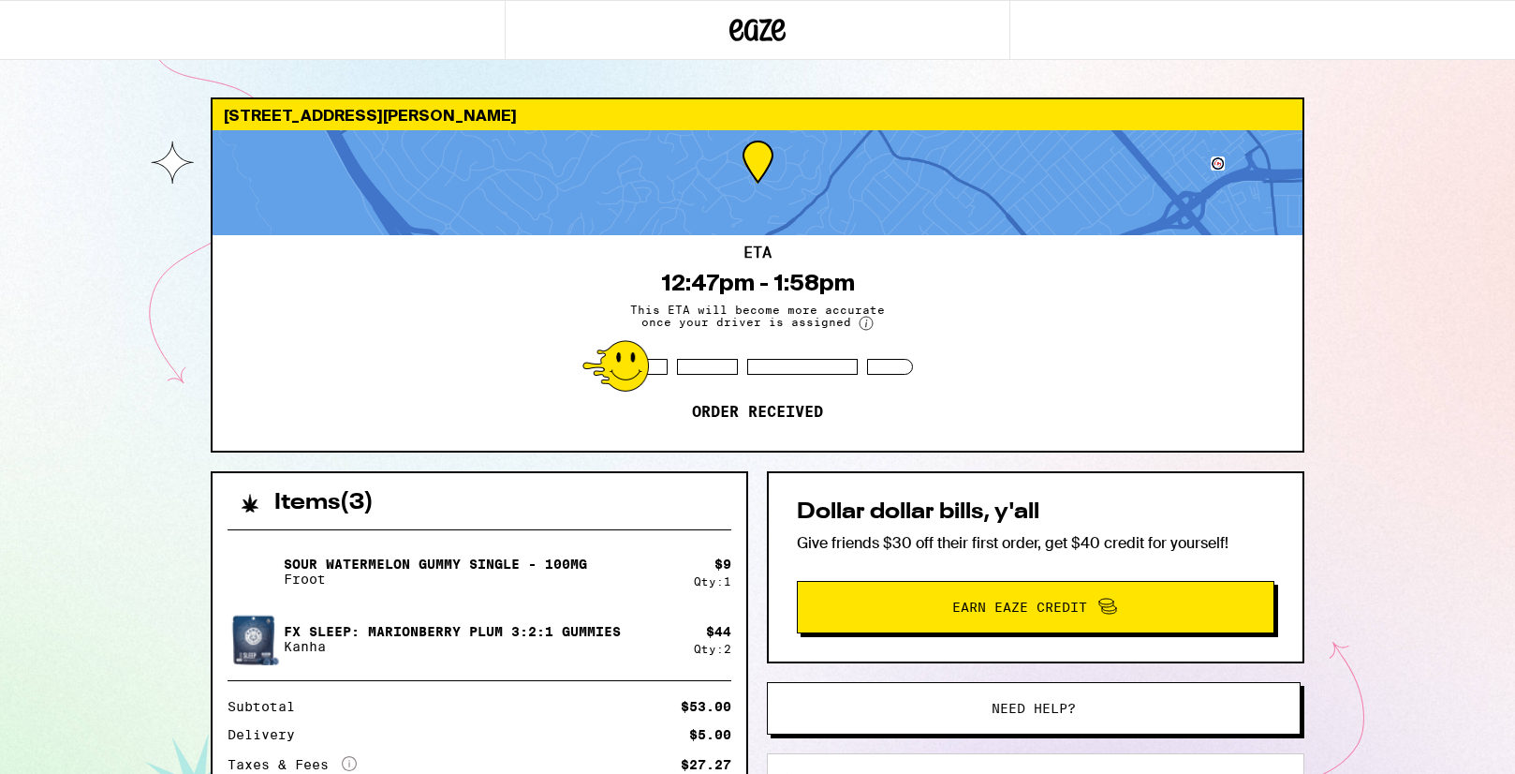
click at [620, 665] on div "Sour Watermelon Gummy Single - 100mg Froot $ 9 Qty: 1 FX SLEEP: Marionberry Plu…" at bounding box center [480, 693] width 534 height 358
